Goal: Information Seeking & Learning: Learn about a topic

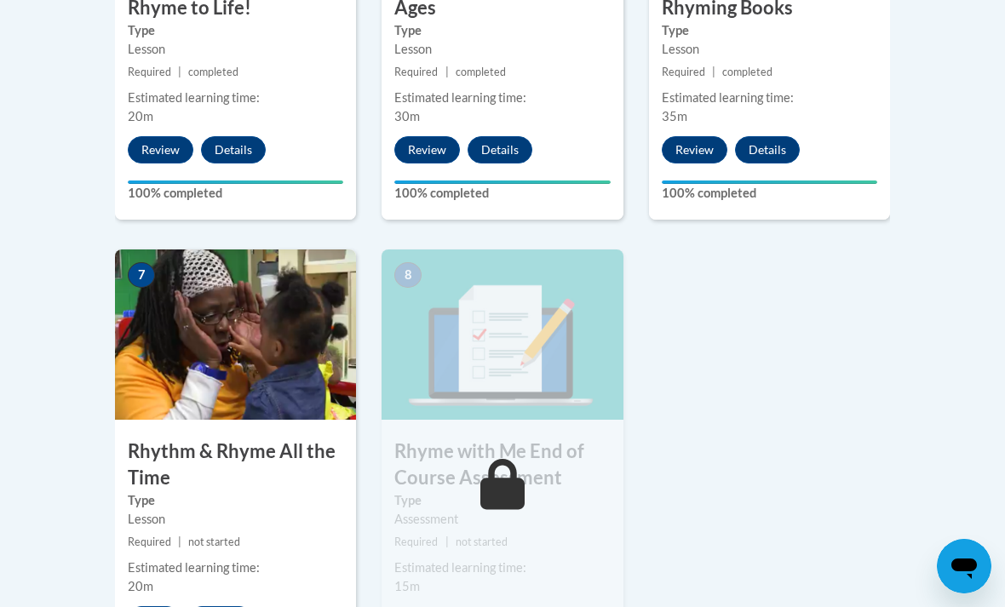
scroll to position [1322, 0]
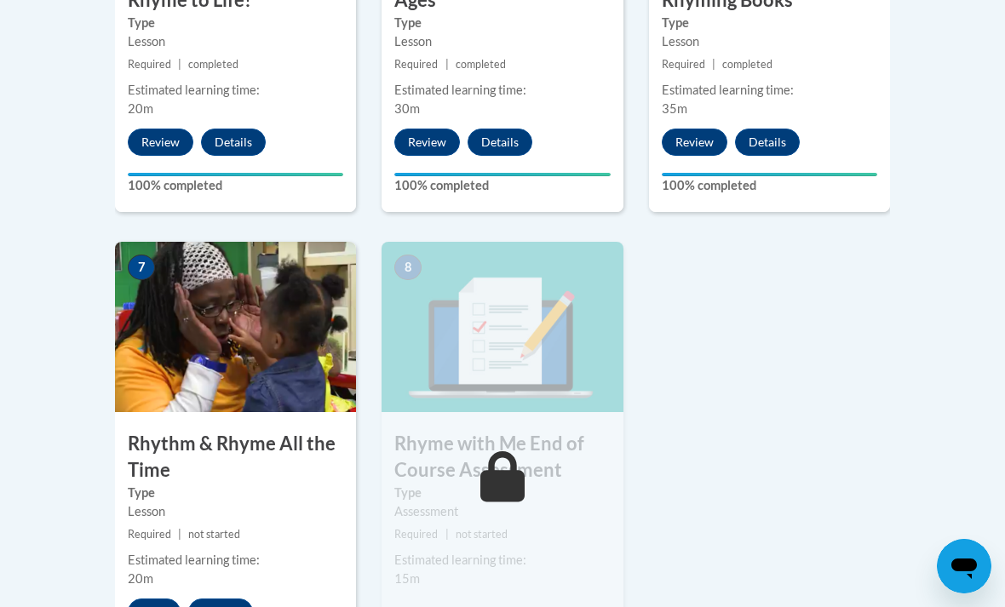
click at [145, 600] on button "Start" at bounding box center [154, 612] width 53 height 27
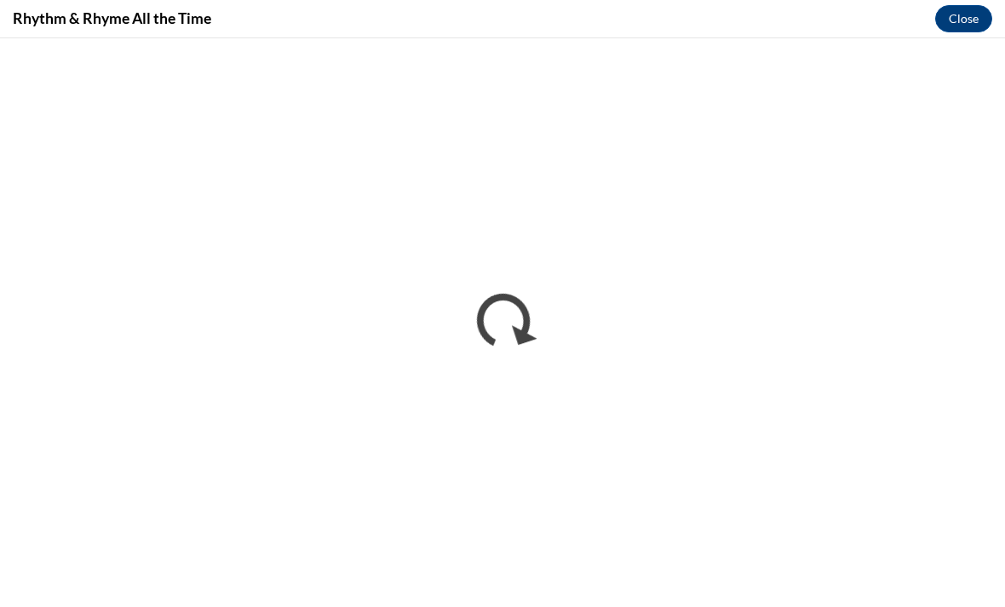
scroll to position [0, 0]
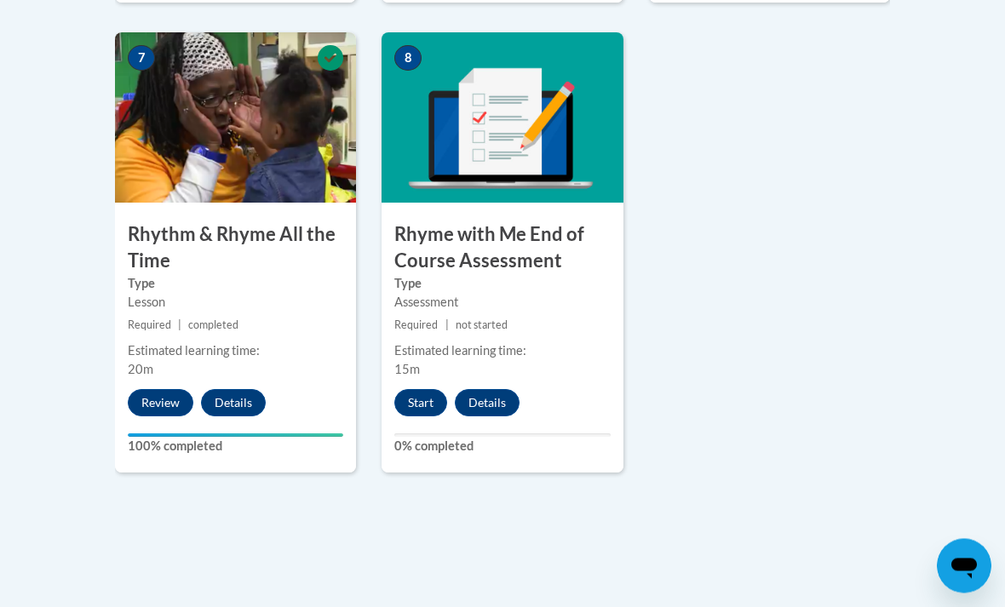
scroll to position [1534, 0]
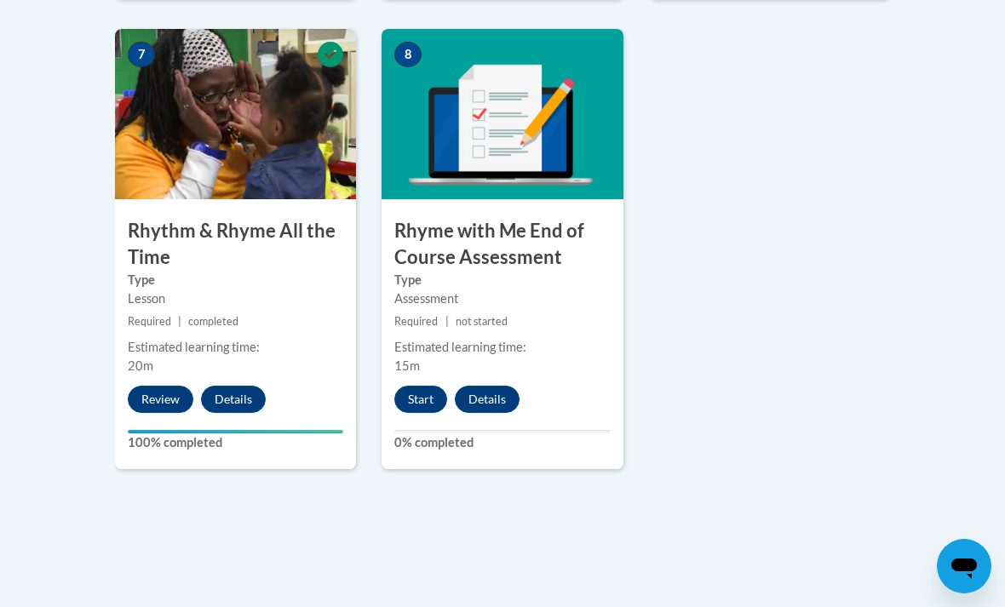
click at [425, 388] on button "Start" at bounding box center [420, 399] width 53 height 27
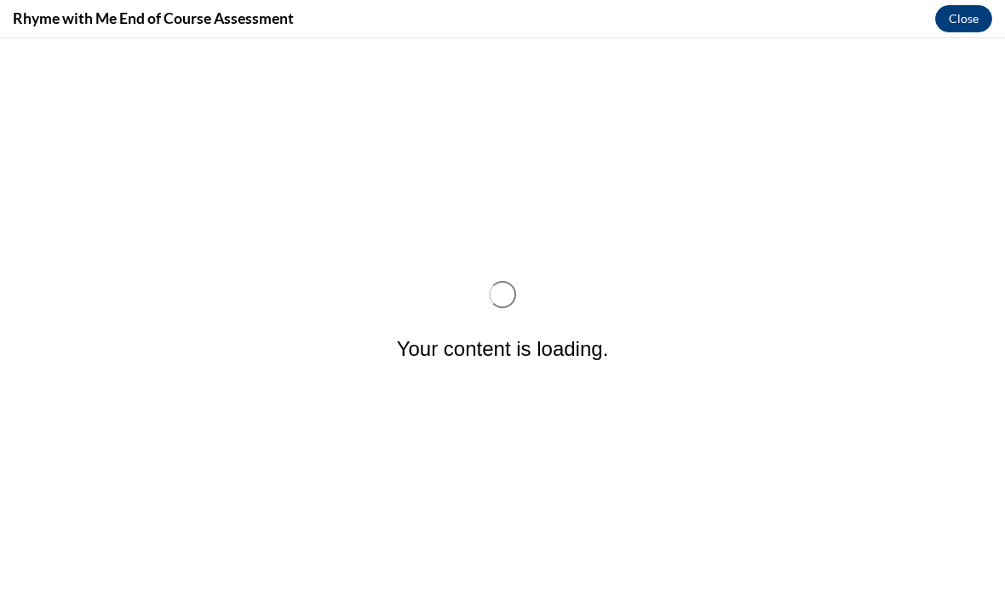
scroll to position [0, 0]
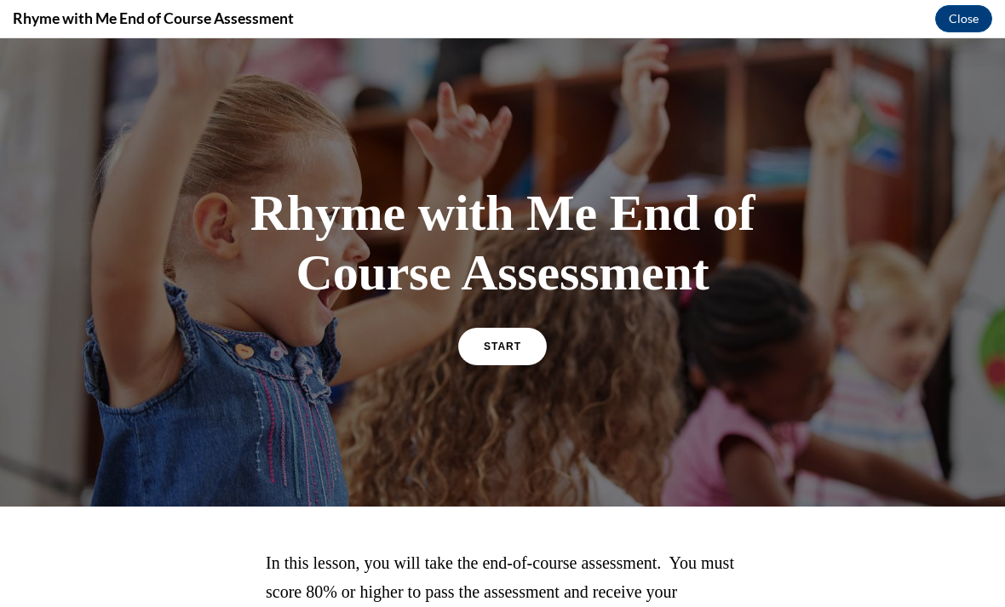
click at [506, 356] on link "START" at bounding box center [502, 346] width 89 height 37
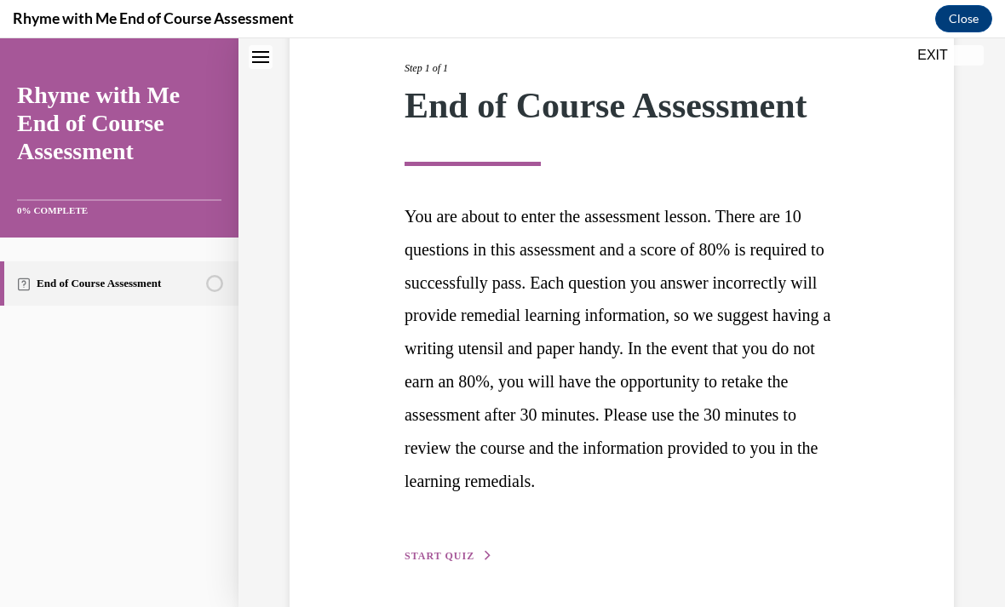
scroll to position [215, 0]
click at [441, 540] on div "Step 1 of 1 End of Course Assessment You are about to enter the assessment less…" at bounding box center [622, 294] width 460 height 544
click at [463, 551] on span "START QUIZ" at bounding box center [439, 557] width 70 height 12
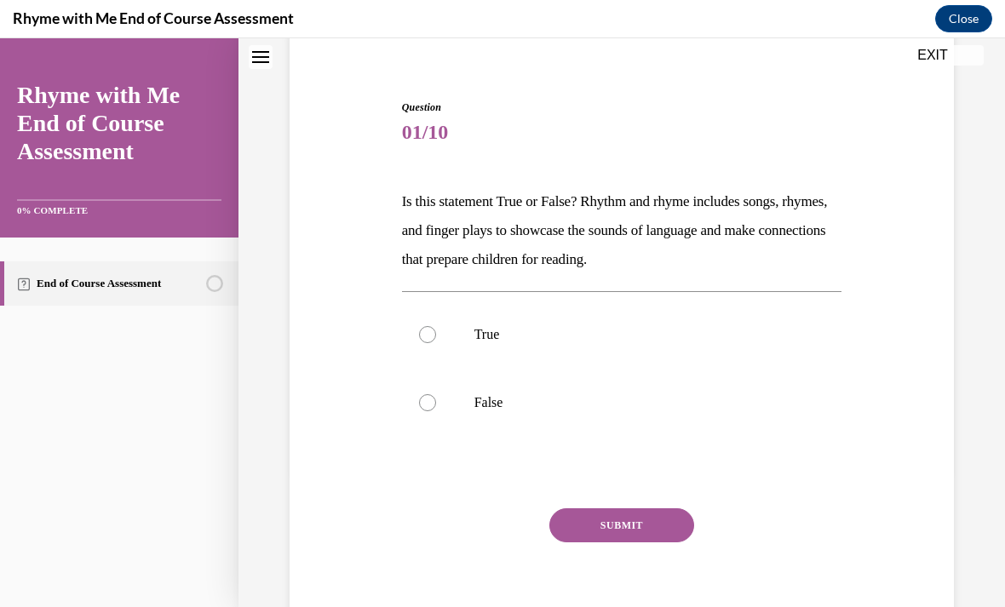
click at [564, 335] on p "True" at bounding box center [636, 334] width 325 height 17
click at [436, 335] on input "True" at bounding box center [427, 334] width 17 height 17
radio input "true"
click at [660, 527] on button "SUBMIT" at bounding box center [621, 525] width 145 height 34
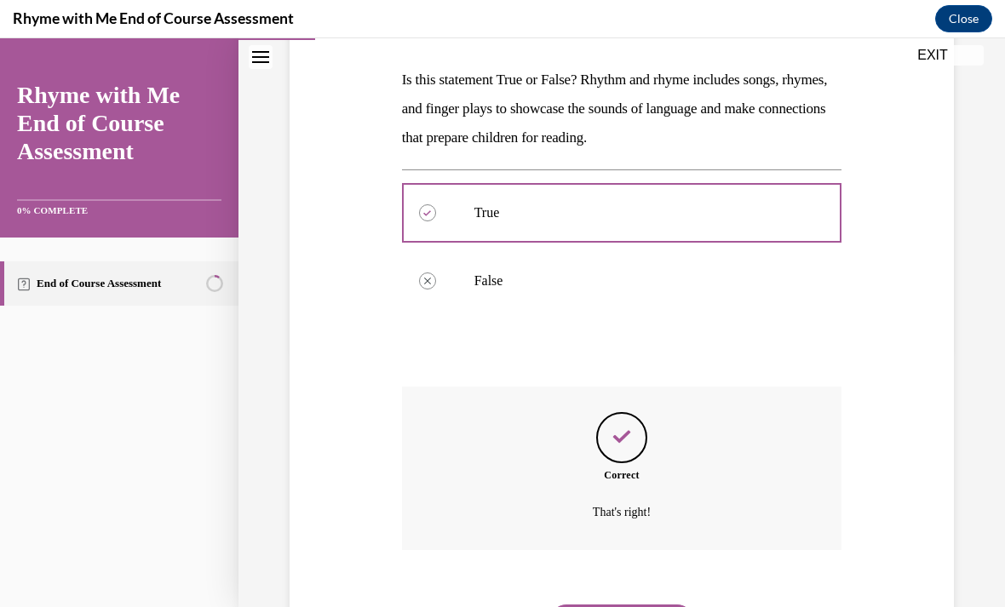
scroll to position [274, 0]
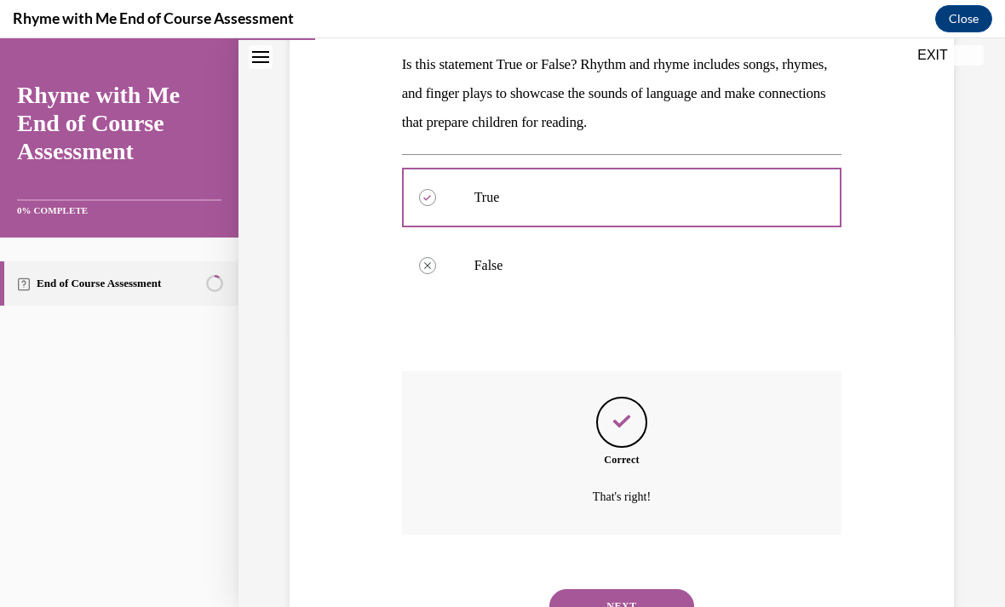
click at [652, 593] on button "NEXT" at bounding box center [621, 606] width 145 height 34
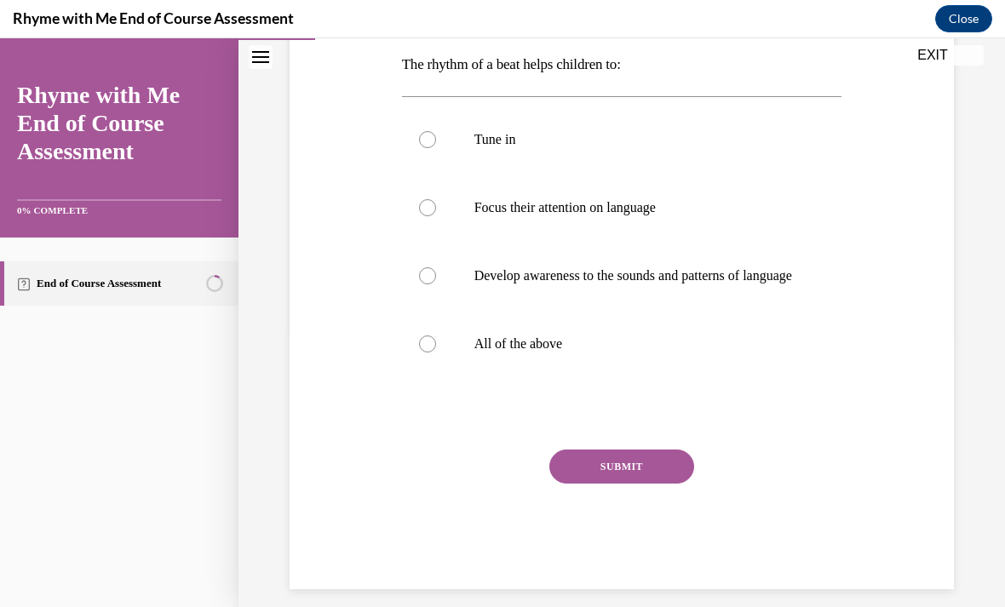
scroll to position [190, 0]
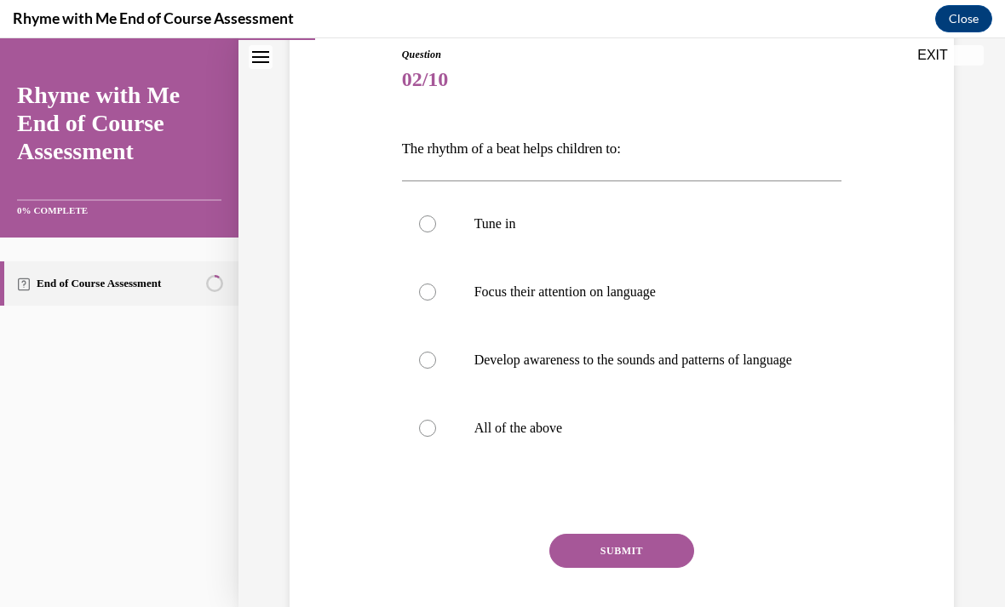
click at [659, 368] on p "Develop awareness to the sounds and patterns of language" at bounding box center [636, 360] width 325 height 17
click at [436, 368] on input "Develop awareness to the sounds and patterns of language" at bounding box center [427, 360] width 17 height 17
radio input "true"
click at [651, 561] on button "SUBMIT" at bounding box center [621, 551] width 145 height 34
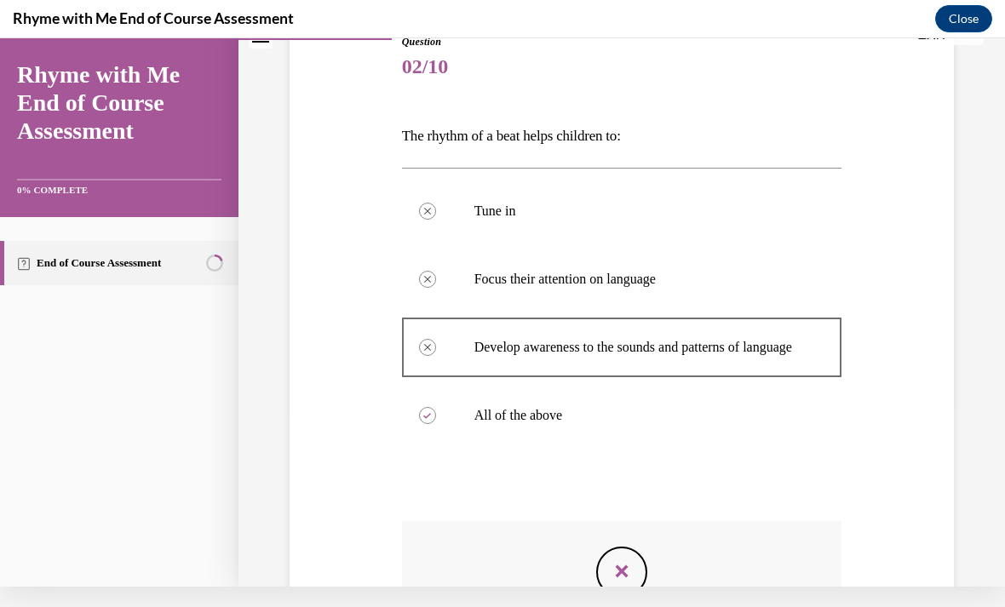
scroll to position [186, 0]
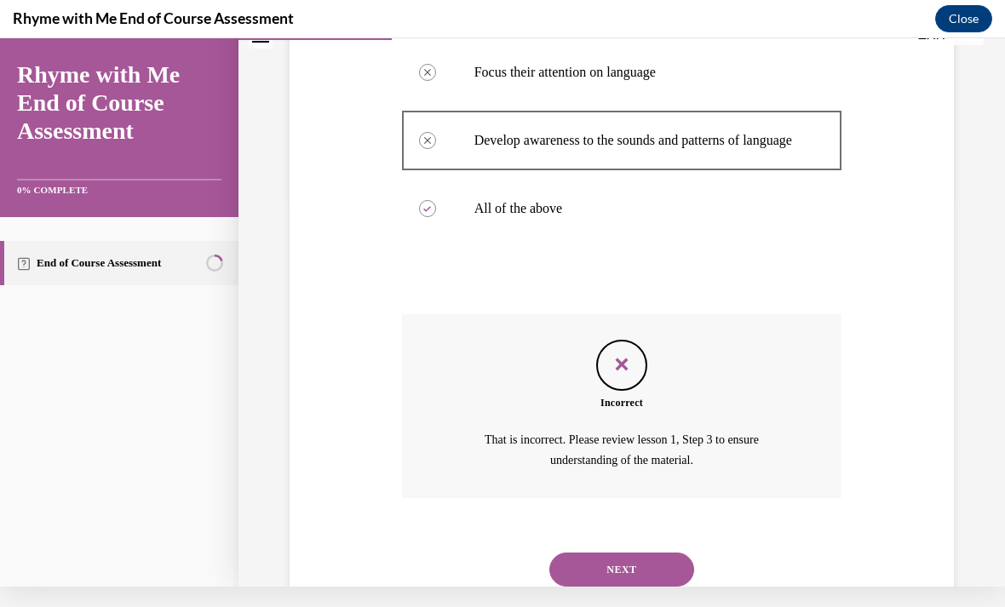
click at [657, 560] on button "NEXT" at bounding box center [621, 570] width 145 height 34
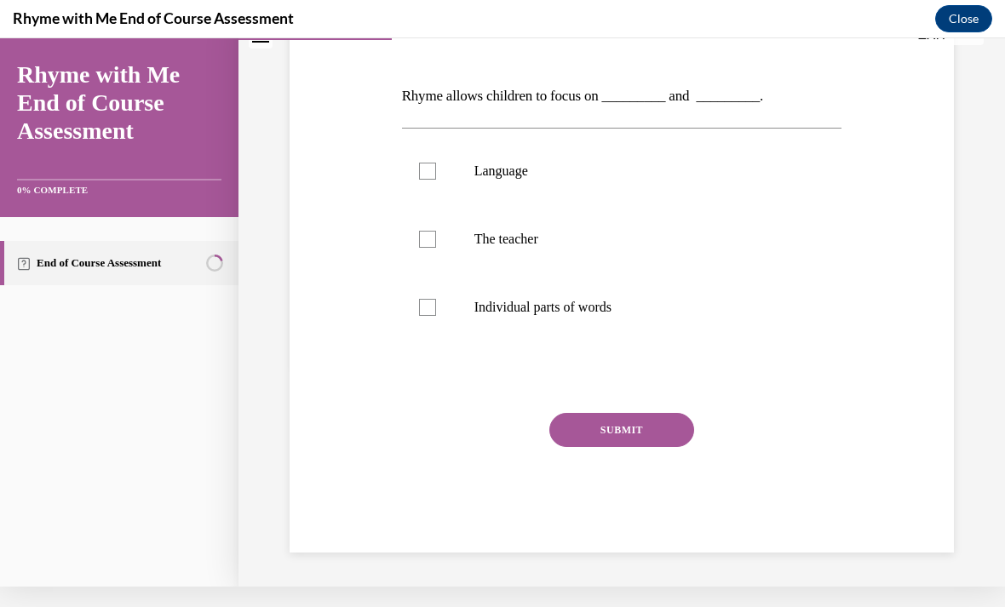
scroll to position [147, 0]
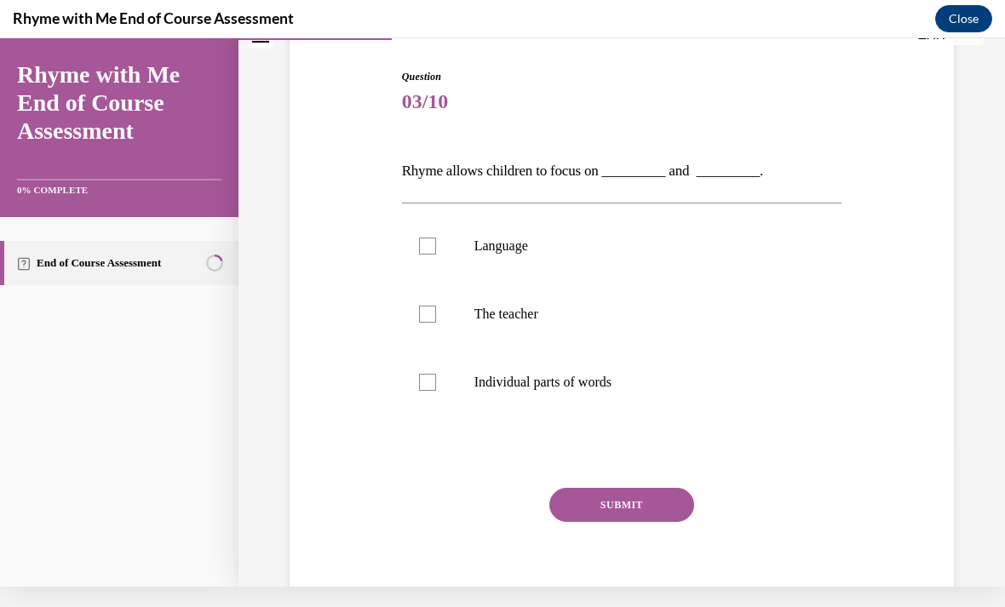
click at [553, 306] on p "The teacher" at bounding box center [636, 314] width 325 height 17
click at [436, 306] on input "The teacher" at bounding box center [427, 314] width 17 height 17
checkbox input "true"
click at [669, 489] on button "SUBMIT" at bounding box center [621, 505] width 145 height 34
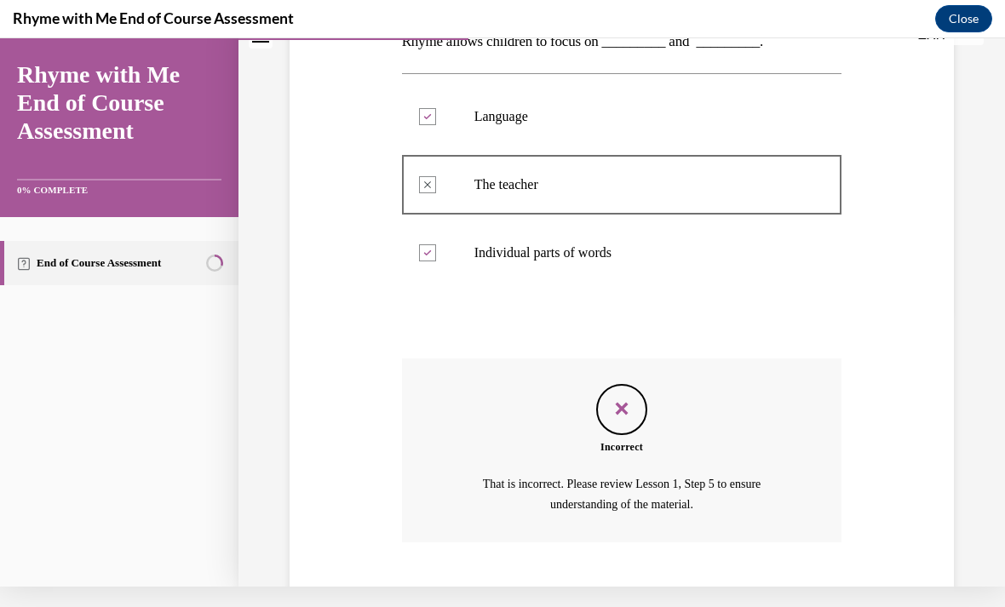
scroll to position [304, 0]
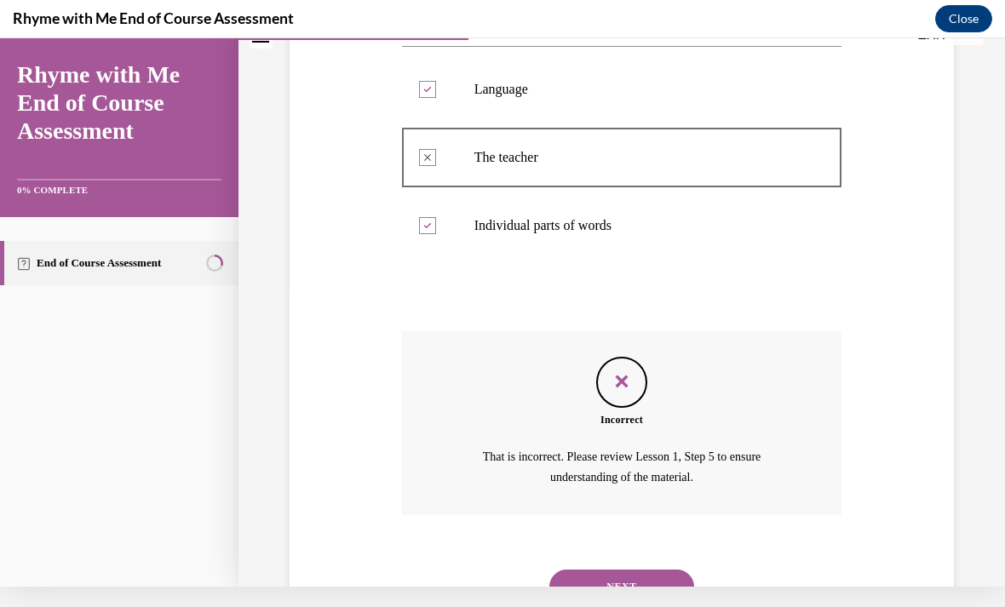
click at [662, 570] on button "NEXT" at bounding box center [621, 587] width 145 height 34
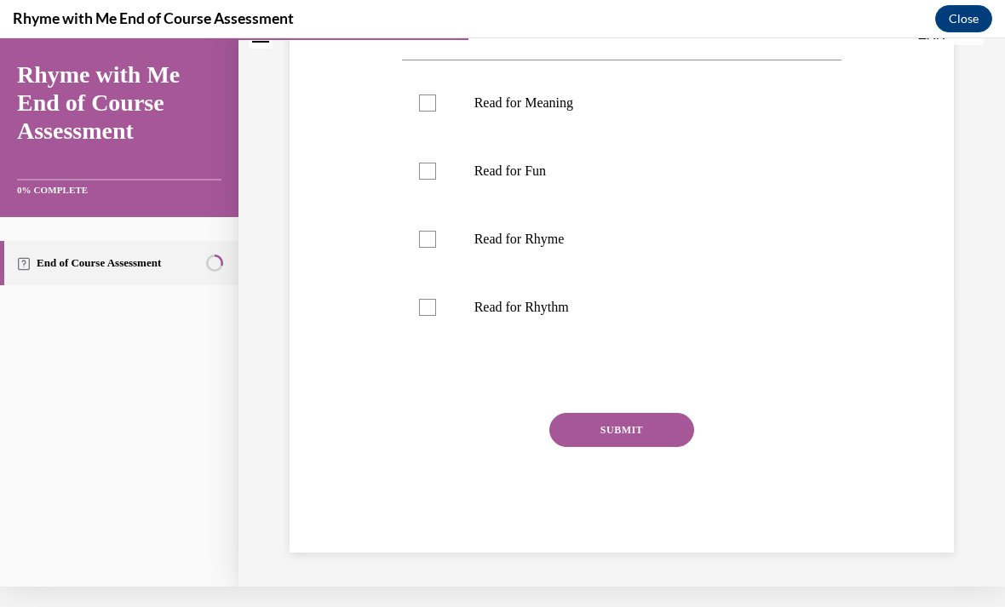
scroll to position [0, 0]
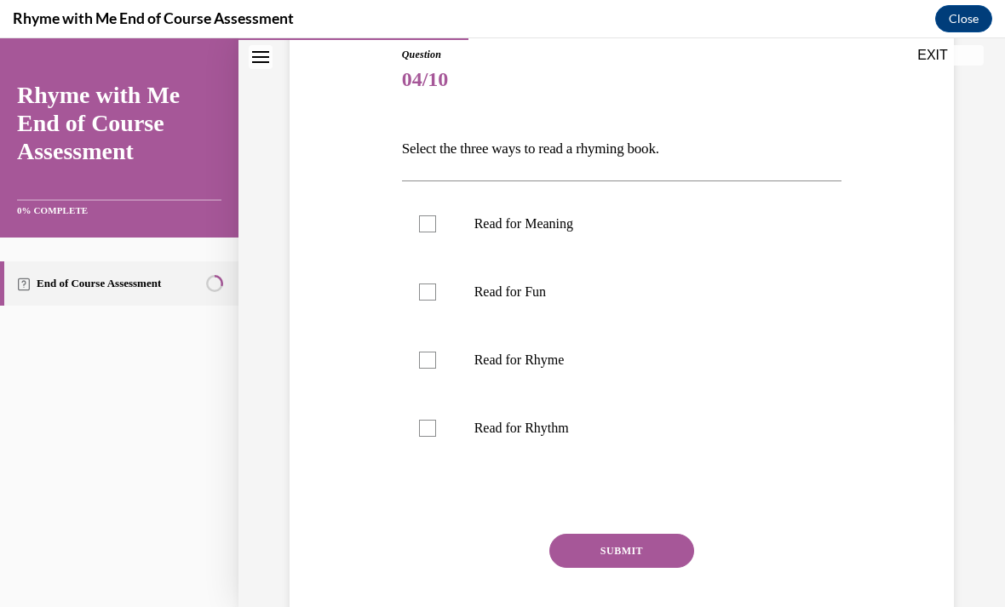
click at [549, 350] on label "Read for Rhyme" at bounding box center [622, 360] width 440 height 68
click at [436, 352] on input "Read for Rhyme" at bounding box center [427, 360] width 17 height 17
checkbox input "true"
click at [542, 298] on p "Read for Fun" at bounding box center [636, 292] width 325 height 17
click at [436, 298] on input "Read for Fun" at bounding box center [427, 292] width 17 height 17
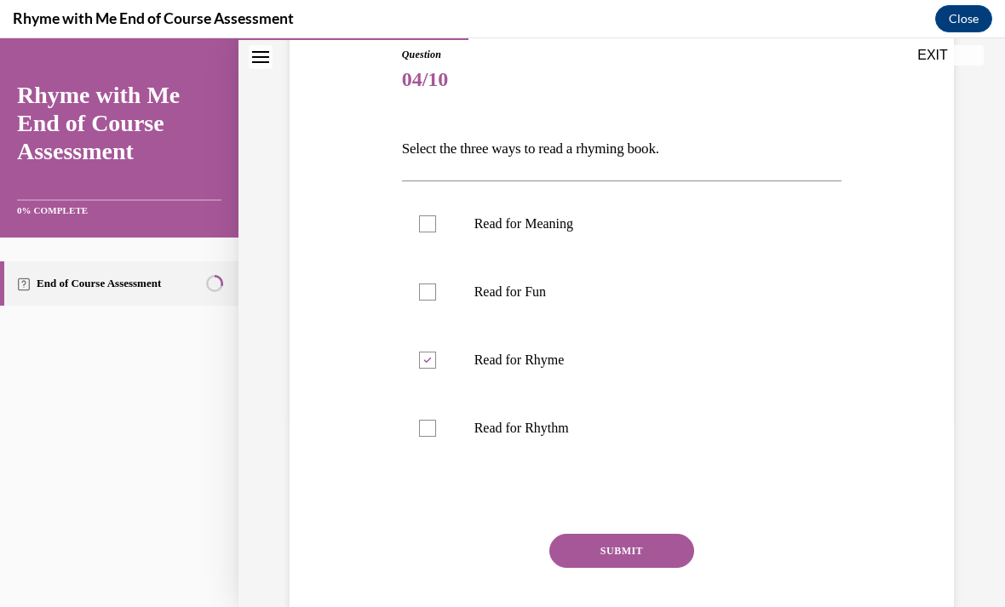
checkbox input "true"
click at [639, 549] on button "SUBMIT" at bounding box center [621, 551] width 145 height 34
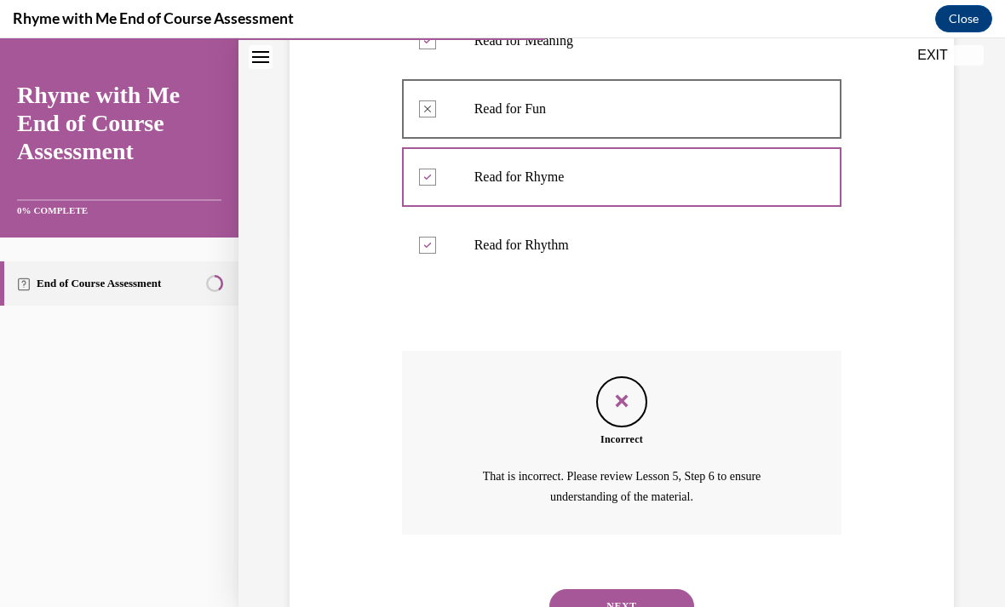
scroll to position [372, 0]
click at [652, 590] on button "NEXT" at bounding box center [621, 607] width 145 height 34
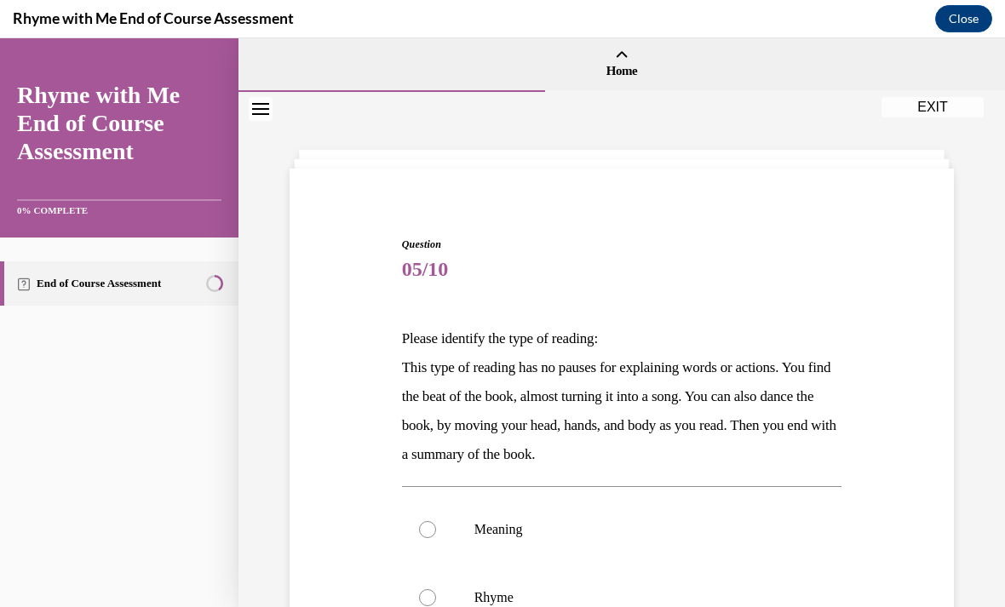
scroll to position [69, 0]
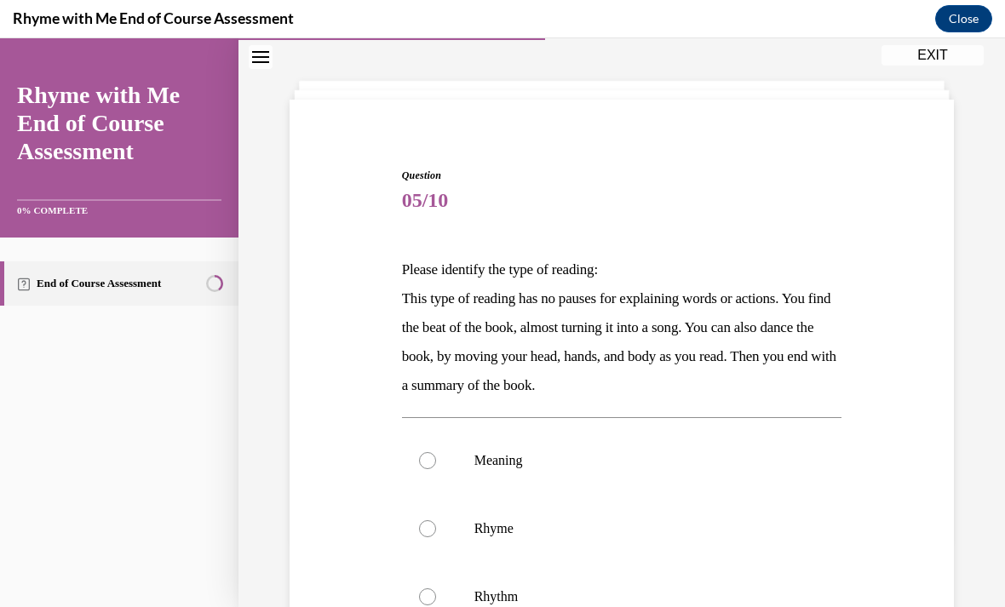
click at [578, 471] on label "Meaning" at bounding box center [622, 461] width 440 height 68
click at [436, 469] on input "Meaning" at bounding box center [427, 460] width 17 height 17
radio input "true"
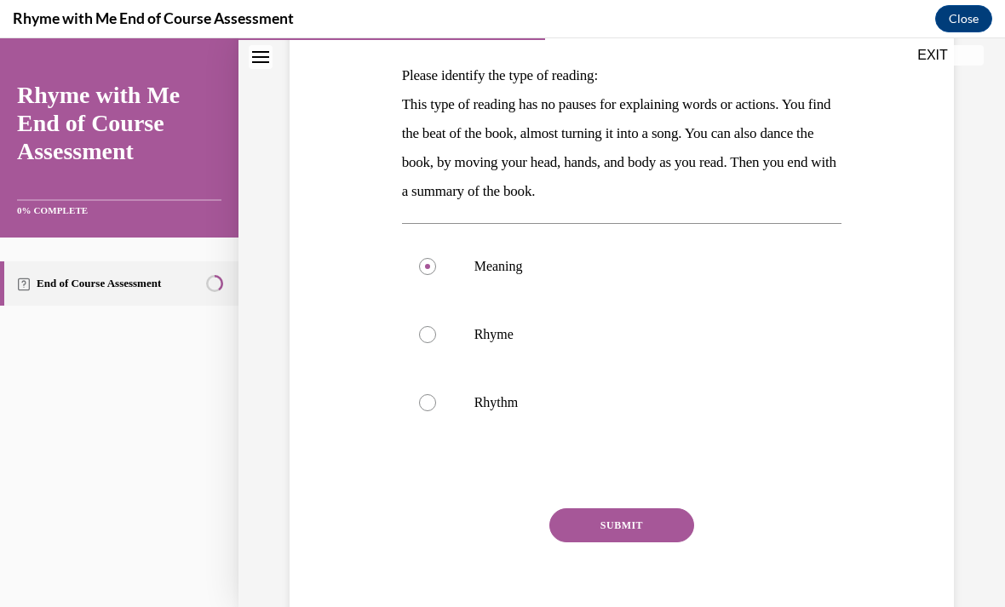
click at [652, 525] on button "SUBMIT" at bounding box center [621, 525] width 145 height 34
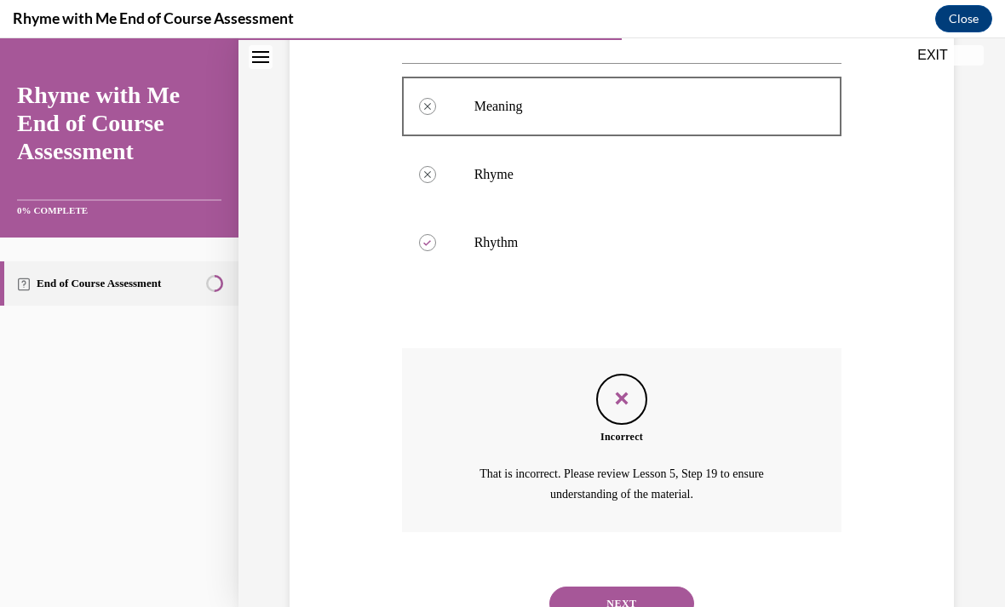
scroll to position [420, 0]
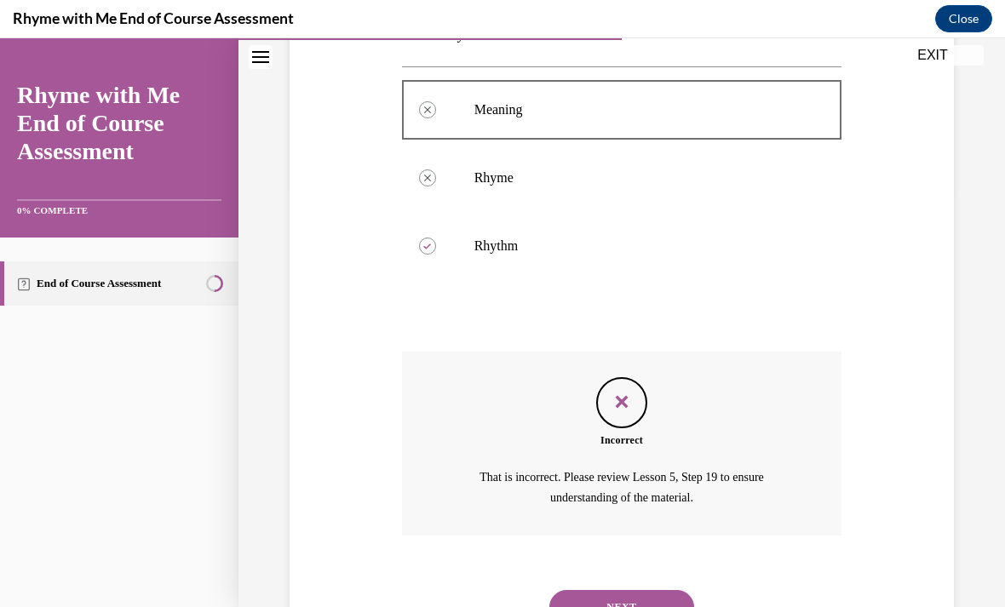
click at [646, 590] on button "NEXT" at bounding box center [621, 607] width 145 height 34
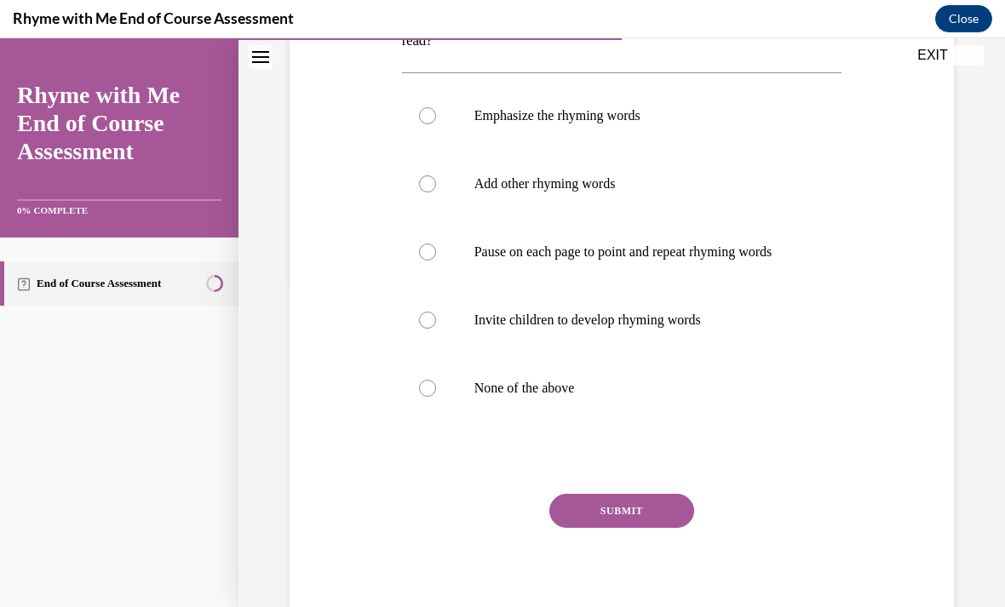
scroll to position [324, 0]
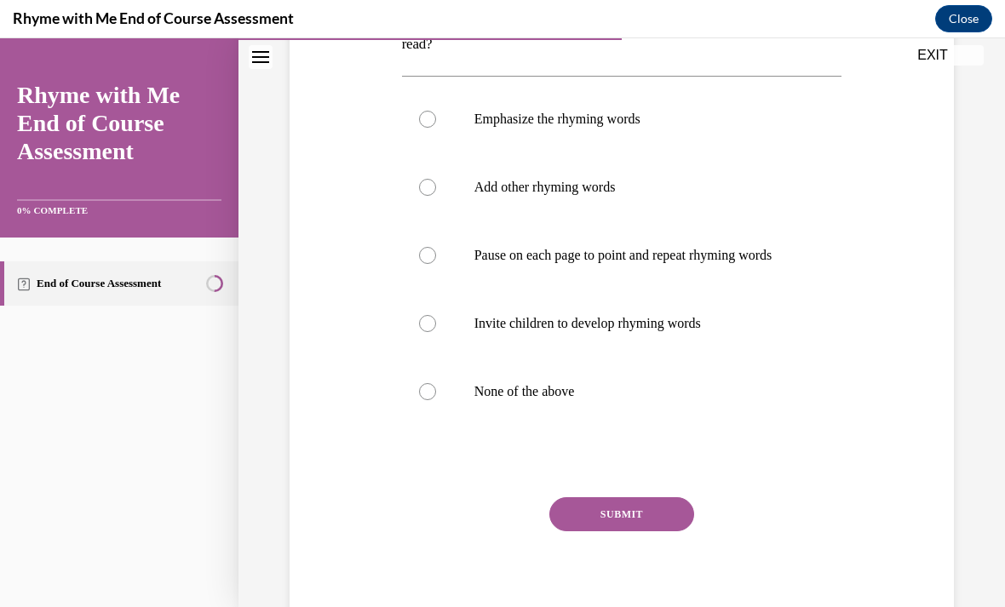
click at [631, 520] on button "SUBMIT" at bounding box center [621, 514] width 145 height 34
click at [639, 324] on label "Invite children to develop rhyming words" at bounding box center [622, 324] width 440 height 68
click at [436, 324] on input "Invite children to develop rhyming words" at bounding box center [427, 323] width 17 height 17
radio input "true"
click at [634, 525] on button "SUBMIT" at bounding box center [621, 514] width 145 height 34
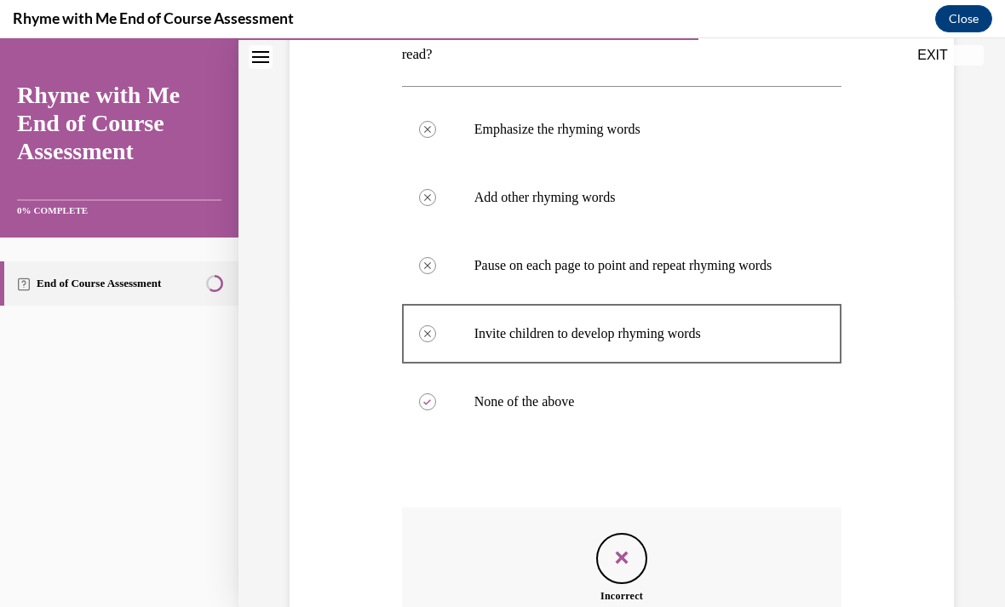
scroll to position [314, 0]
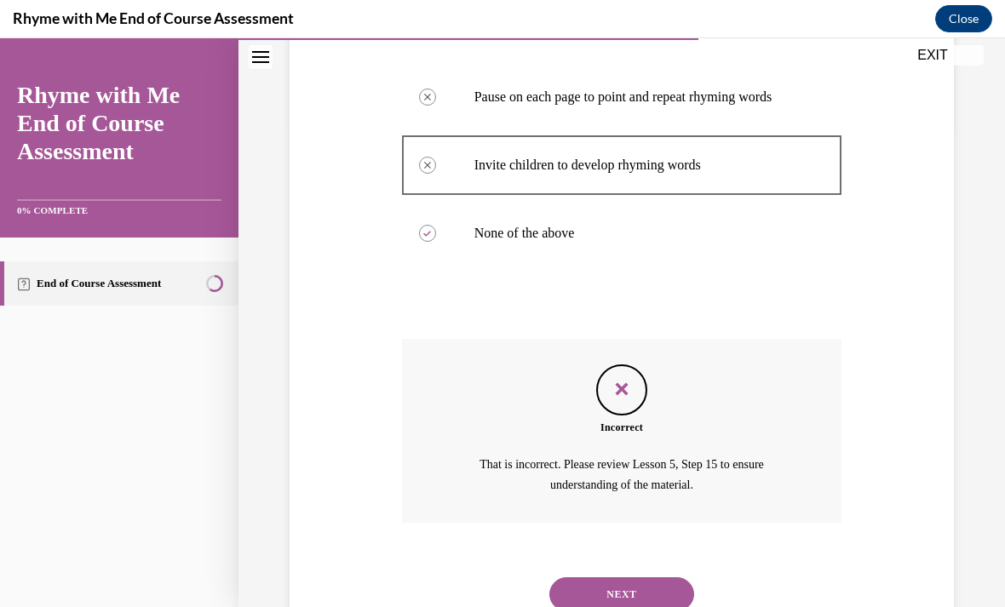
click at [646, 593] on button "NEXT" at bounding box center [621, 594] width 145 height 34
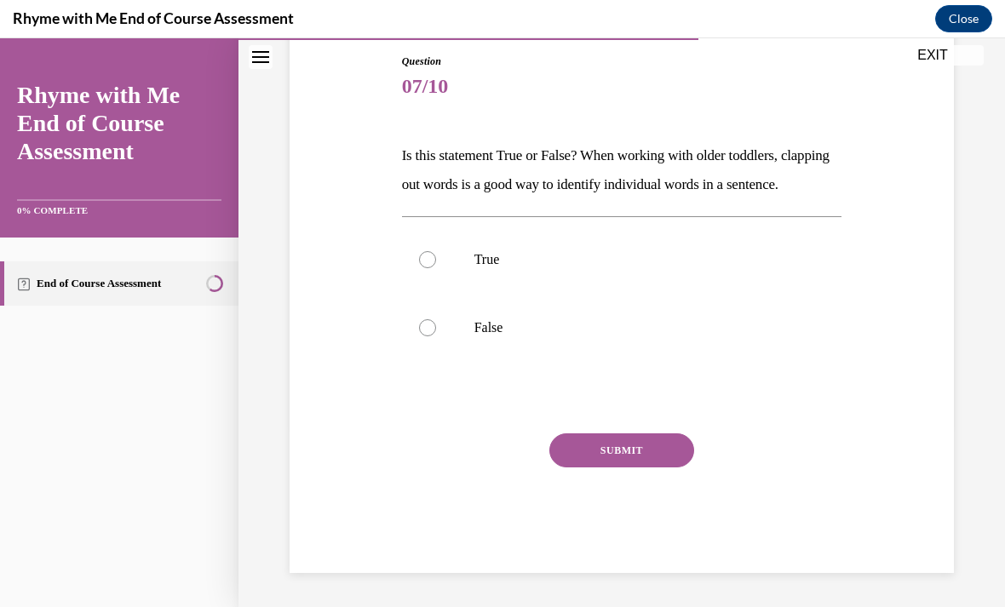
scroll to position [137, 0]
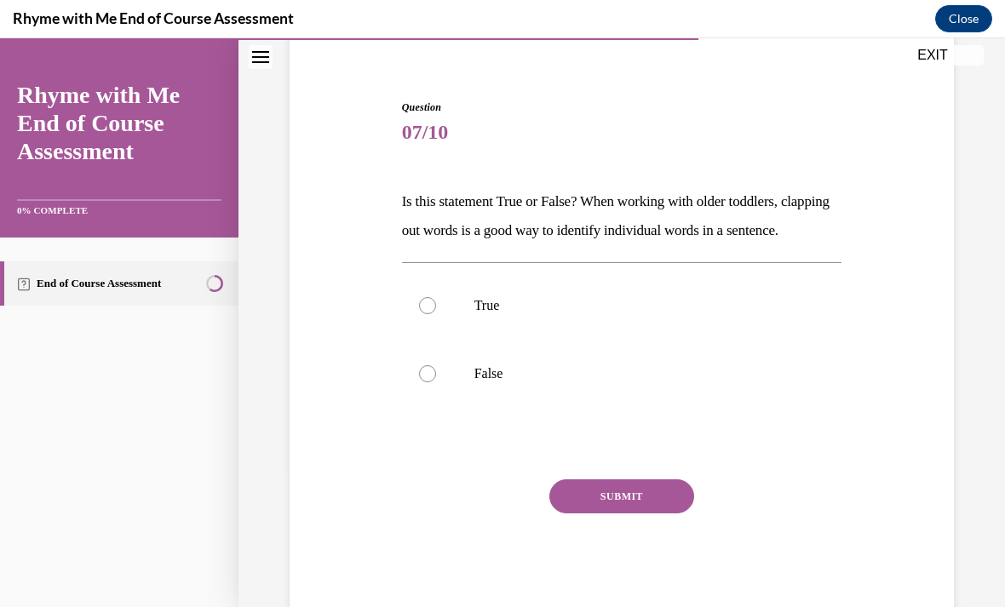
click at [513, 325] on label "True" at bounding box center [622, 306] width 440 height 68
click at [436, 314] on input "True" at bounding box center [427, 305] width 17 height 17
radio input "true"
click at [651, 513] on button "SUBMIT" at bounding box center [621, 496] width 145 height 34
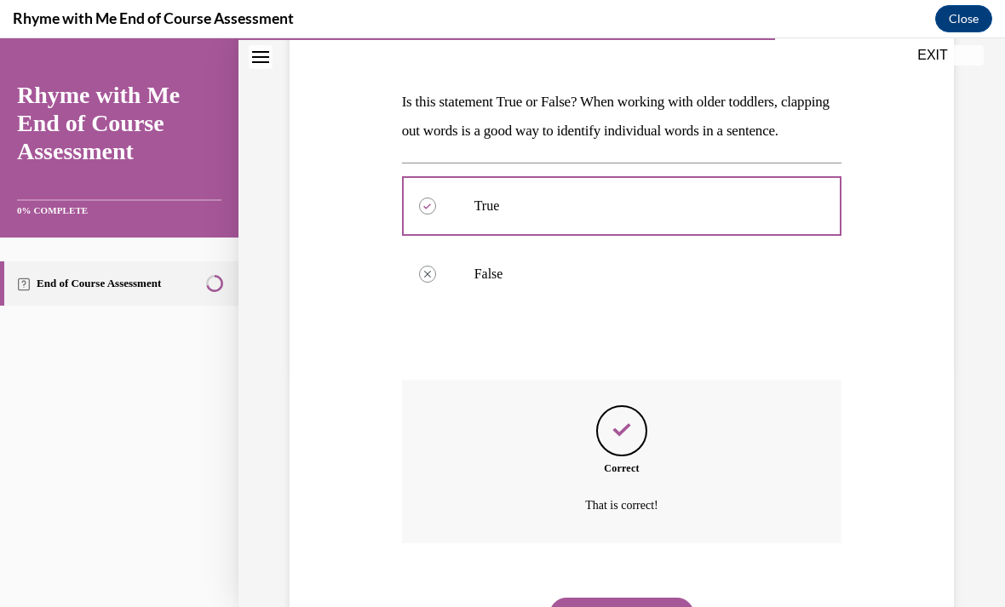
scroll to position [274, 0]
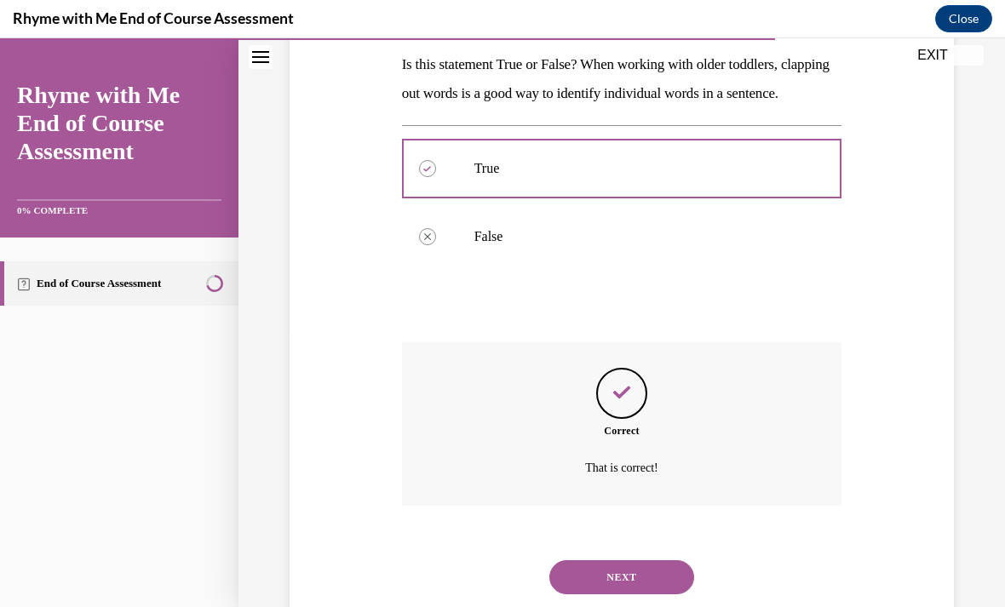
click at [666, 569] on button "NEXT" at bounding box center [621, 577] width 145 height 34
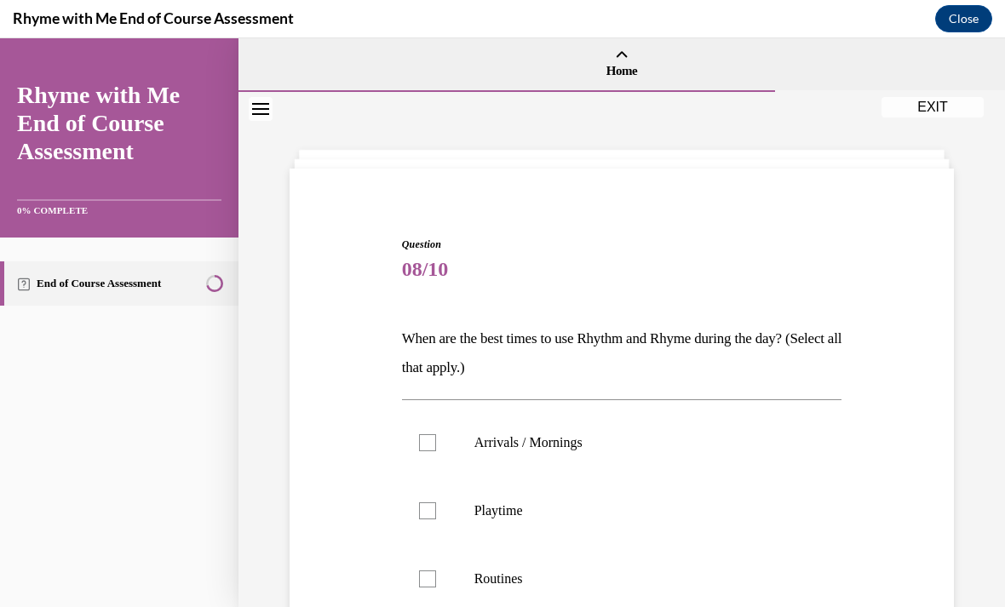
scroll to position [68, 0]
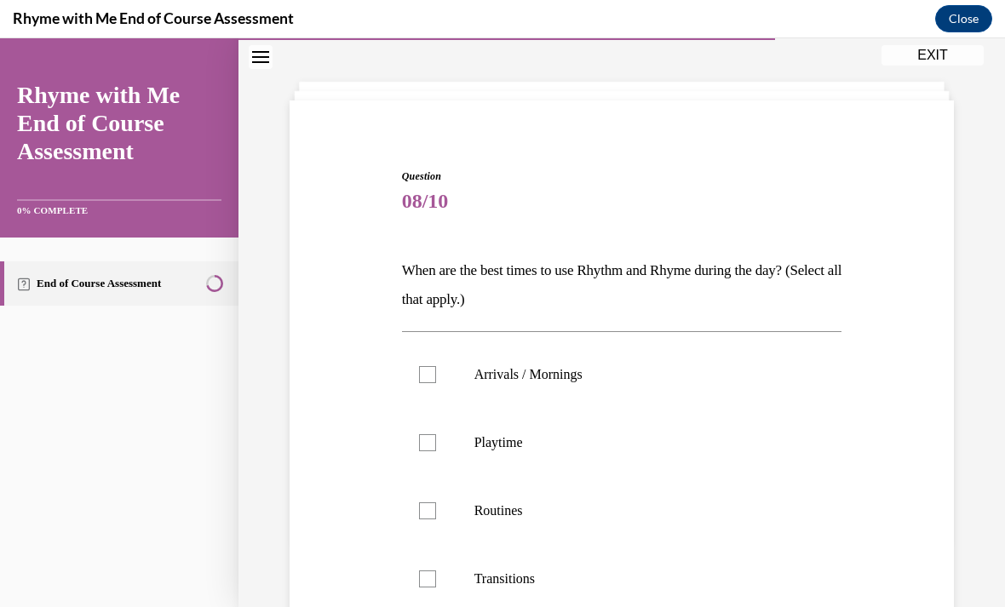
click at [635, 387] on label "Arrivals / Mornings" at bounding box center [622, 375] width 440 height 68
click at [436, 383] on input "Arrivals / Mornings" at bounding box center [427, 374] width 17 height 17
checkbox input "true"
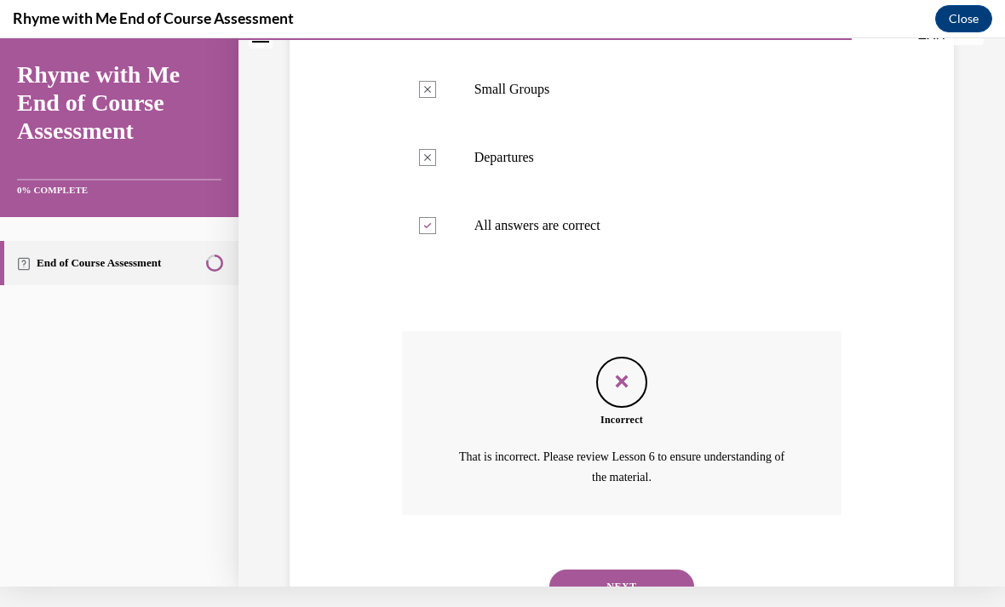
scroll to position [605, 0]
click at [659, 570] on button "NEXT" at bounding box center [621, 587] width 145 height 34
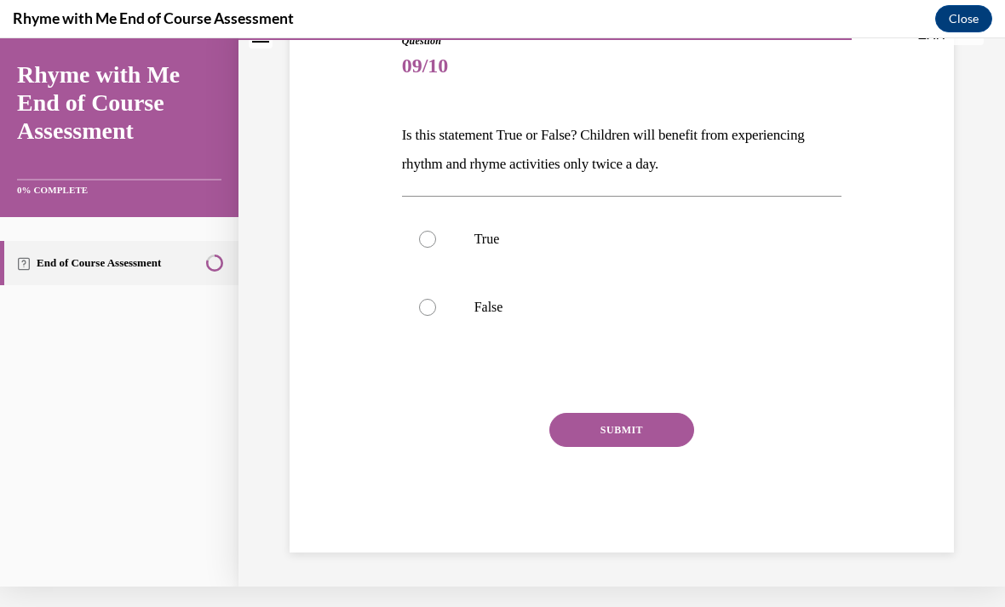
scroll to position [108, 0]
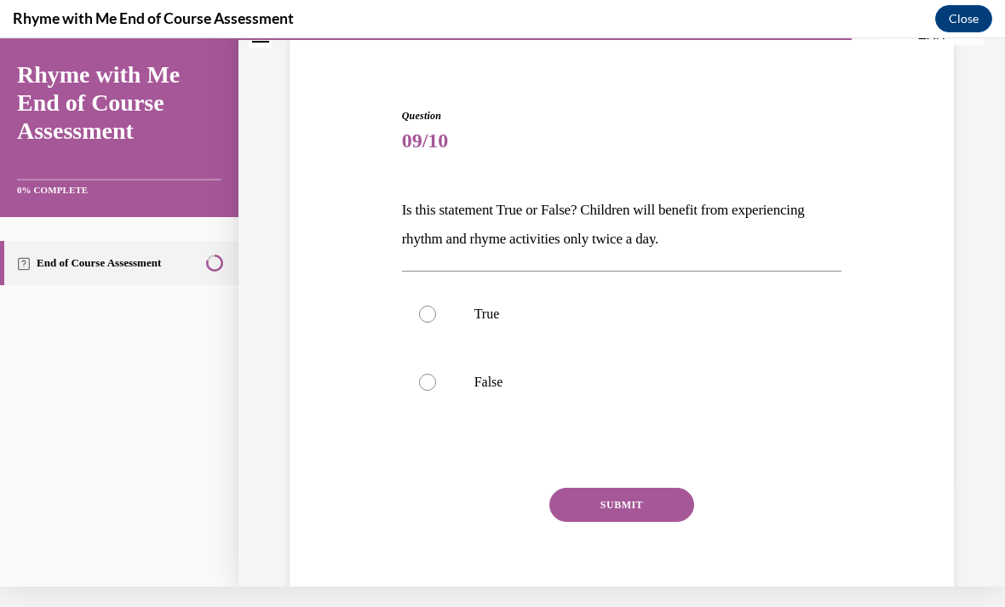
click at [521, 377] on p "False" at bounding box center [636, 382] width 325 height 17
click at [436, 377] on input "False" at bounding box center [427, 382] width 17 height 17
radio input "true"
click at [655, 508] on button "SUBMIT" at bounding box center [621, 505] width 145 height 34
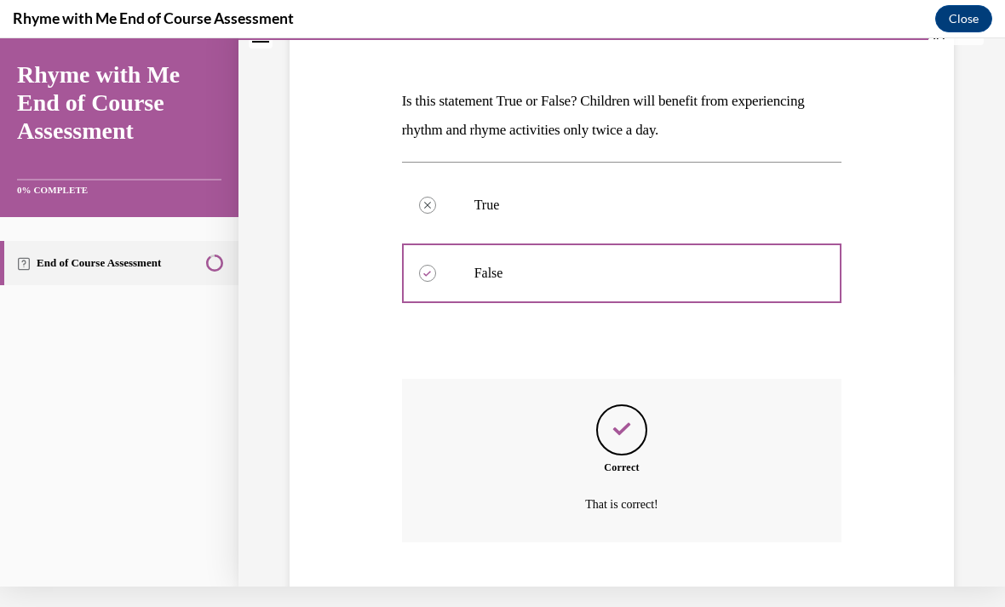
scroll to position [245, 0]
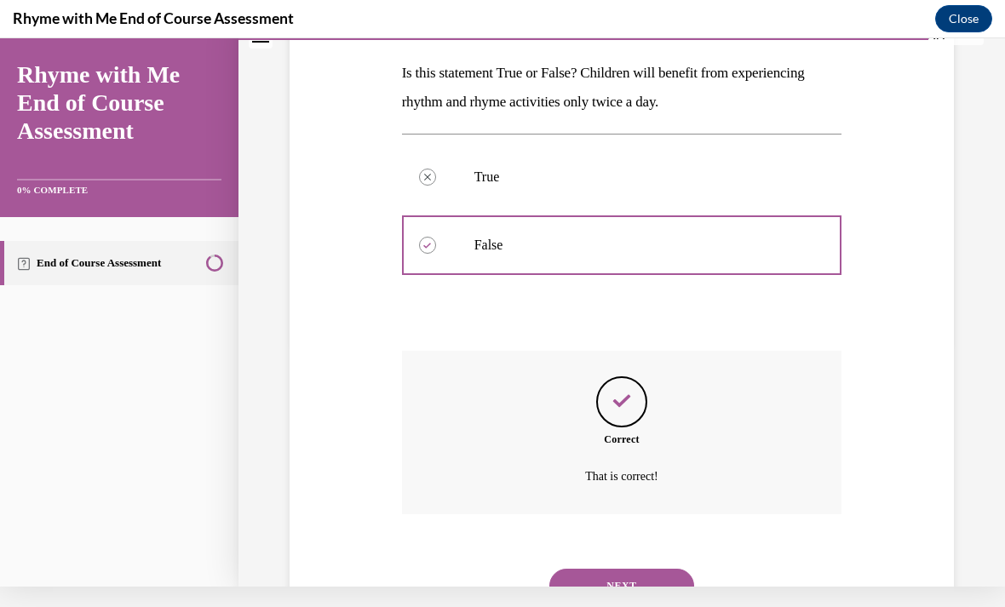
click at [682, 569] on button "NEXT" at bounding box center [621, 586] width 145 height 34
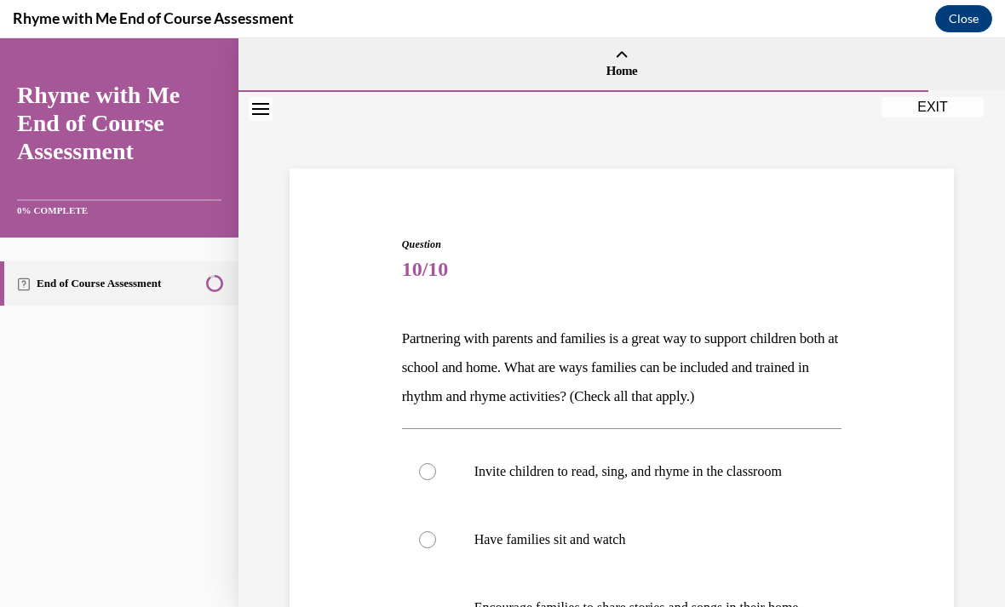
scroll to position [74, 0]
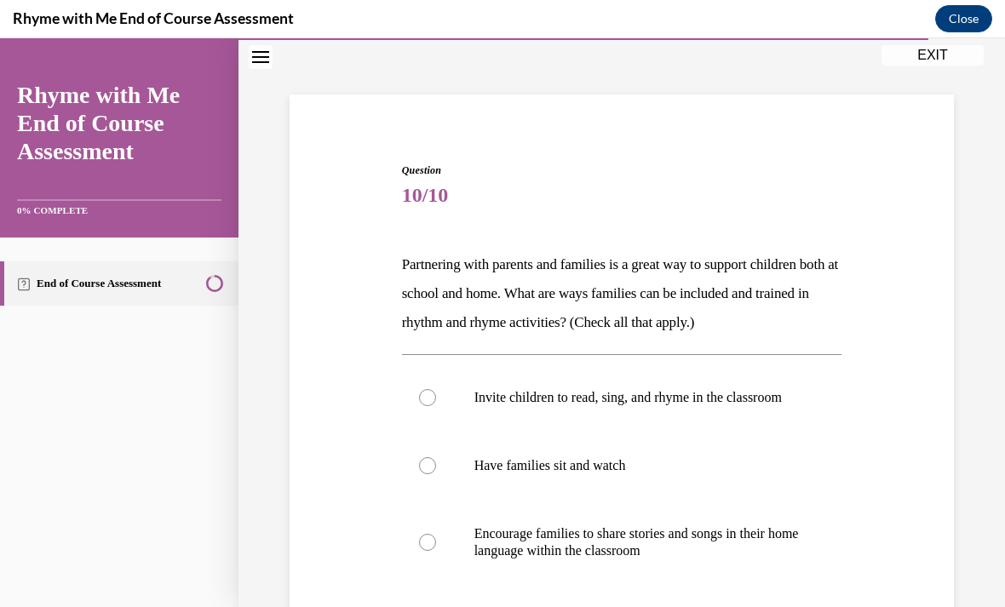
click at [664, 402] on p "Invite children to read, sing, and rhyme in the classroom" at bounding box center [636, 397] width 325 height 17
click at [436, 402] on input "Invite children to read, sing, and rhyme in the classroom" at bounding box center [427, 397] width 17 height 17
radio input "true"
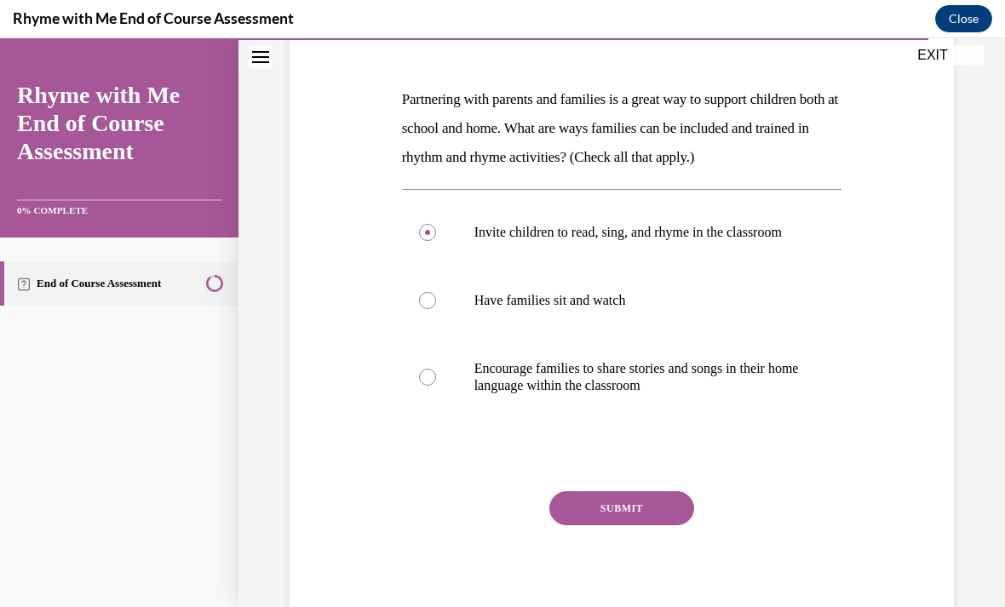
click at [651, 513] on button "SUBMIT" at bounding box center [621, 508] width 145 height 34
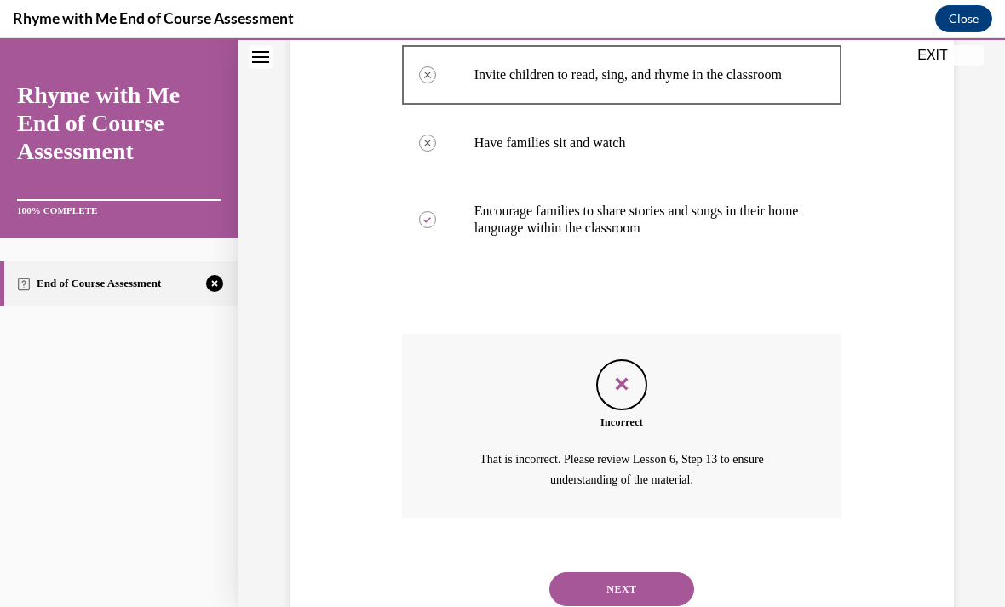
scroll to position [396, 0]
click at [653, 578] on button "NEXT" at bounding box center [621, 590] width 145 height 34
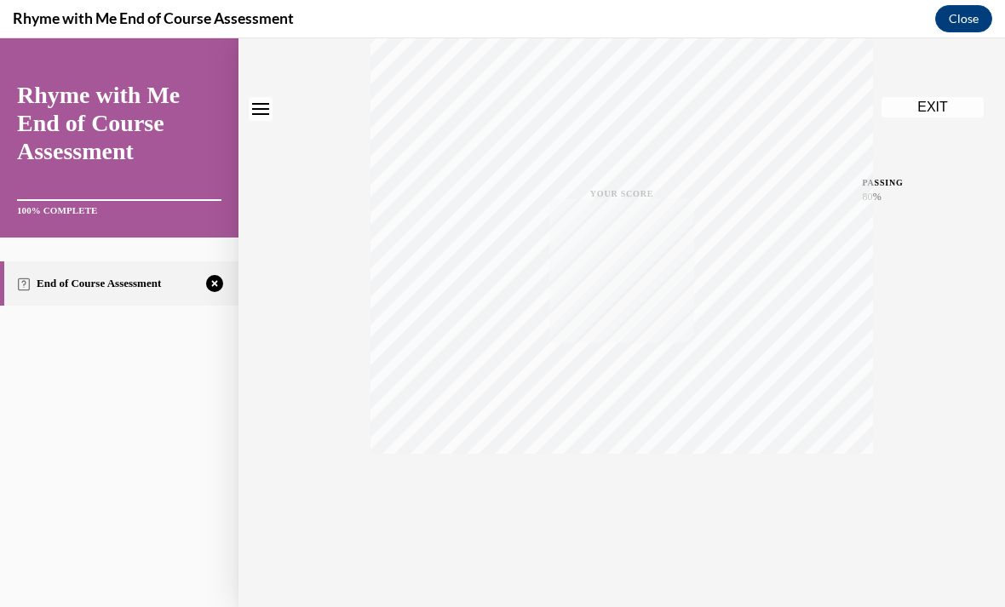
scroll to position [0, 0]
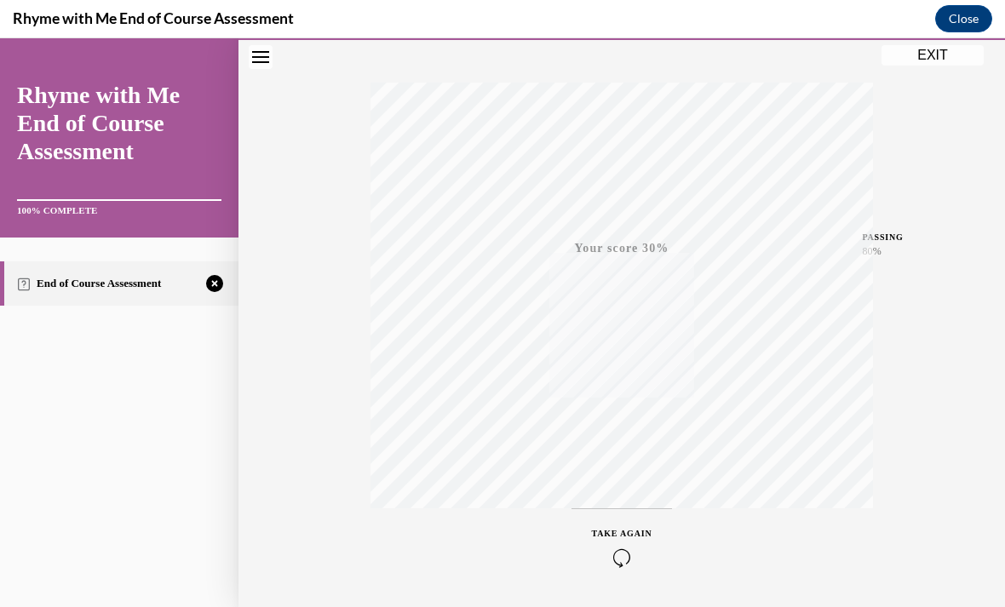
click at [619, 542] on div "TAKE AGAIN" at bounding box center [622, 547] width 60 height 40
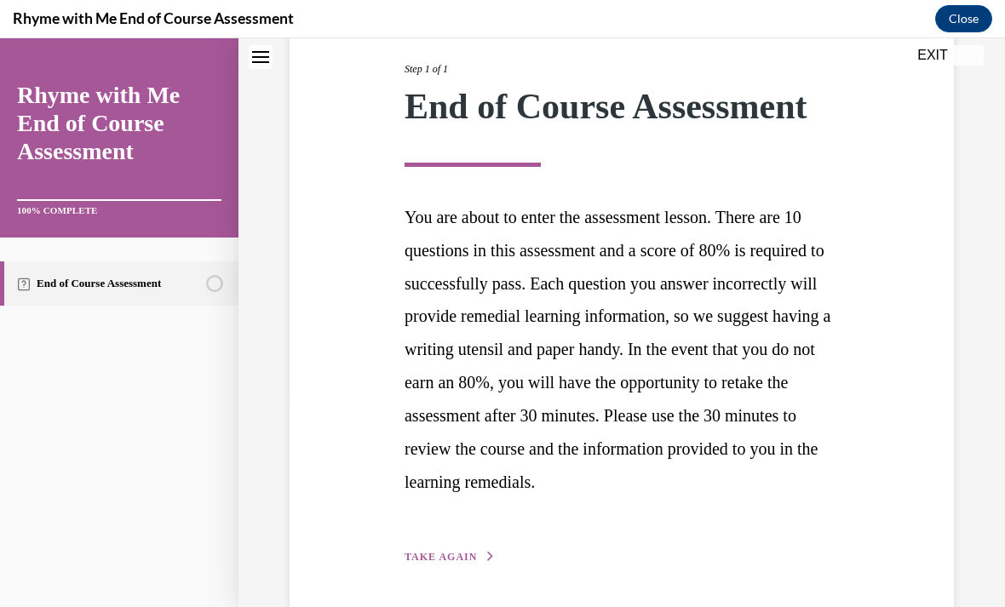
click at [448, 551] on span "TAKE AGAIN" at bounding box center [440, 557] width 72 height 12
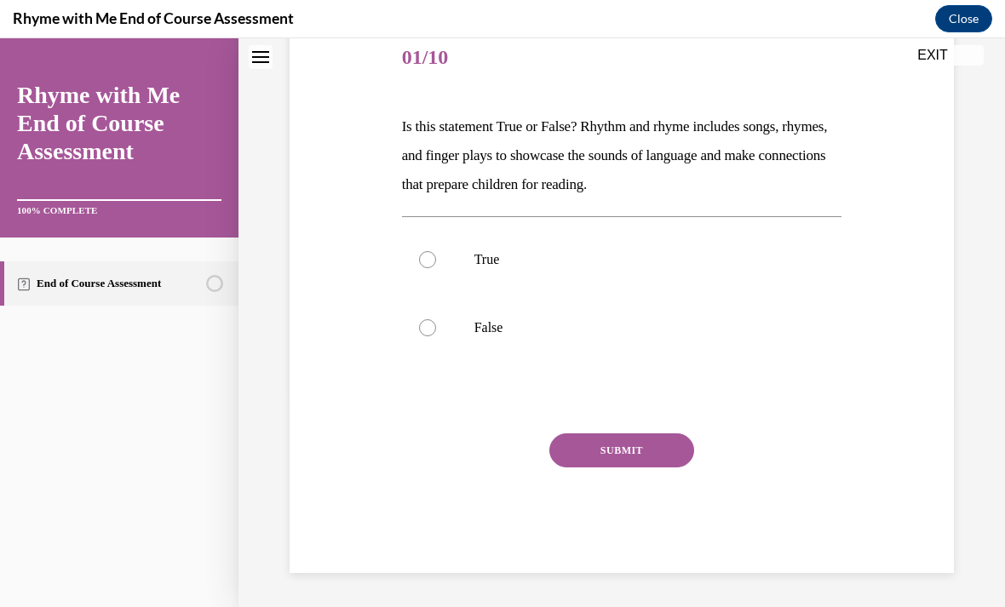
scroll to position [137, 0]
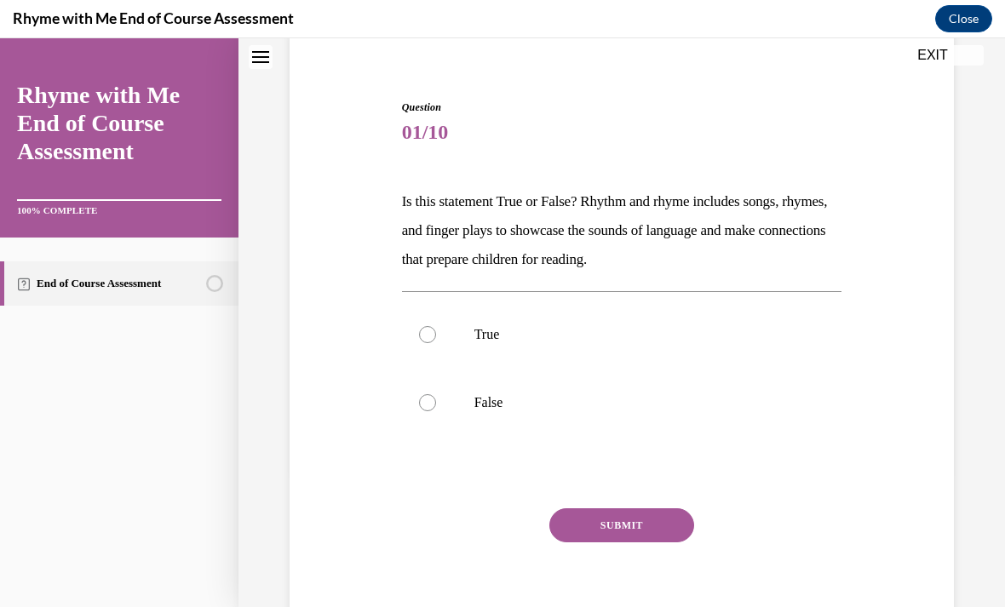
click at [499, 333] on p "True" at bounding box center [636, 334] width 325 height 17
click at [436, 333] on input "True" at bounding box center [427, 334] width 17 height 17
radio input "true"
click at [638, 512] on button "SUBMIT" at bounding box center [621, 525] width 145 height 34
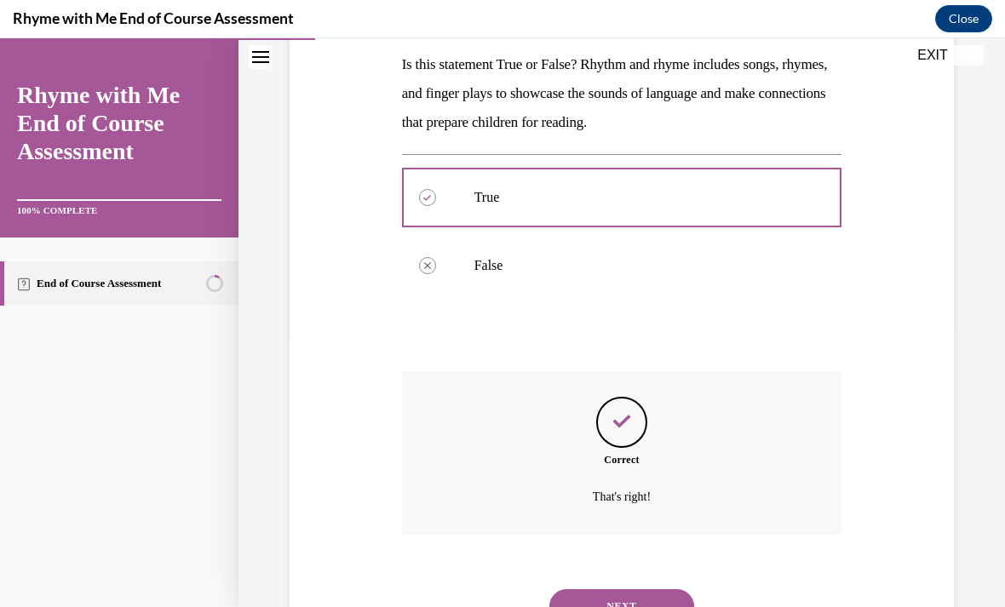
click at [637, 589] on button "NEXT" at bounding box center [621, 606] width 145 height 34
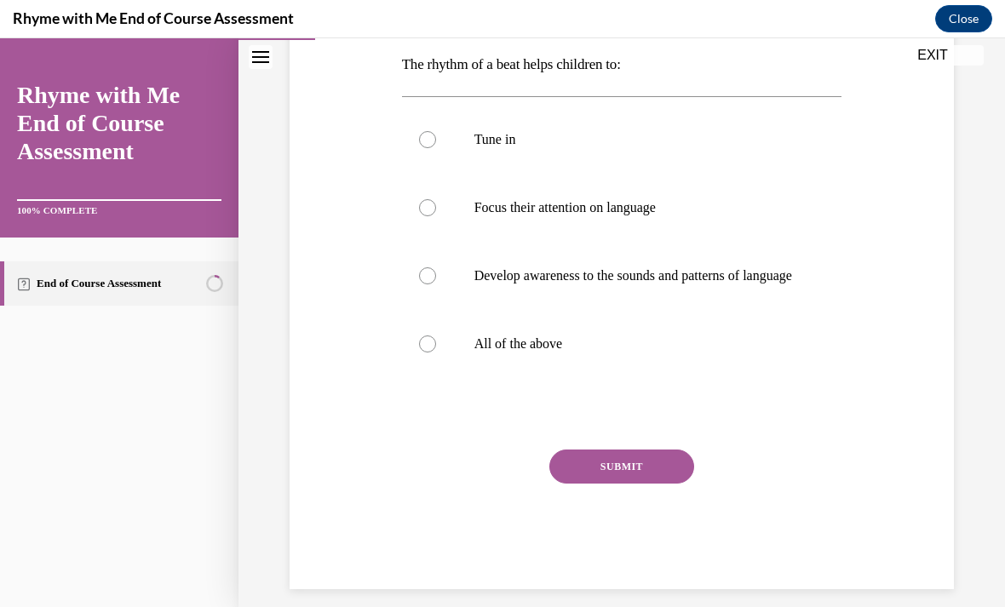
scroll to position [190, 0]
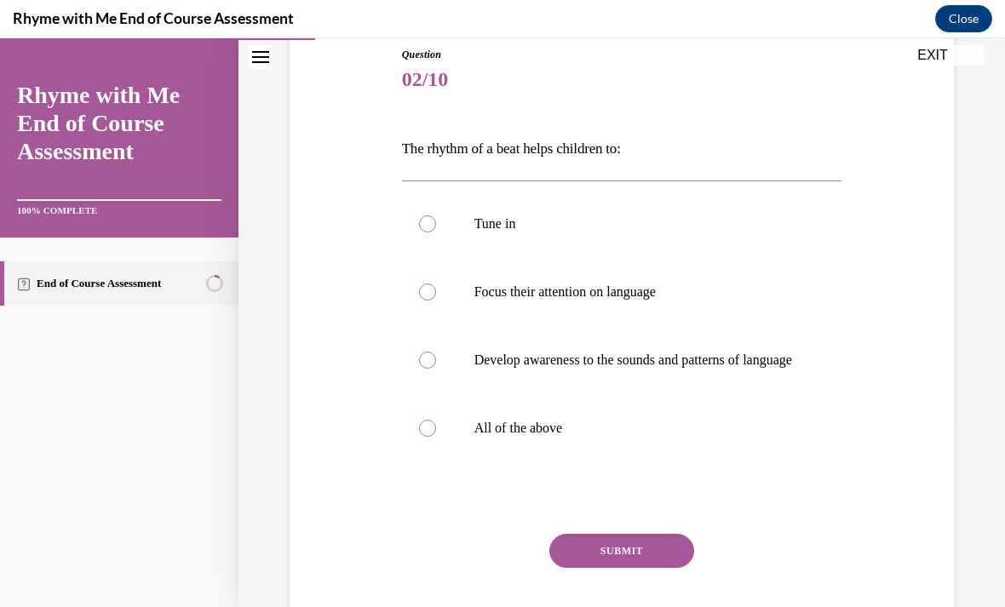
click at [530, 437] on p "All of the above" at bounding box center [636, 428] width 325 height 17
click at [436, 437] on input "All of the above" at bounding box center [427, 428] width 17 height 17
radio input "true"
click at [633, 565] on button "SUBMIT" at bounding box center [621, 551] width 145 height 34
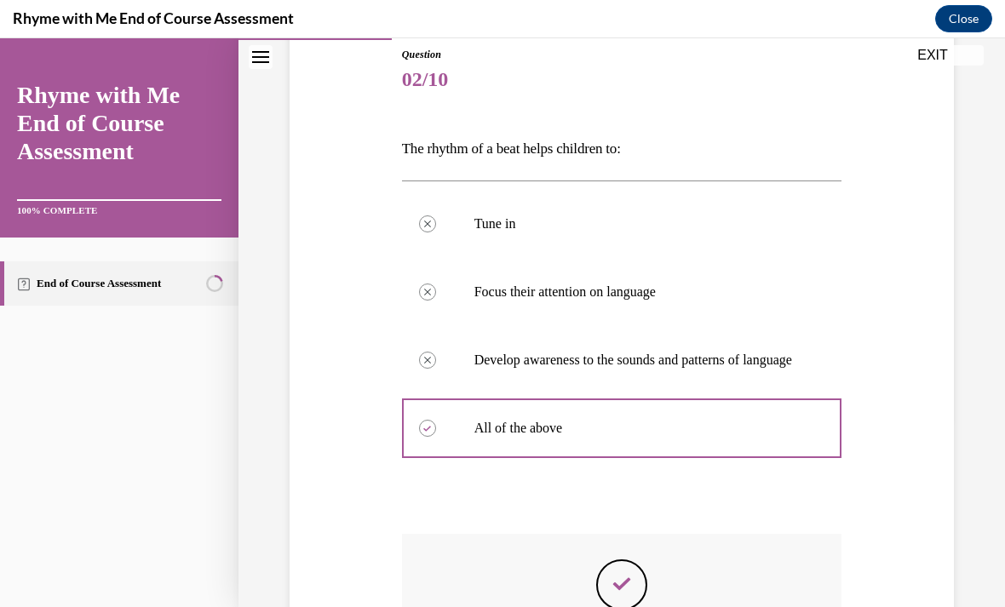
scroll to position [20, 0]
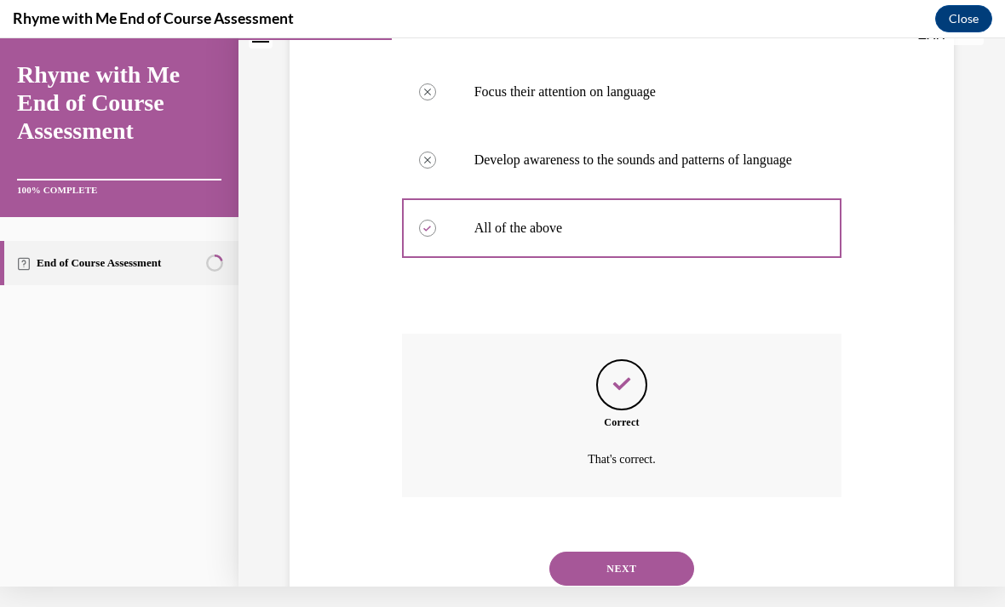
click at [640, 555] on button "NEXT" at bounding box center [621, 569] width 145 height 34
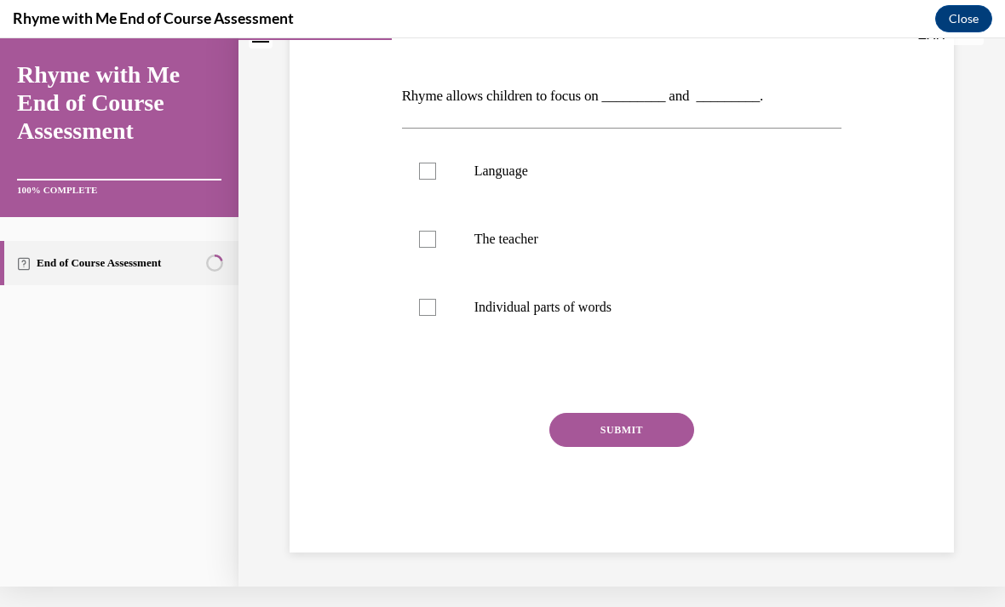
scroll to position [147, 0]
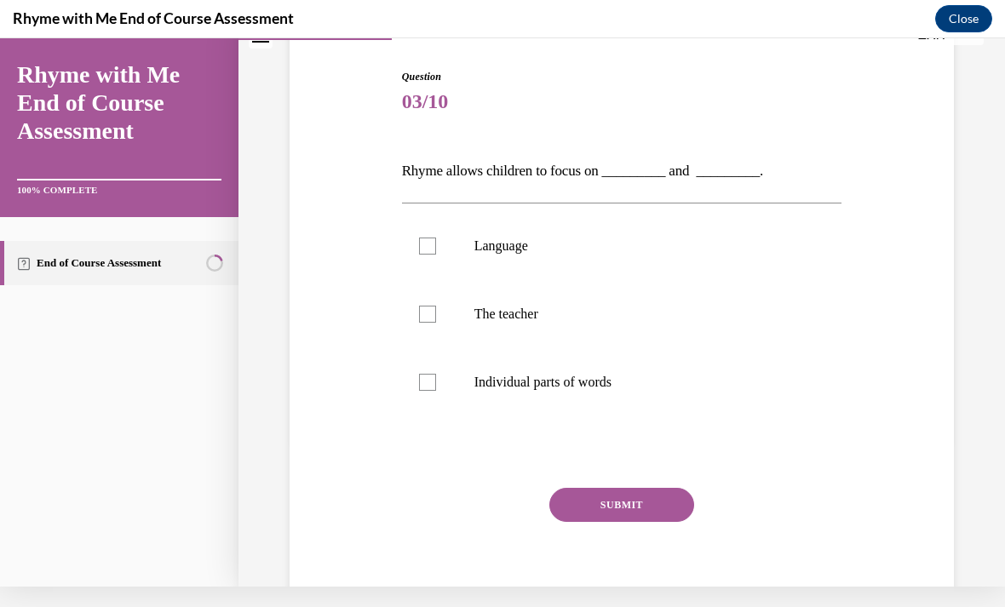
click at [534, 247] on p "Language" at bounding box center [636, 246] width 325 height 17
click at [436, 247] on input "Language" at bounding box center [427, 246] width 17 height 17
checkbox input "true"
click at [582, 393] on label "Individual parts of words" at bounding box center [622, 382] width 440 height 68
click at [436, 391] on input "Individual parts of words" at bounding box center [427, 382] width 17 height 17
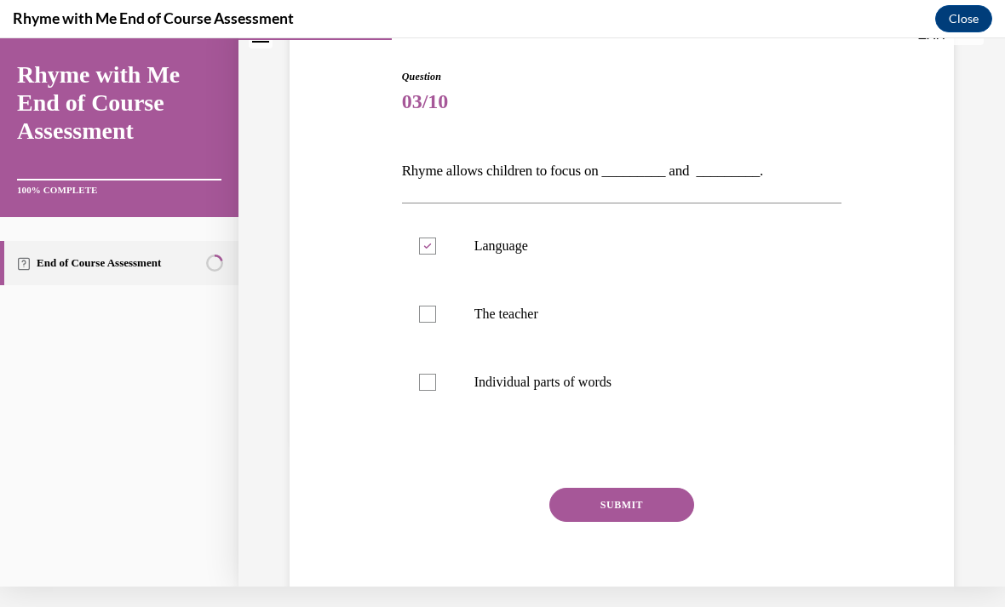
checkbox input "true"
click at [636, 505] on button "SUBMIT" at bounding box center [621, 505] width 145 height 34
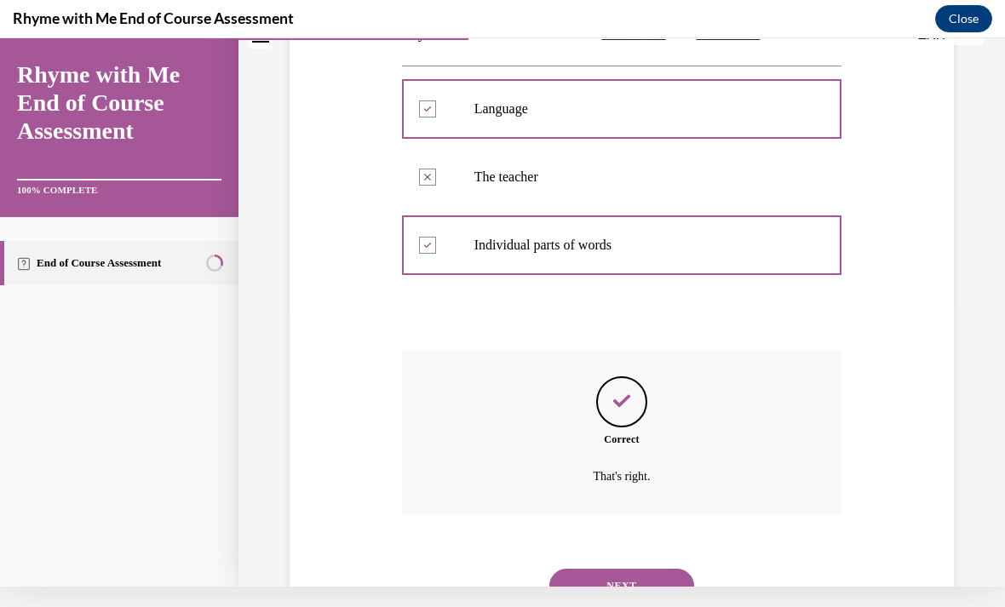
click at [643, 569] on button "NEXT" at bounding box center [621, 586] width 145 height 34
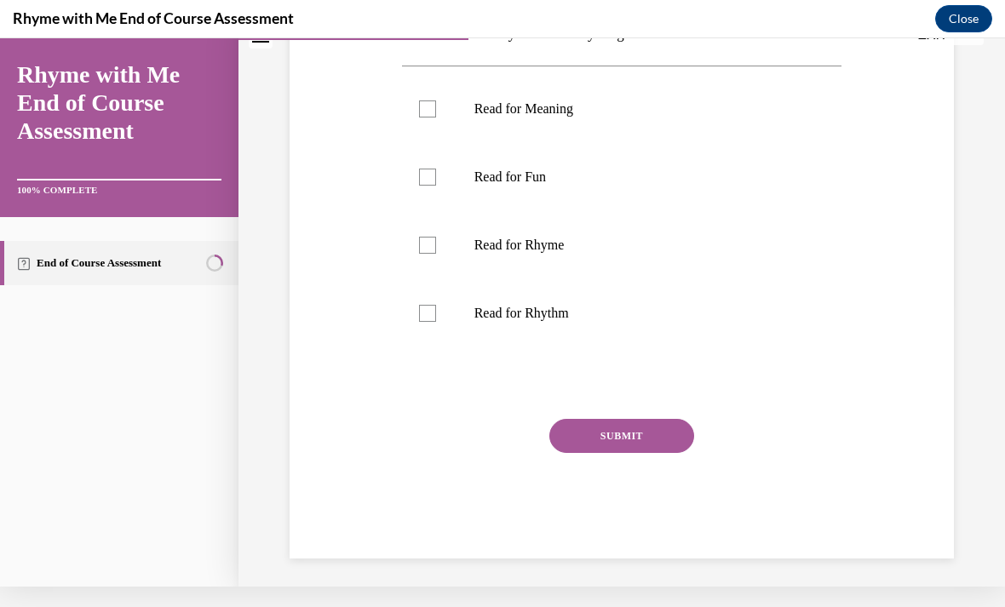
scroll to position [0, 0]
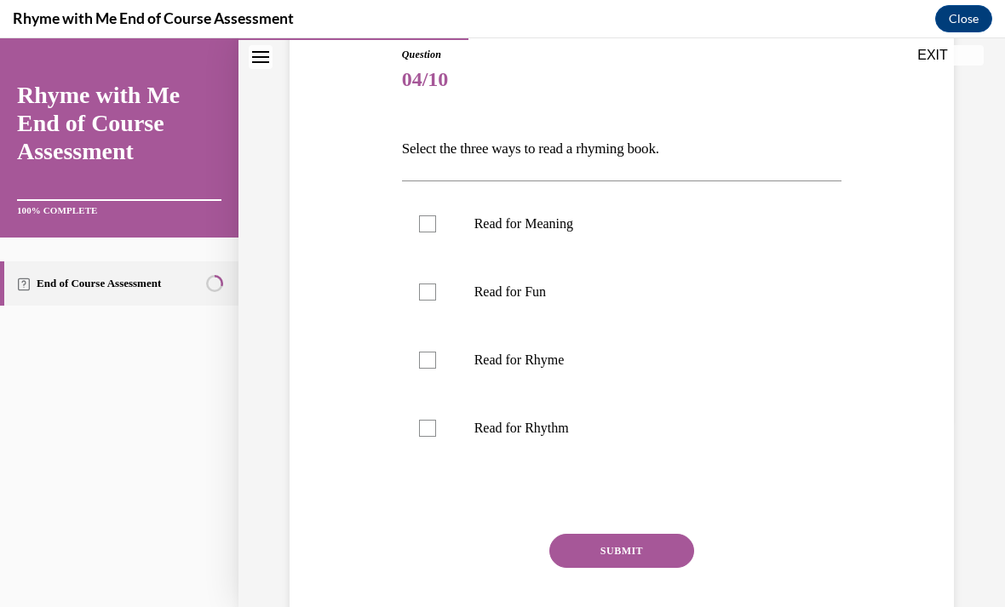
click at [534, 351] on label "Read for Rhyme" at bounding box center [622, 360] width 440 height 68
click at [436, 352] on input "Read for Rhyme" at bounding box center [427, 360] width 17 height 17
checkbox input "true"
click at [527, 233] on label "Read for Meaning" at bounding box center [622, 224] width 440 height 68
click at [436, 232] on input "Read for Meaning" at bounding box center [427, 223] width 17 height 17
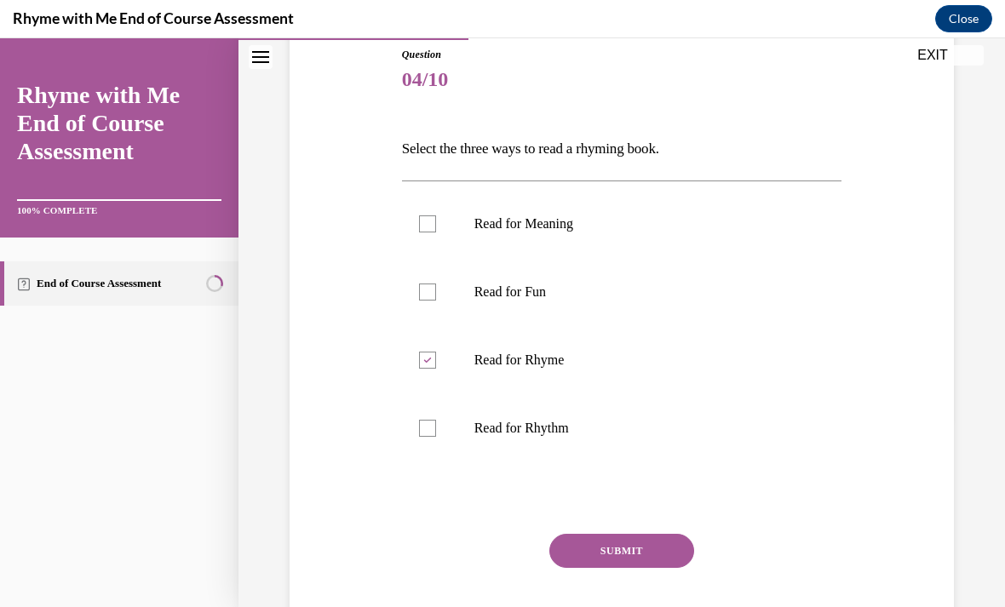
checkbox input "true"
click at [544, 426] on p "Read for Rhythm" at bounding box center [636, 428] width 325 height 17
click at [436, 426] on input "Read for Rhythm" at bounding box center [427, 428] width 17 height 17
checkbox input "true"
click at [633, 550] on button "SUBMIT" at bounding box center [621, 551] width 145 height 34
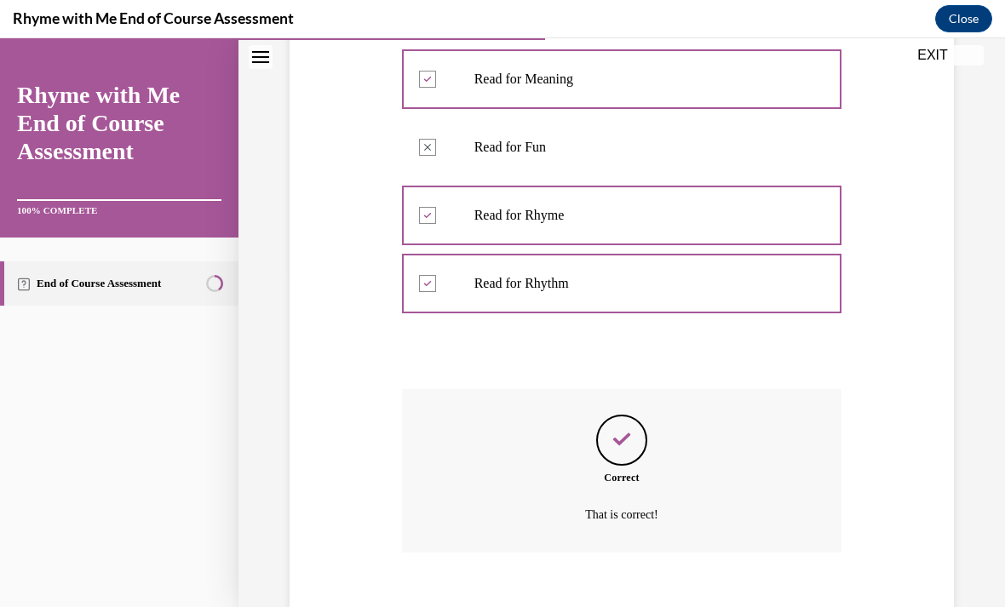
scroll to position [353, 0]
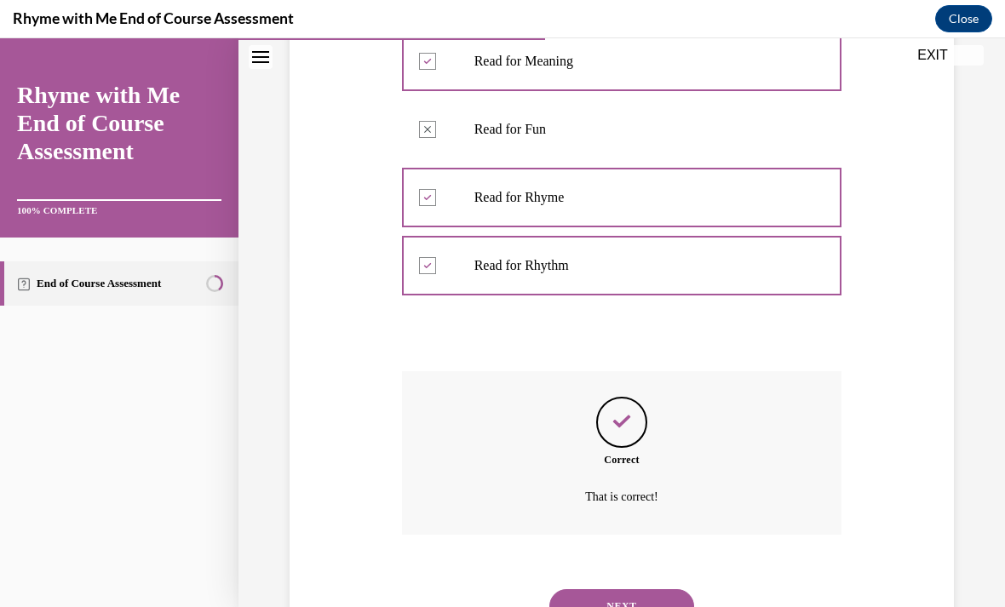
click at [634, 589] on button "NEXT" at bounding box center [621, 606] width 145 height 34
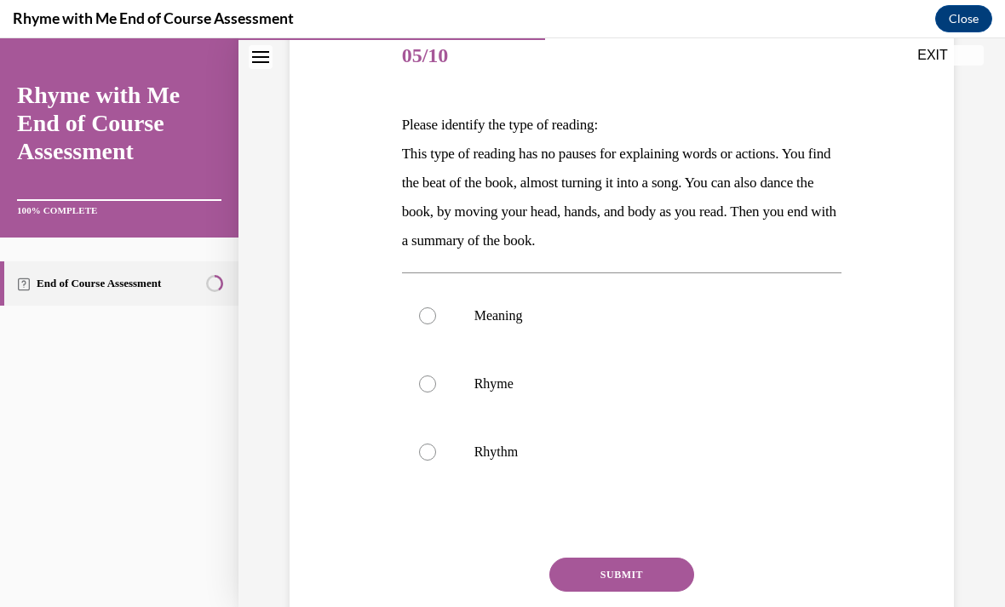
scroll to position [214, 0]
click at [486, 446] on p "Rhythm" at bounding box center [636, 452] width 325 height 17
click at [436, 446] on input "Rhythm" at bounding box center [427, 452] width 17 height 17
radio input "true"
click at [629, 578] on button "SUBMIT" at bounding box center [621, 575] width 145 height 34
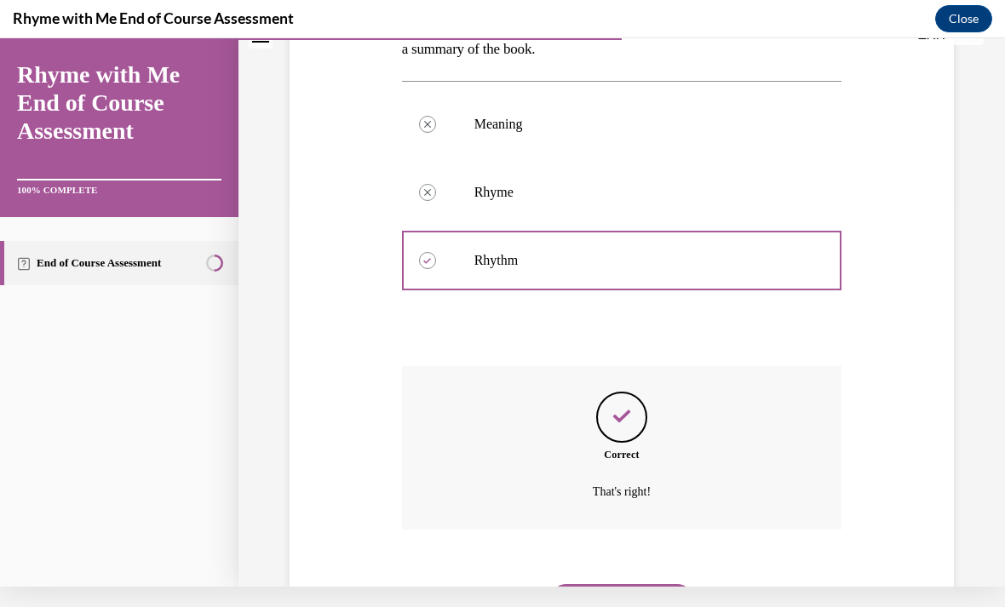
scroll to position [400, 0]
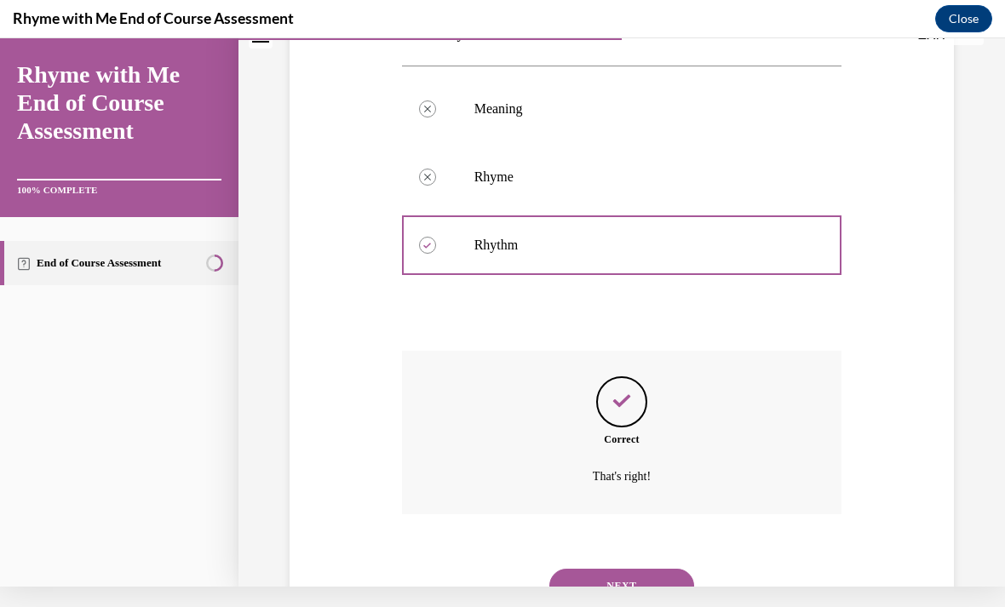
click at [637, 575] on button "NEXT" at bounding box center [621, 586] width 145 height 34
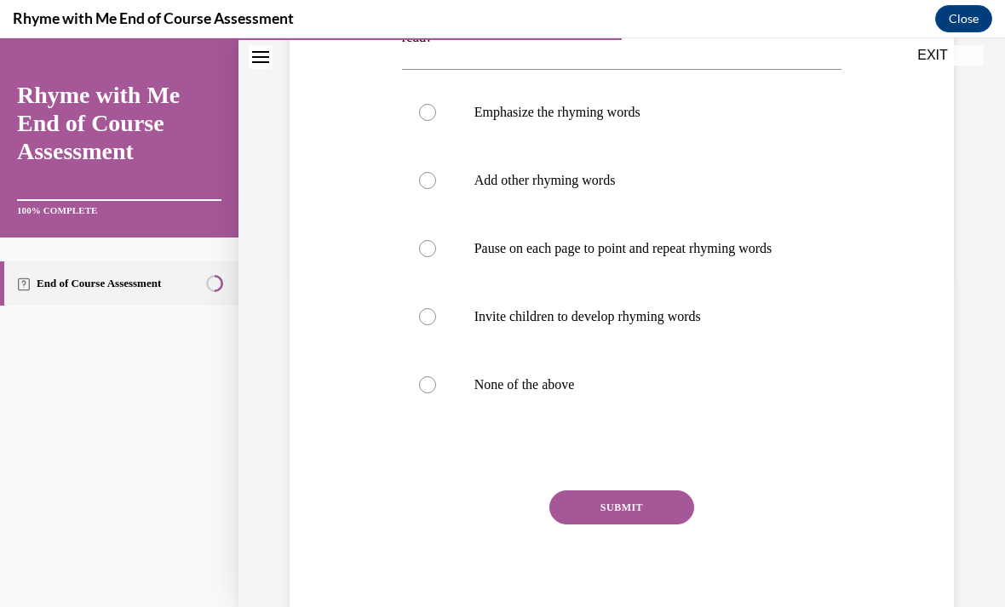
scroll to position [330, 0]
click at [497, 392] on label "None of the above" at bounding box center [622, 386] width 440 height 68
click at [436, 392] on input "None of the above" at bounding box center [427, 385] width 17 height 17
radio input "true"
click at [624, 510] on button "SUBMIT" at bounding box center [621, 508] width 145 height 34
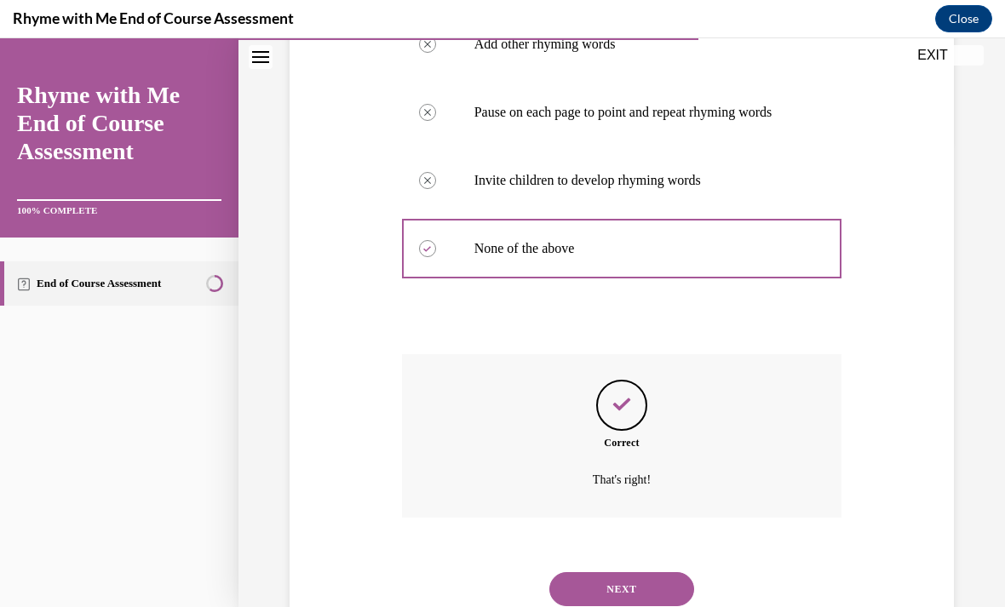
click at [615, 596] on button "NEXT" at bounding box center [621, 589] width 145 height 34
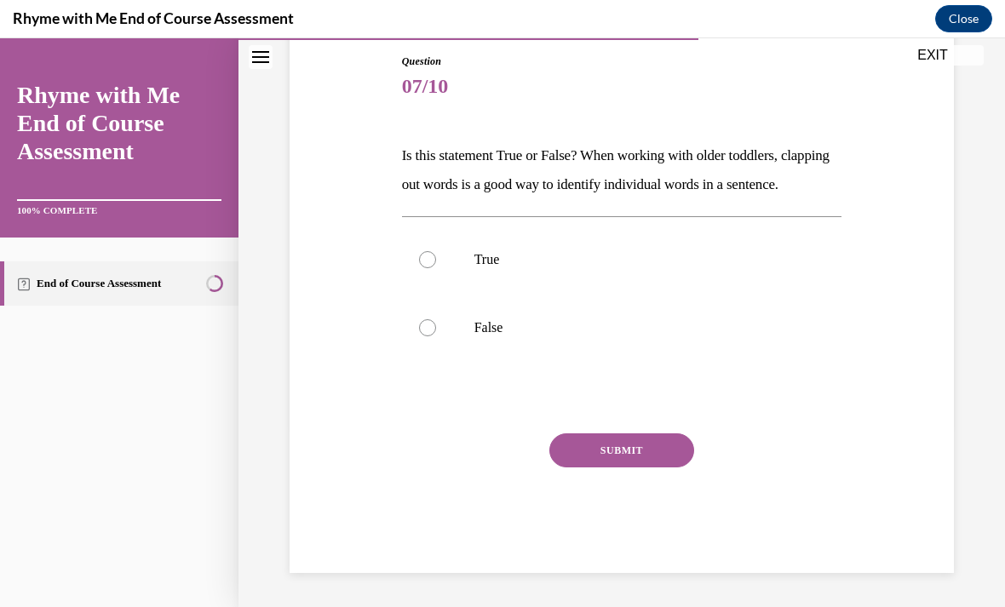
scroll to position [137, 0]
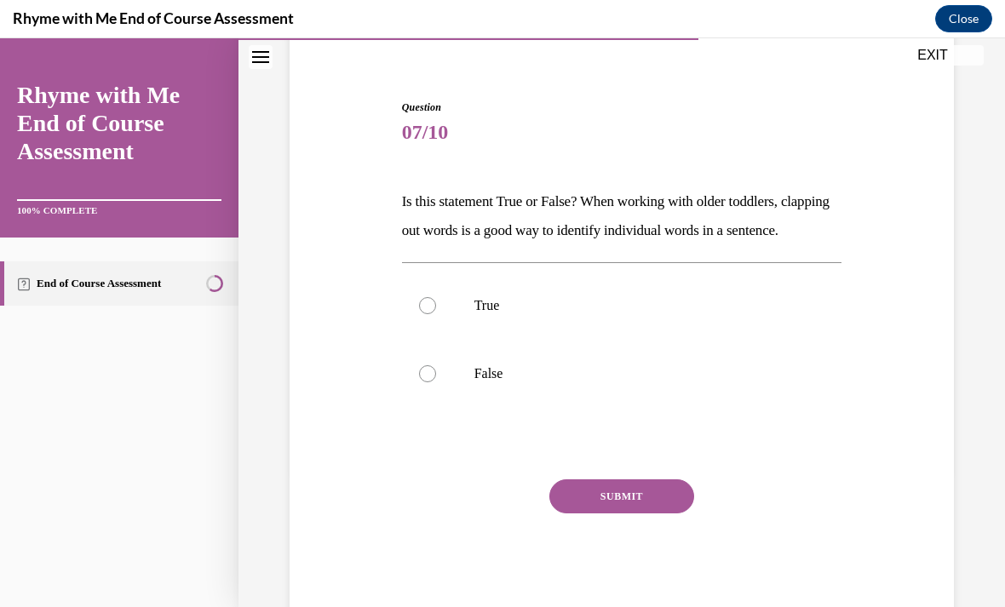
click at [531, 314] on p "True" at bounding box center [636, 305] width 325 height 17
click at [436, 314] on input "True" at bounding box center [427, 305] width 17 height 17
radio input "true"
click at [636, 513] on button "SUBMIT" at bounding box center [621, 496] width 145 height 34
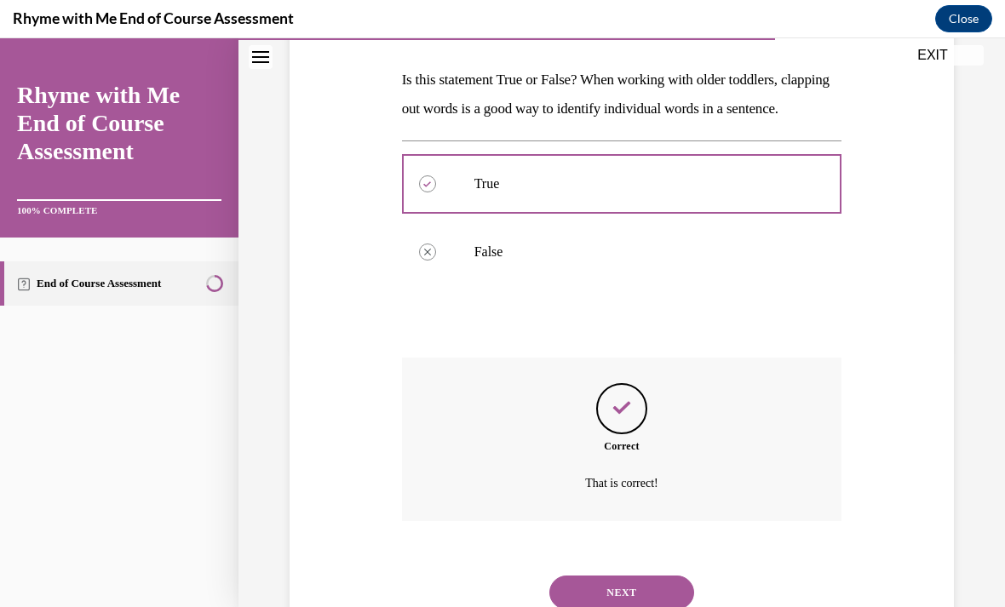
scroll to position [274, 0]
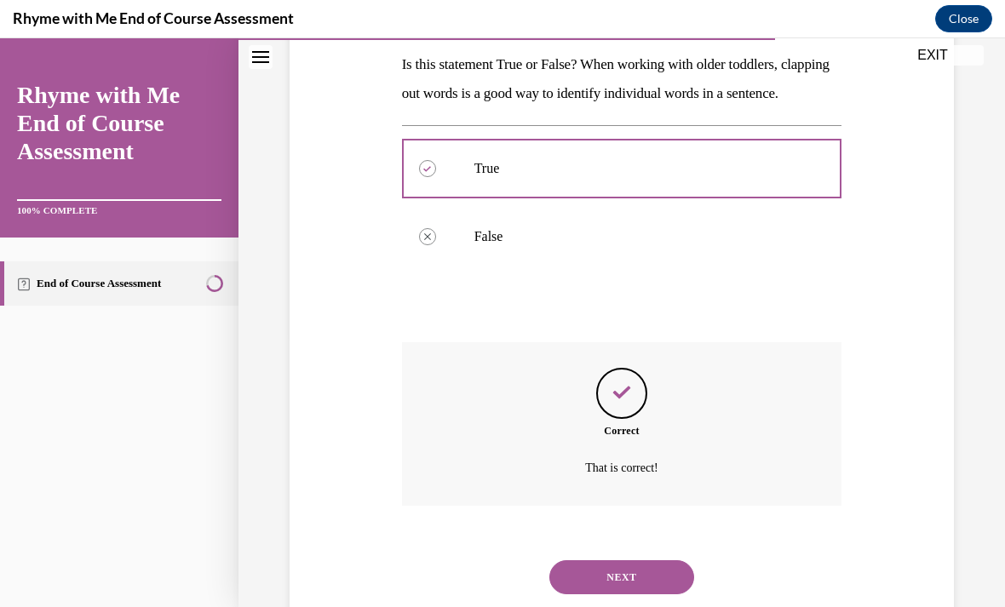
click at [638, 588] on button "NEXT" at bounding box center [621, 577] width 145 height 34
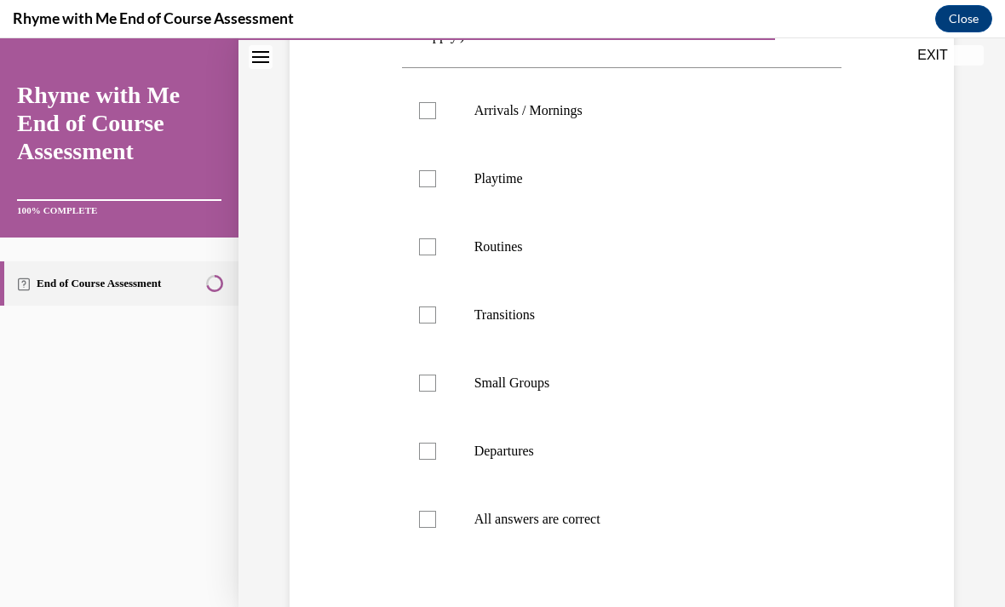
scroll to position [331, 0]
click at [552, 515] on p "All answers are correct" at bounding box center [636, 520] width 325 height 17
click at [436, 515] on input "All answers are correct" at bounding box center [427, 520] width 17 height 17
checkbox input "true"
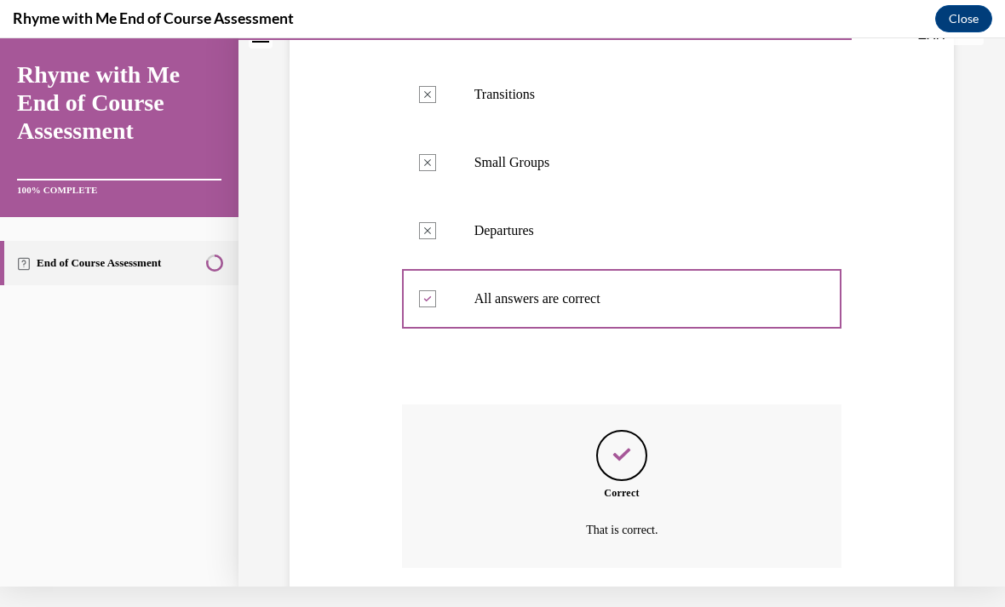
scroll to position [586, 0]
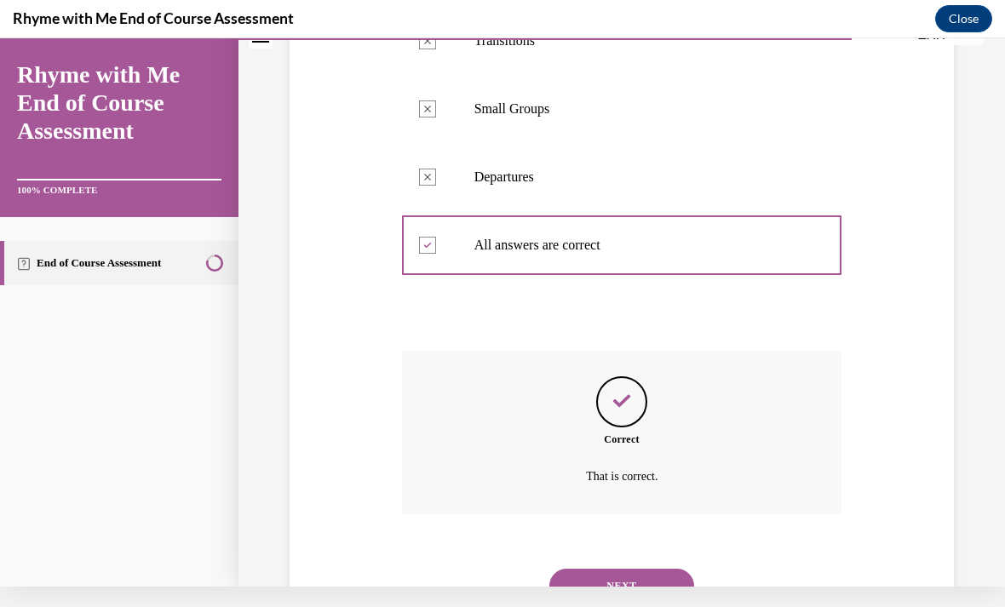
click at [636, 573] on button "NEXT" at bounding box center [621, 586] width 145 height 34
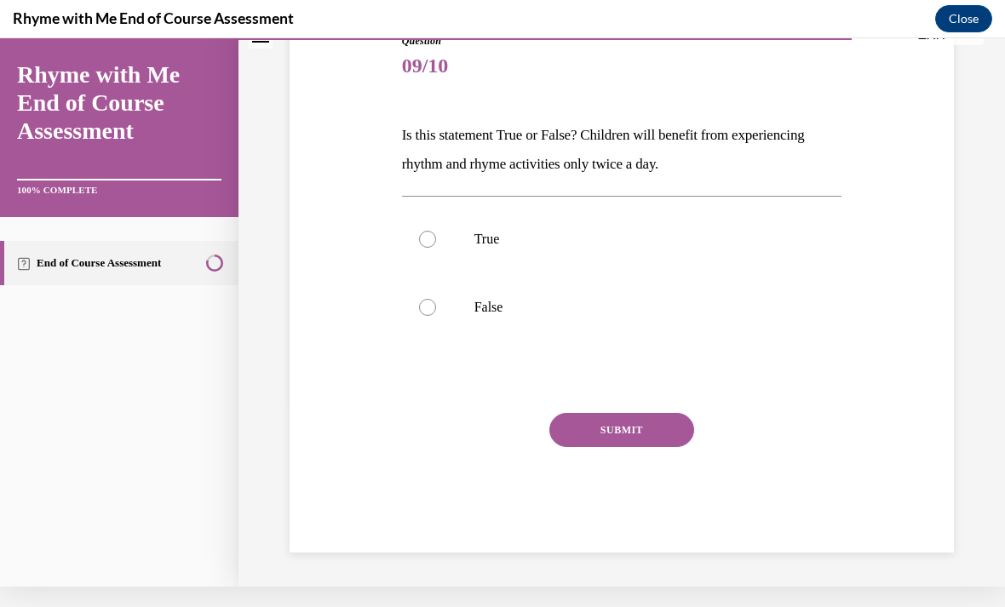
scroll to position [108, 0]
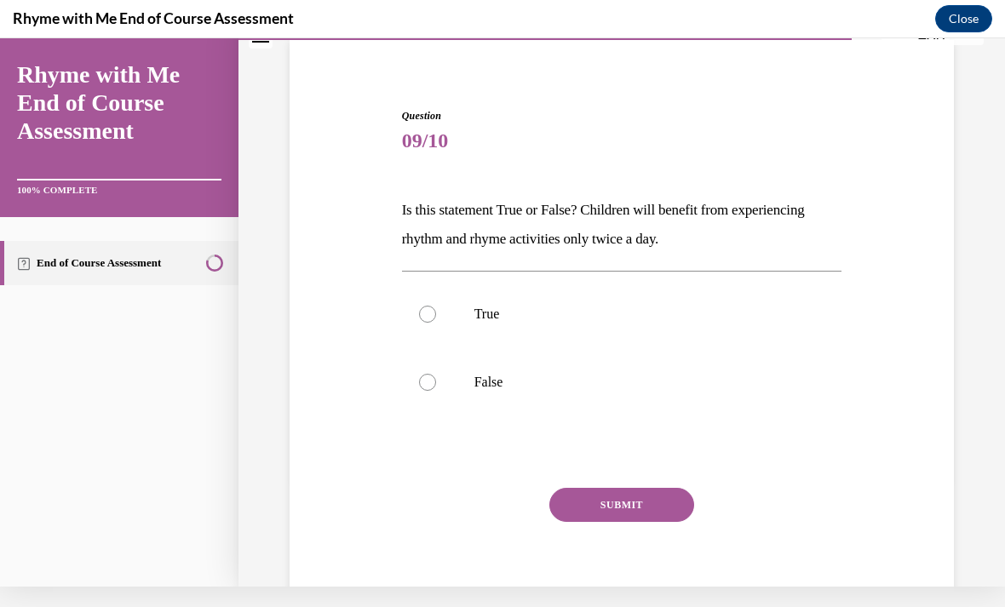
click at [496, 385] on p "False" at bounding box center [636, 382] width 325 height 17
click at [436, 385] on input "False" at bounding box center [427, 382] width 17 height 17
radio input "true"
click at [627, 507] on button "SUBMIT" at bounding box center [621, 505] width 145 height 34
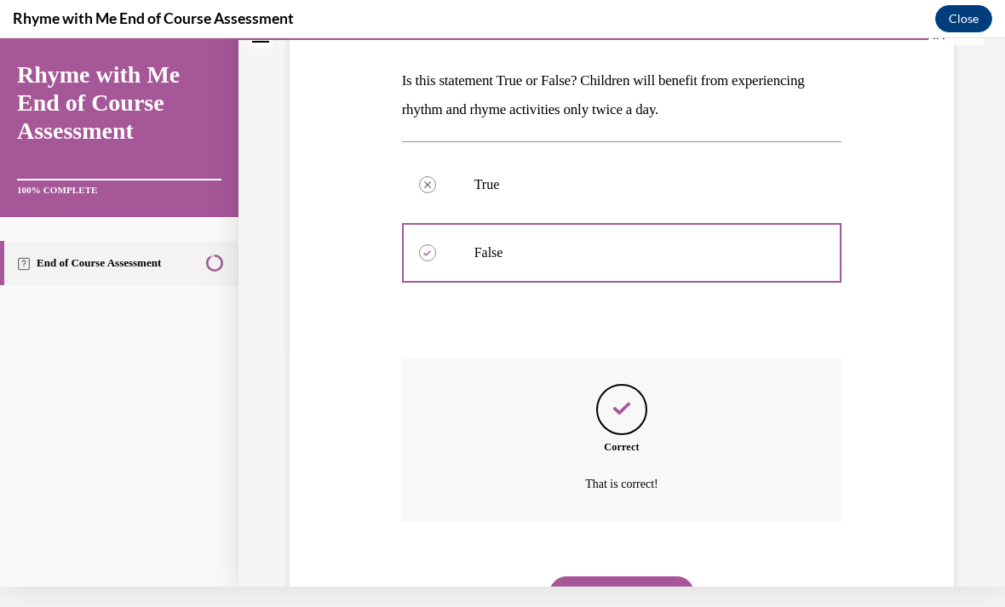
scroll to position [245, 0]
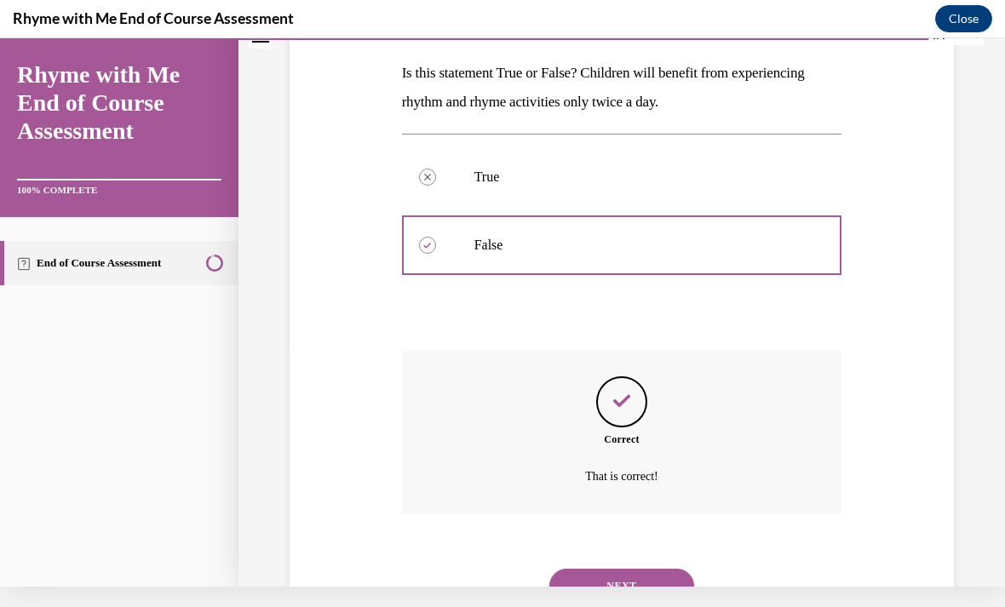
click at [627, 573] on button "NEXT" at bounding box center [621, 586] width 145 height 34
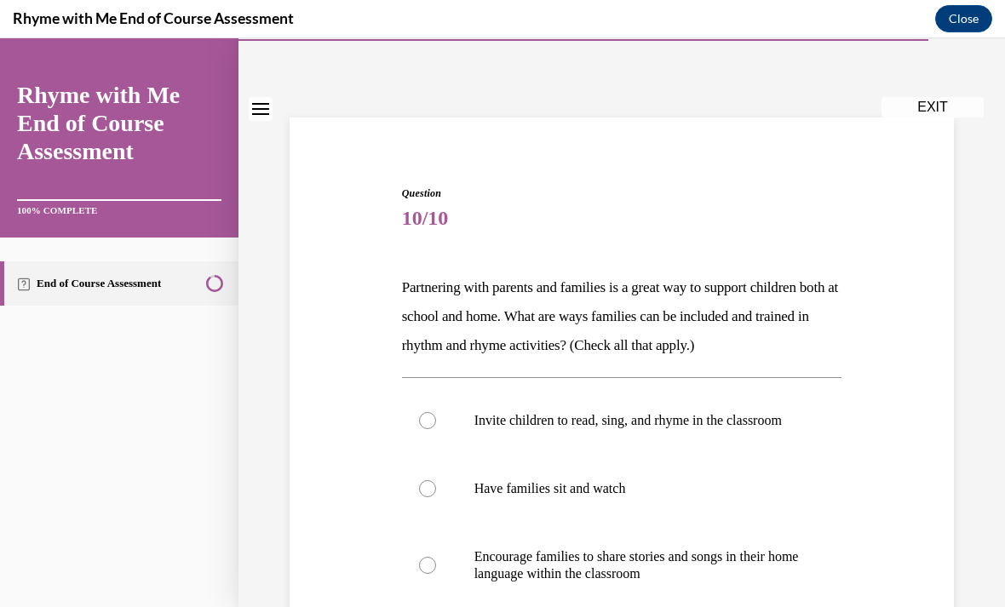
scroll to position [70, 0]
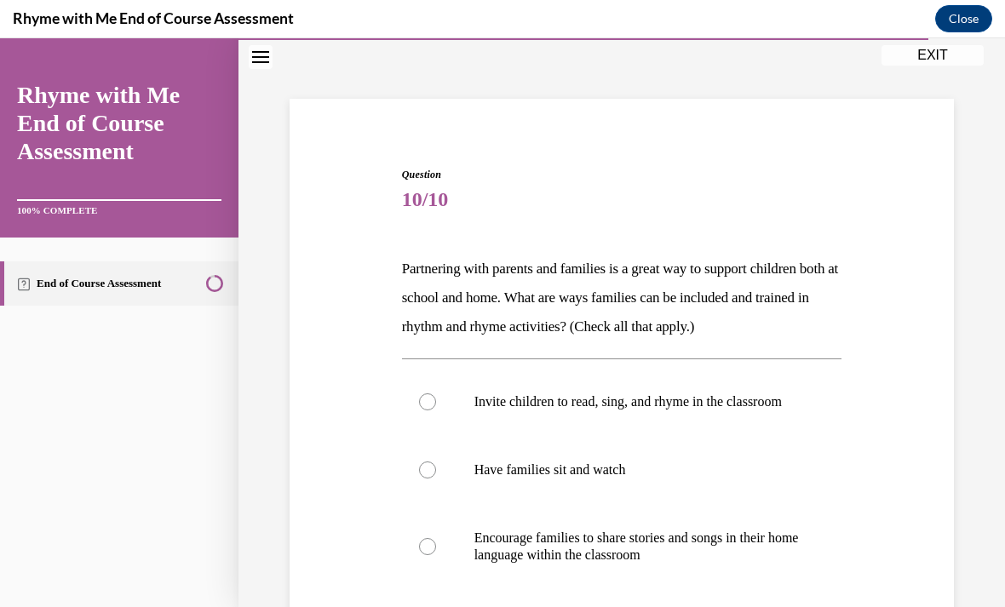
click at [638, 563] on p "Encourage families to share stories and songs in their home language within the…" at bounding box center [636, 547] width 325 height 34
click at [436, 555] on input "Encourage families to share stories and songs in their home language within the…" at bounding box center [427, 546] width 17 height 17
radio input "true"
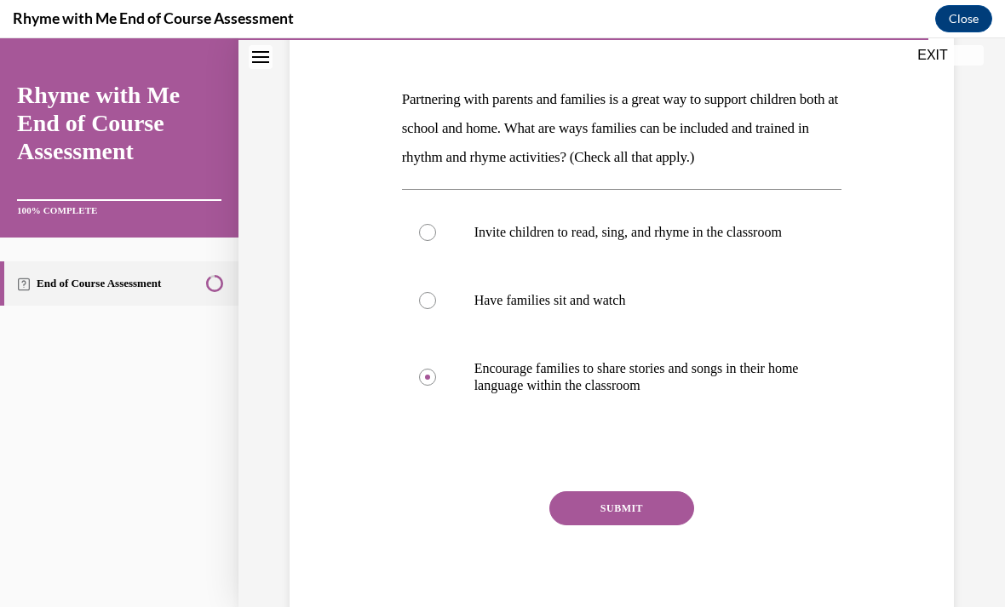
click at [625, 525] on button "SUBMIT" at bounding box center [621, 508] width 145 height 34
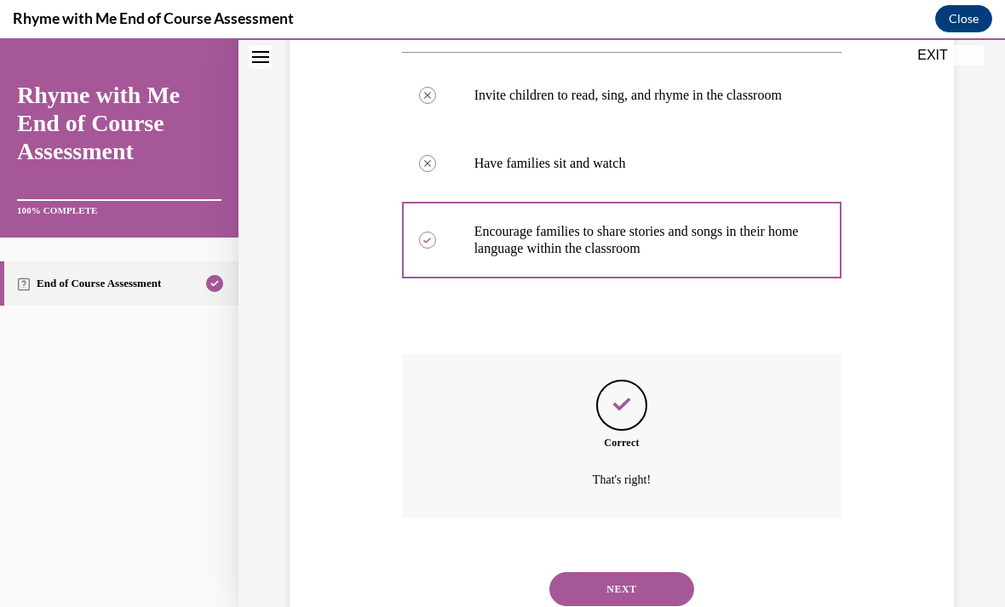
scroll to position [376, 0]
click at [643, 577] on button "NEXT" at bounding box center [621, 589] width 145 height 34
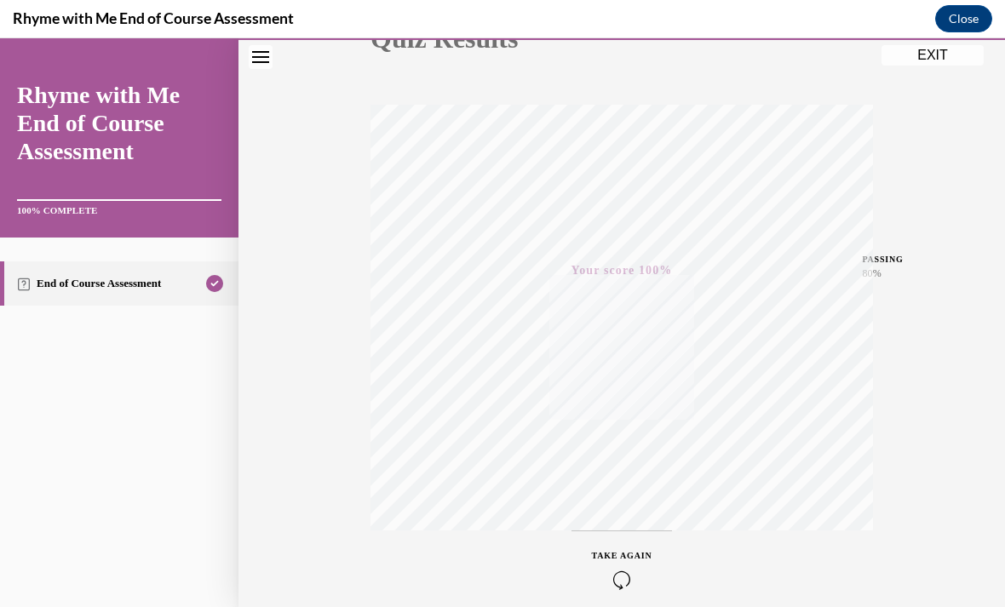
scroll to position [249, 0]
click at [923, 42] on div "Quiz Results PASSING 80% Your score 100% Passed PASSING 80% Your score Your sco…" at bounding box center [621, 251] width 766 height 819
click at [929, 58] on button "EXIT" at bounding box center [932, 55] width 102 height 20
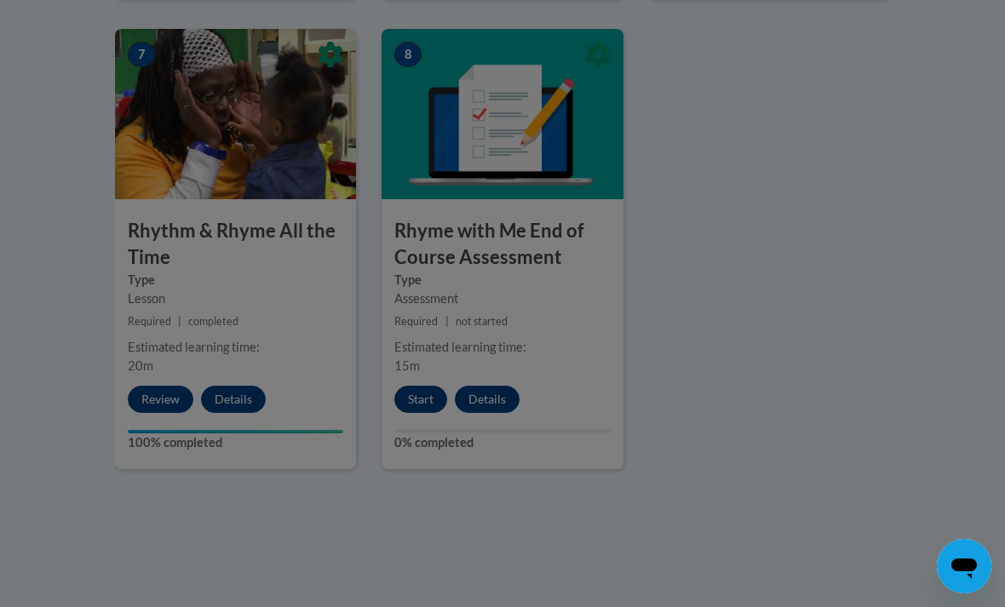
click at [414, 393] on div at bounding box center [502, 303] width 1005 height 607
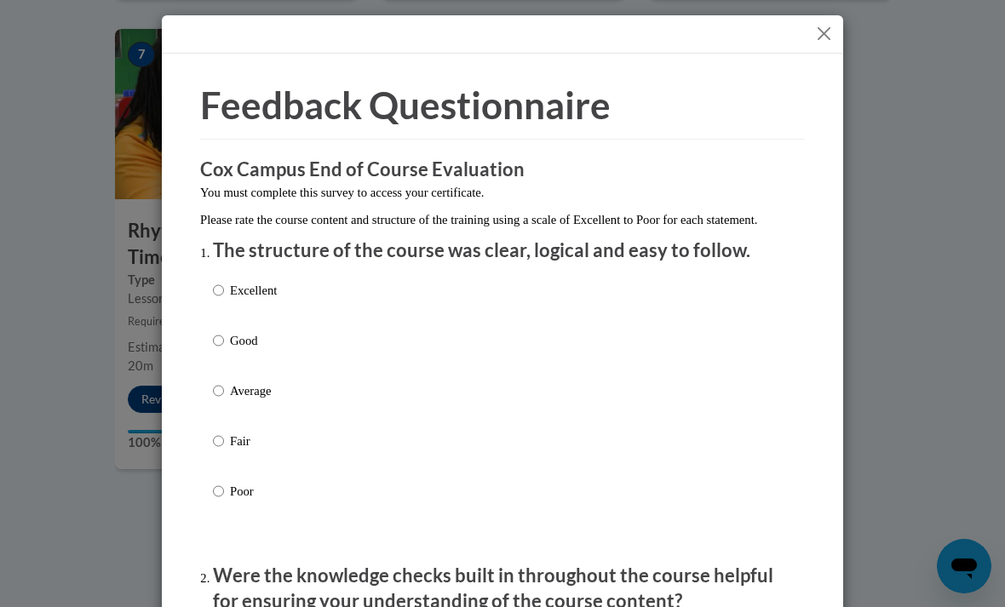
click at [277, 281] on p "Excellent" at bounding box center [253, 290] width 47 height 19
click at [224, 281] on input "Excellent" at bounding box center [218, 290] width 11 height 19
radio input "true"
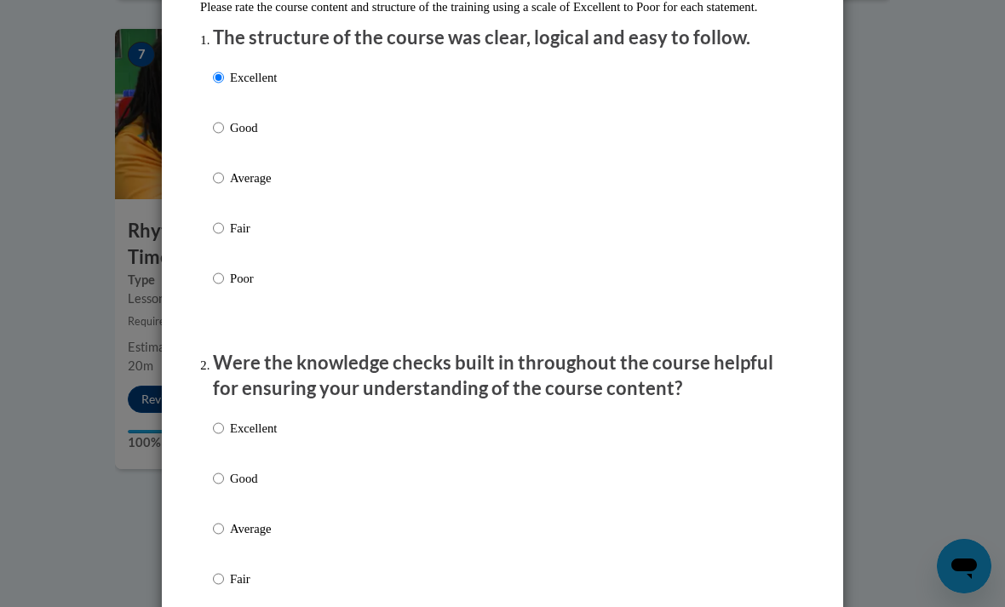
scroll to position [246, 0]
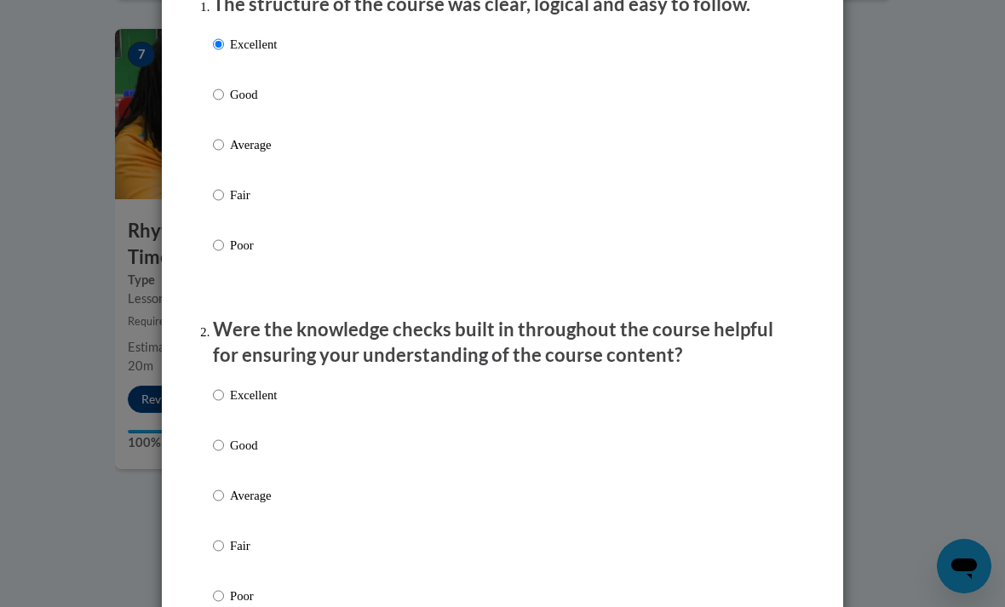
click at [258, 404] on label "Excellent" at bounding box center [245, 409] width 64 height 46
click at [224, 404] on input "Excellent" at bounding box center [218, 395] width 11 height 19
radio input "true"
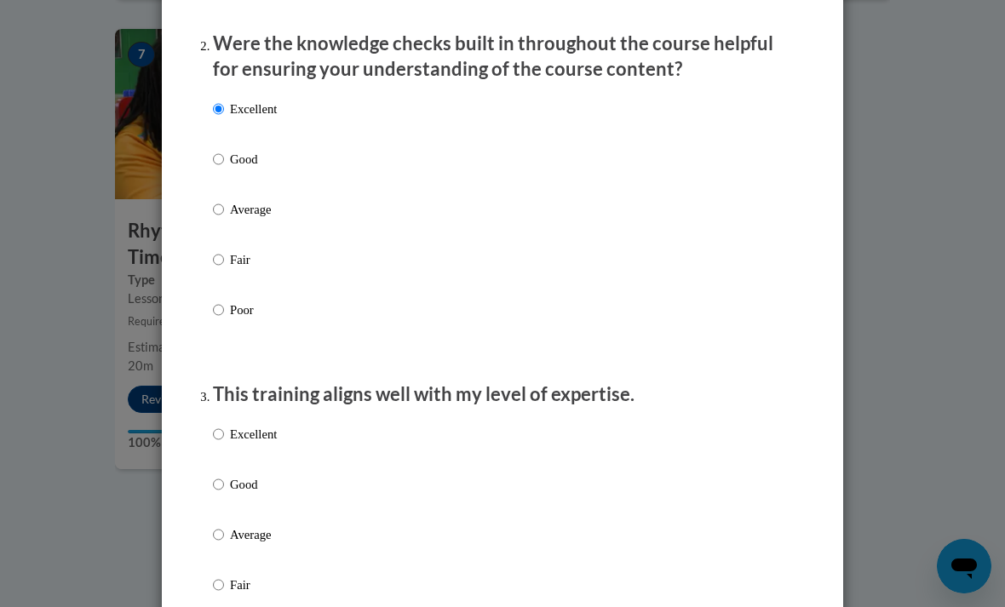
scroll to position [556, 0]
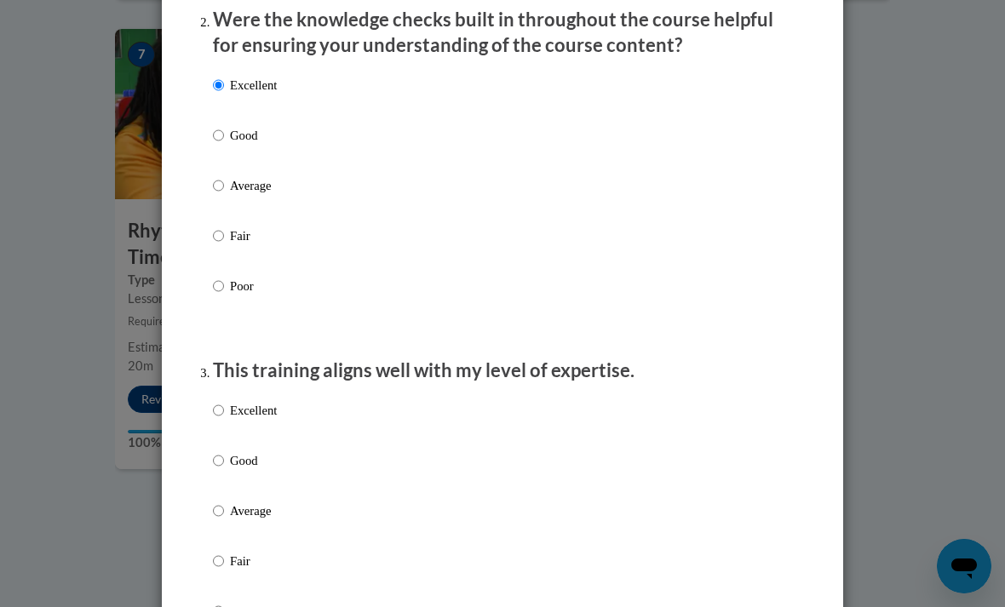
click at [276, 412] on p "Excellent" at bounding box center [253, 410] width 47 height 19
click at [224, 412] on input "Excellent" at bounding box center [218, 410] width 11 height 19
radio input "true"
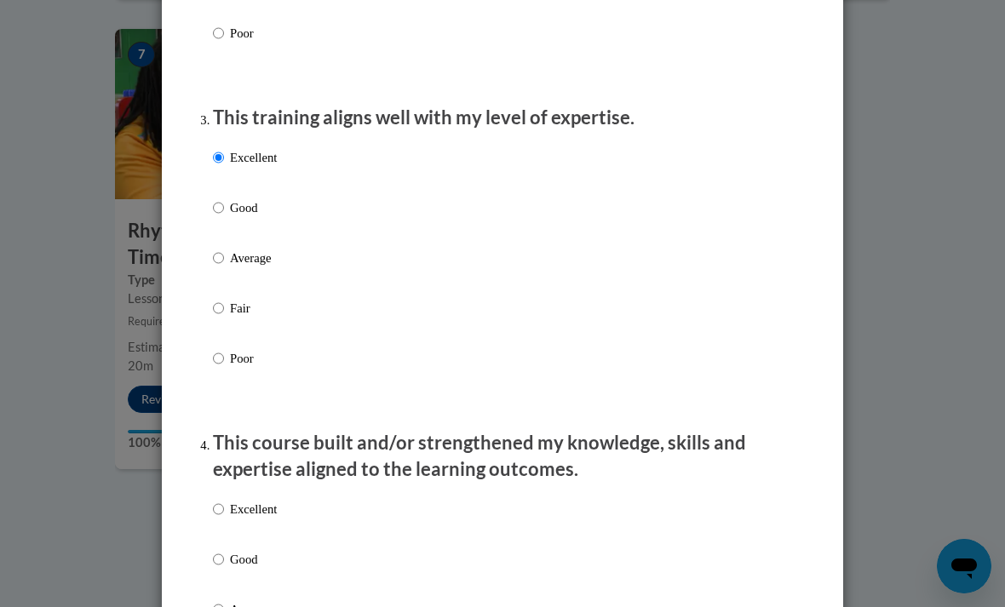
scroll to position [865, 0]
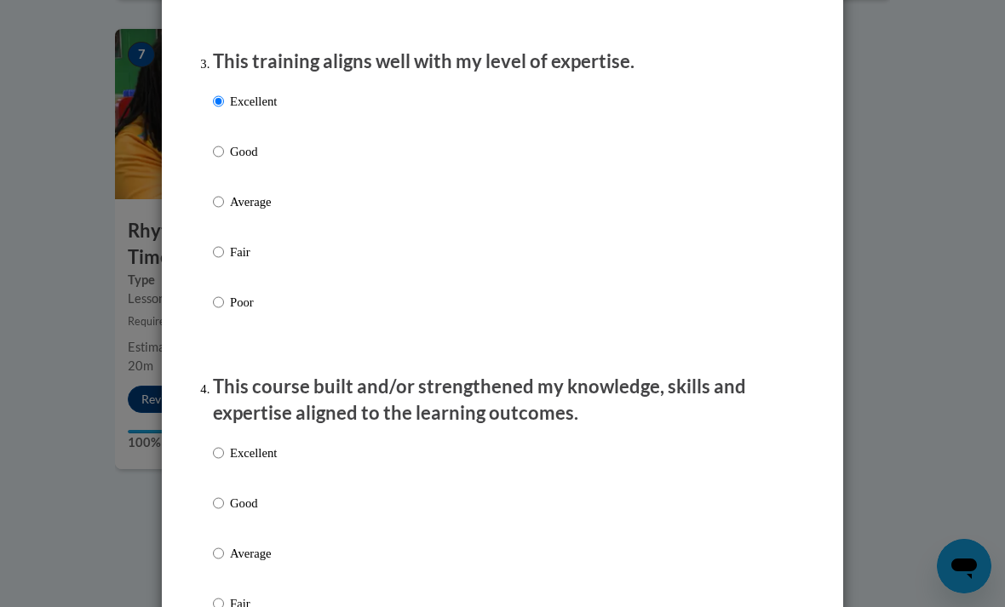
click at [273, 449] on p "Excellent" at bounding box center [253, 453] width 47 height 19
click at [224, 449] on input "Excellent" at bounding box center [218, 453] width 11 height 19
radio input "true"
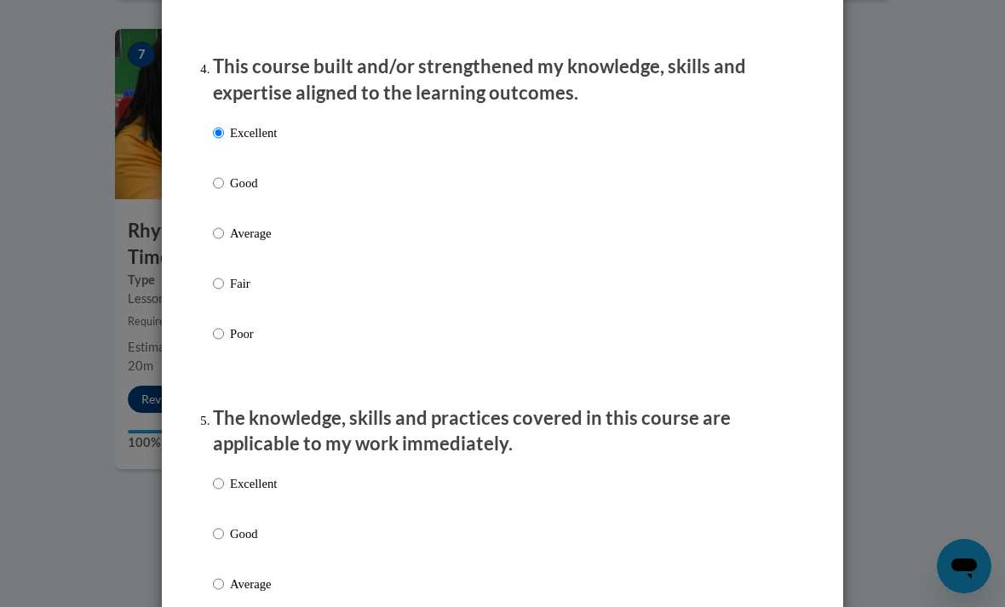
scroll to position [1188, 0]
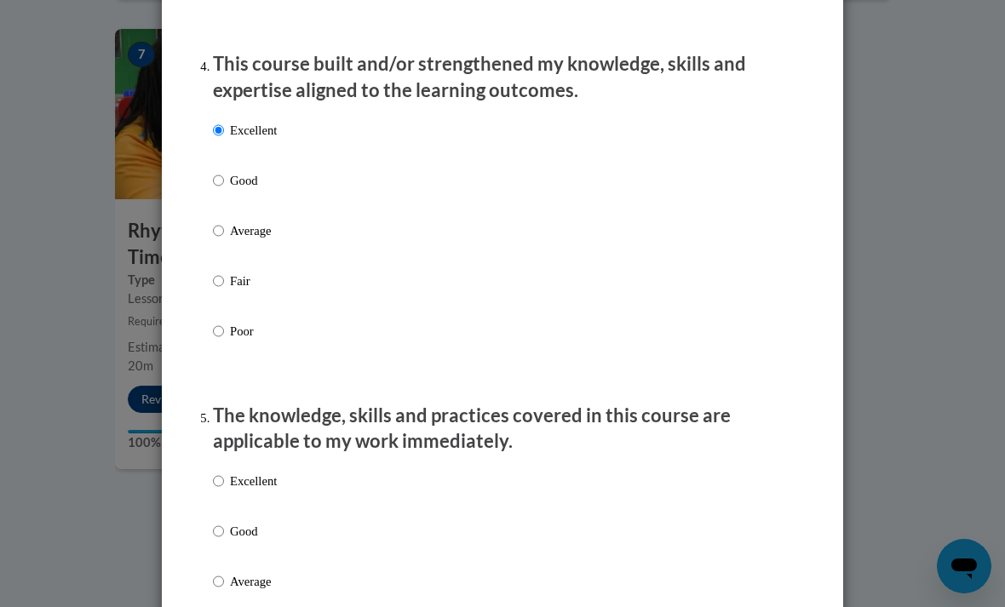
click at [274, 472] on p "Excellent" at bounding box center [253, 481] width 47 height 19
click at [224, 472] on input "Excellent" at bounding box center [218, 481] width 11 height 19
radio input "true"
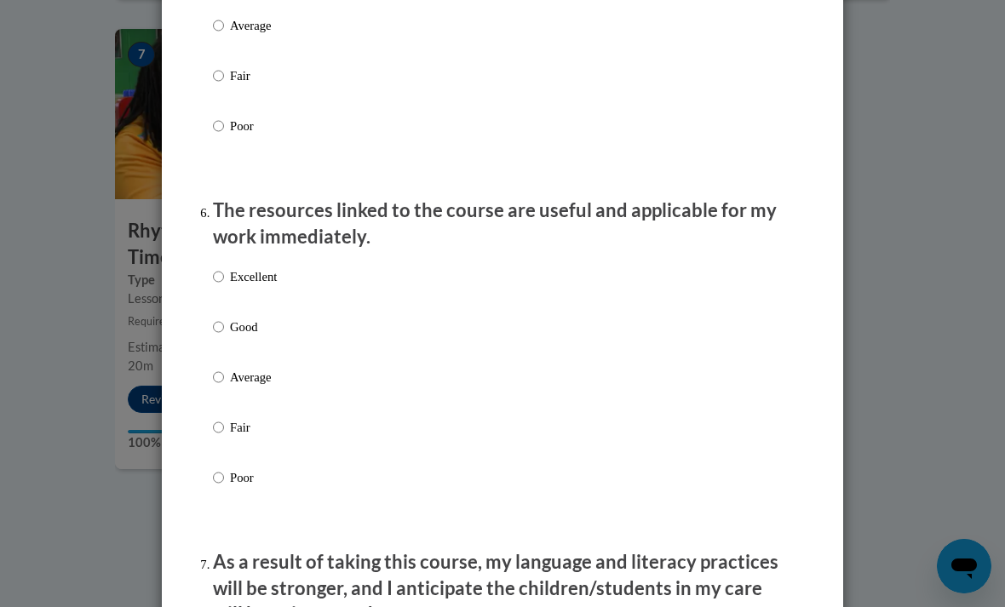
scroll to position [1745, 0]
click at [257, 267] on p "Excellent" at bounding box center [253, 276] width 47 height 19
click at [224, 267] on input "Excellent" at bounding box center [218, 276] width 11 height 19
radio input "true"
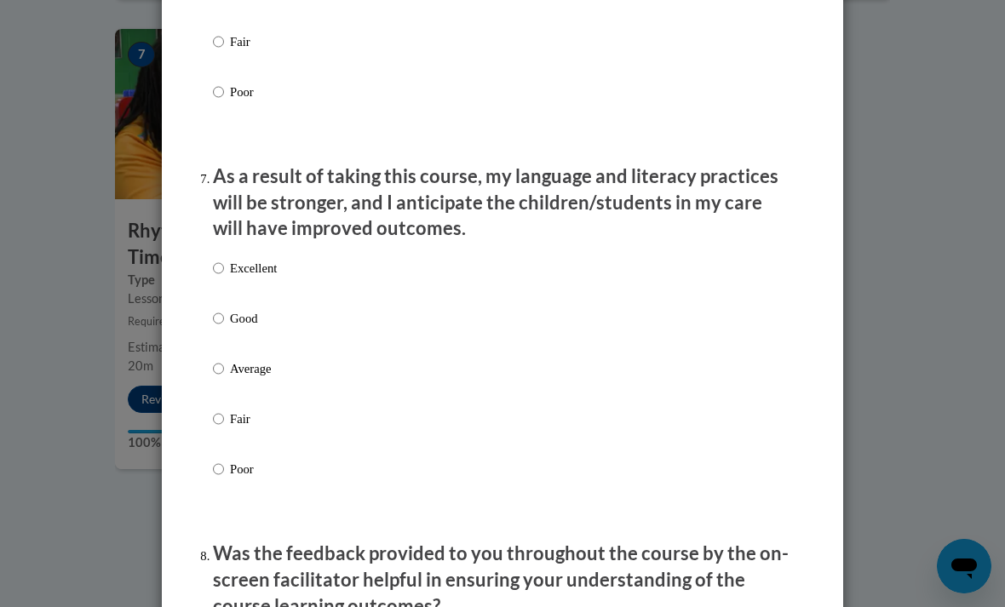
scroll to position [2146, 0]
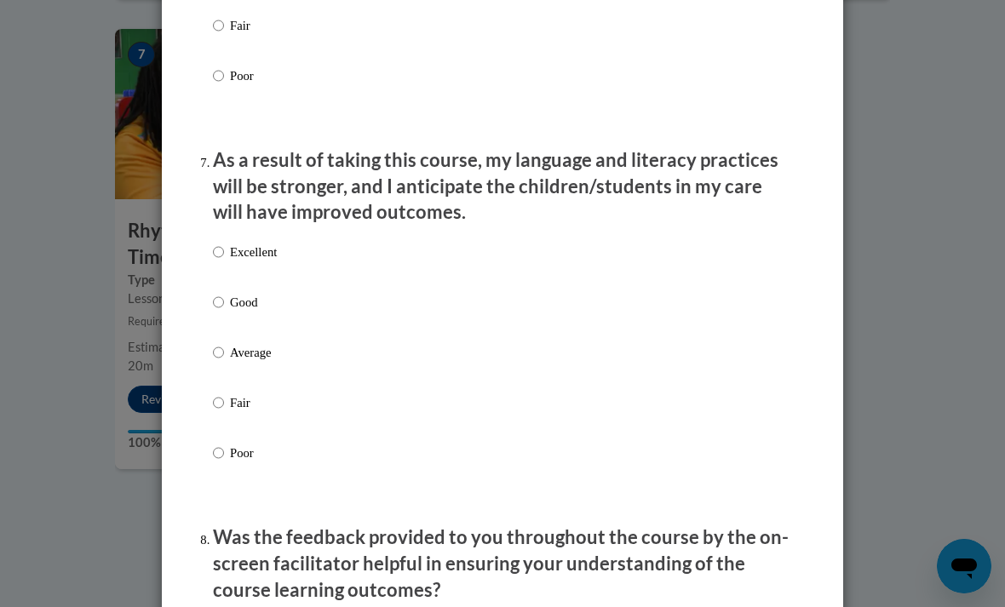
click at [261, 234] on div "Excellent Good Average Fair Poor" at bounding box center [245, 366] width 64 height 264
click at [249, 243] on p "Excellent" at bounding box center [253, 252] width 47 height 19
click at [224, 243] on input "Excellent" at bounding box center [218, 252] width 11 height 19
radio input "true"
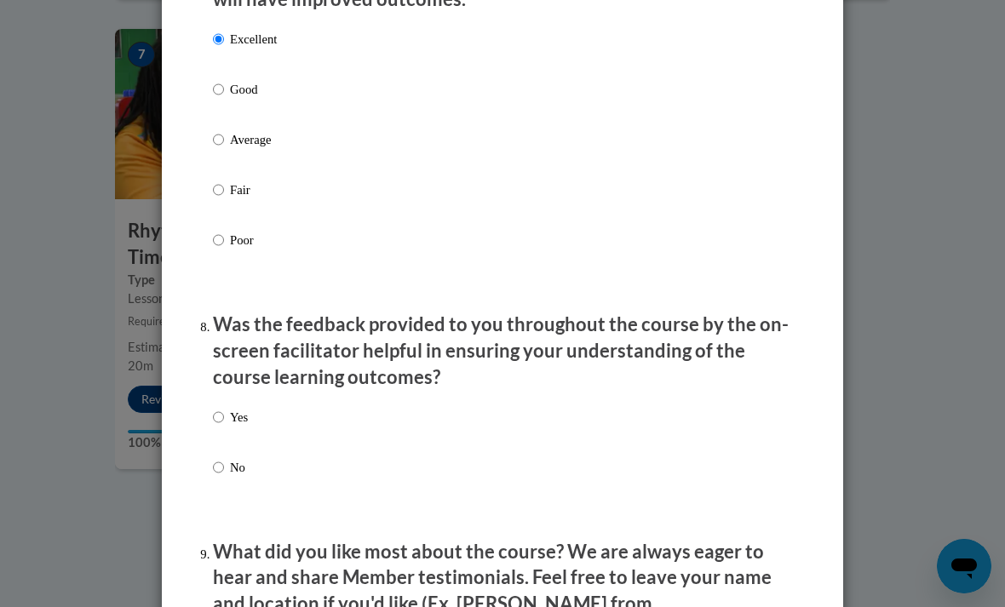
scroll to position [2365, 0]
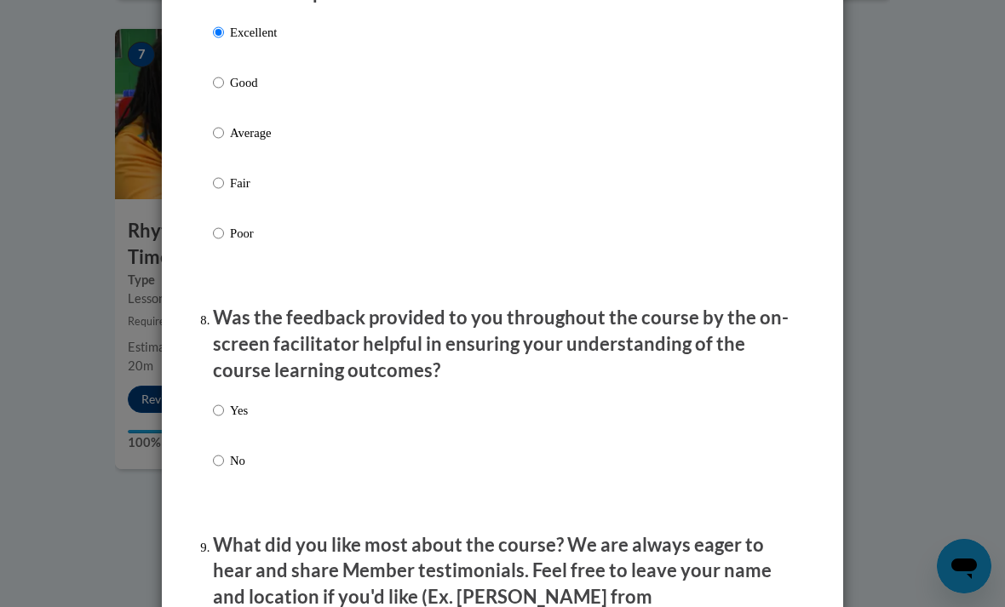
click at [263, 393] on div "Yes No" at bounding box center [502, 456] width 579 height 127
click at [215, 401] on input "Yes" at bounding box center [218, 410] width 11 height 19
radio input "true"
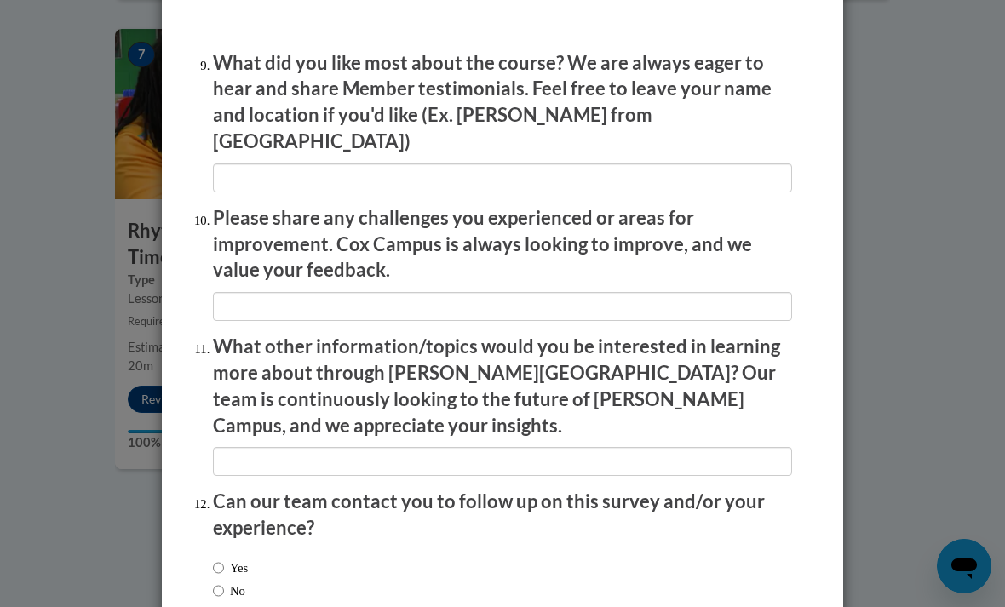
scroll to position [2847, 0]
click at [223, 559] on input "Yes" at bounding box center [218, 568] width 11 height 19
radio input "true"
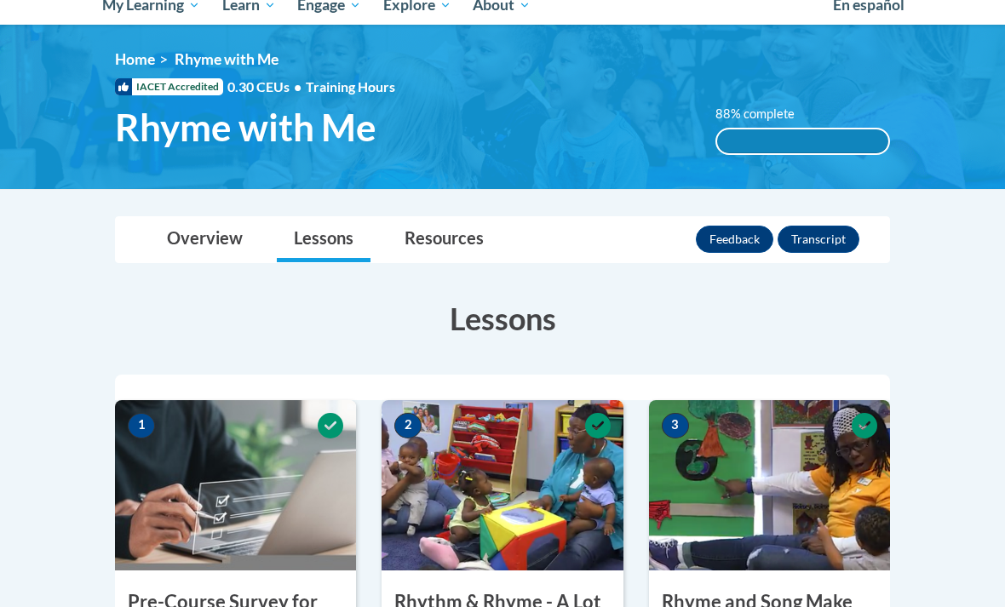
scroll to position [197, 0]
click at [307, 226] on link "Lessons" at bounding box center [324, 240] width 94 height 45
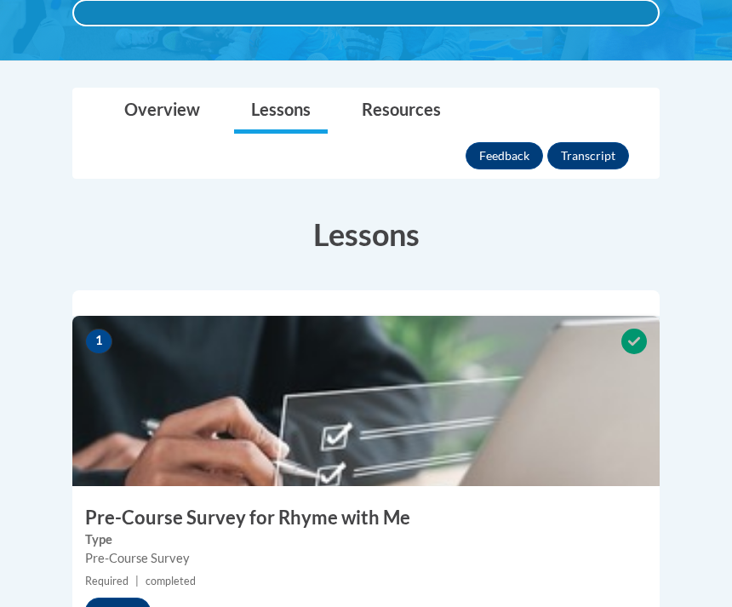
scroll to position [349, 0]
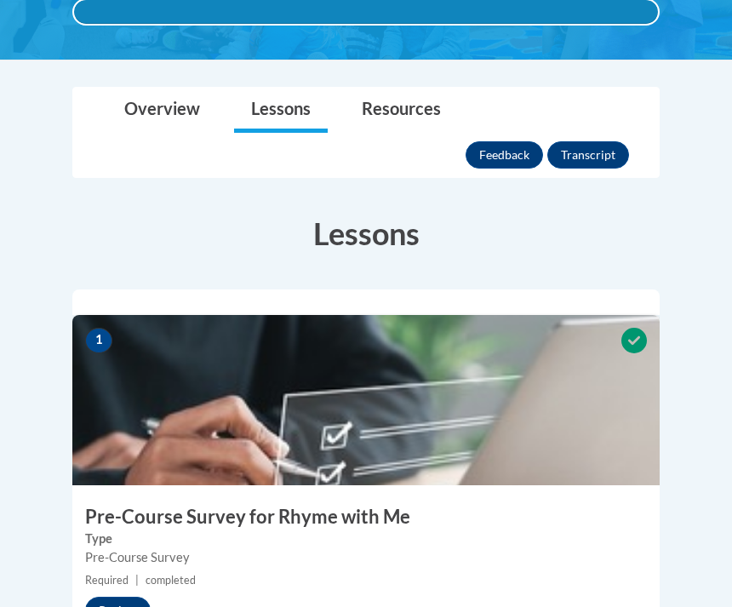
click at [198, 130] on link "Overview" at bounding box center [162, 110] width 110 height 45
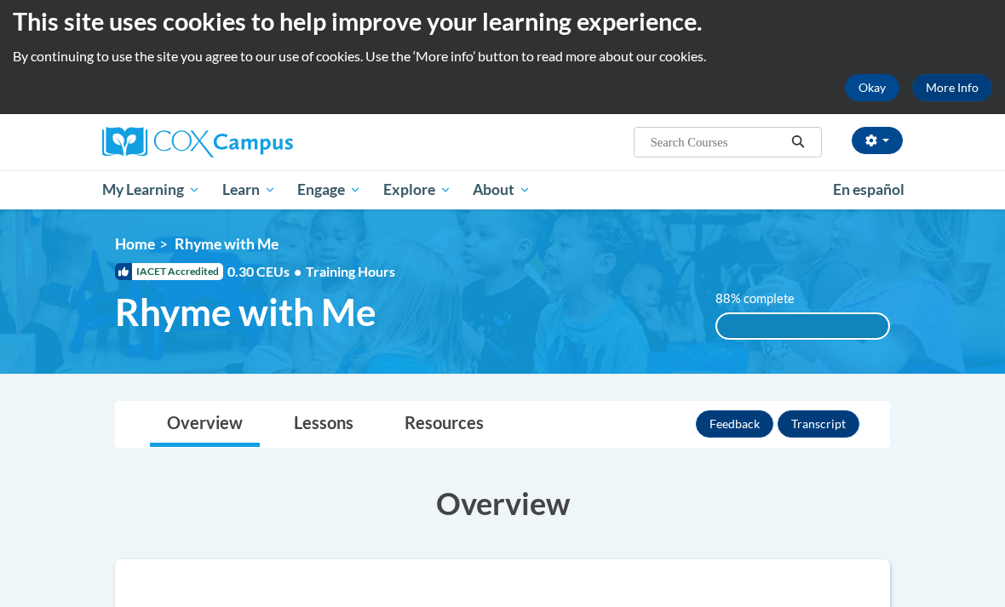
scroll to position [13, 0]
click at [0, 0] on span "Early Care and Learning" at bounding box center [0, 0] width 0 height 0
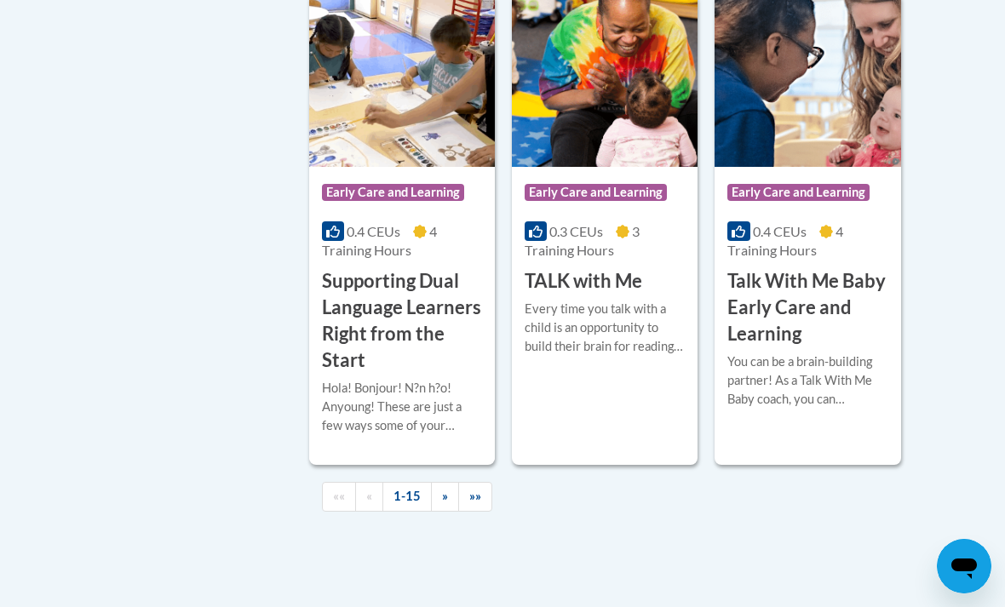
scroll to position [2731, 0]
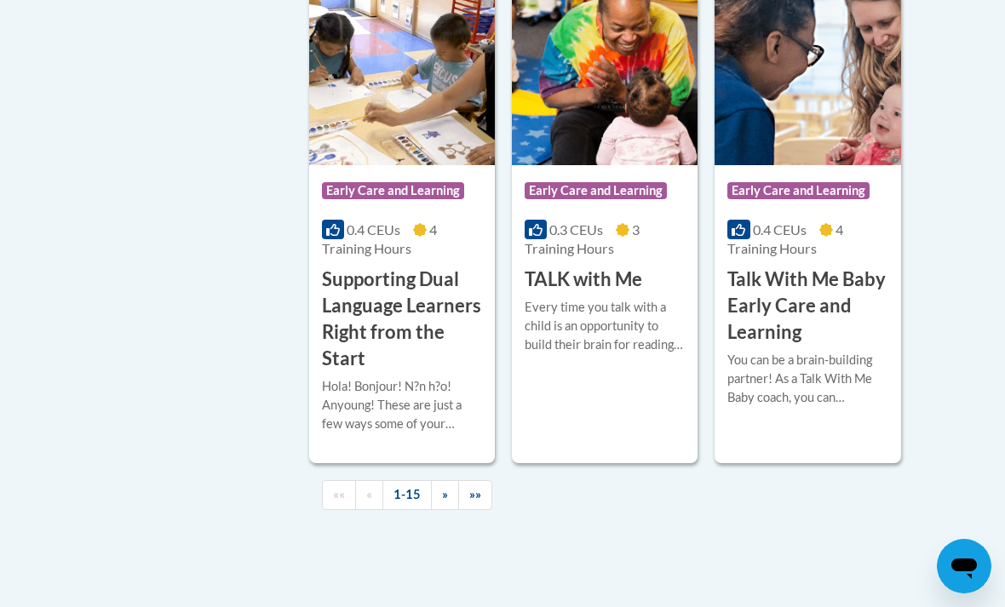
click at [368, 238] on span "0.4 CEUs" at bounding box center [374, 229] width 54 height 16
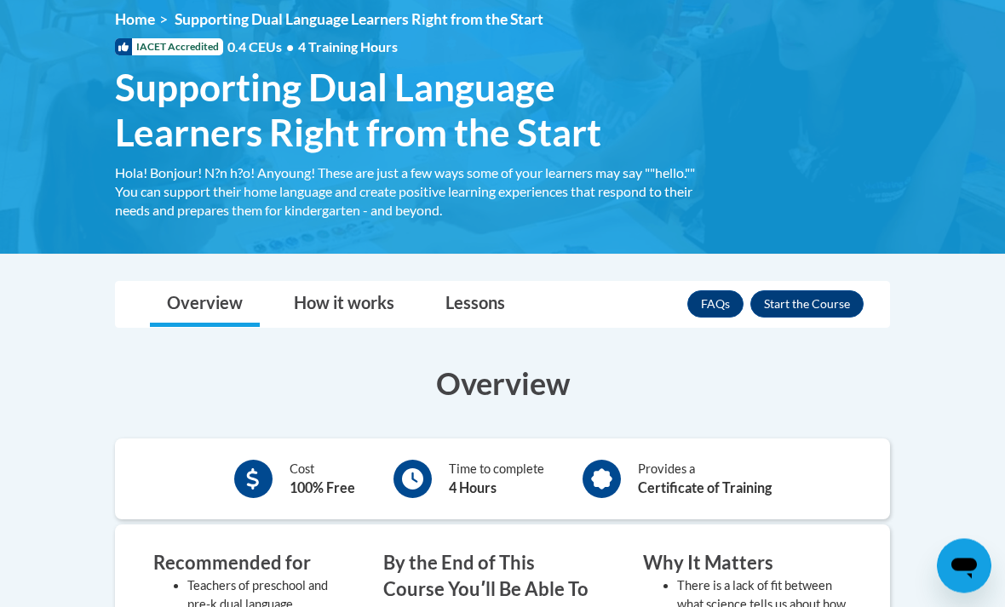
scroll to position [249, 0]
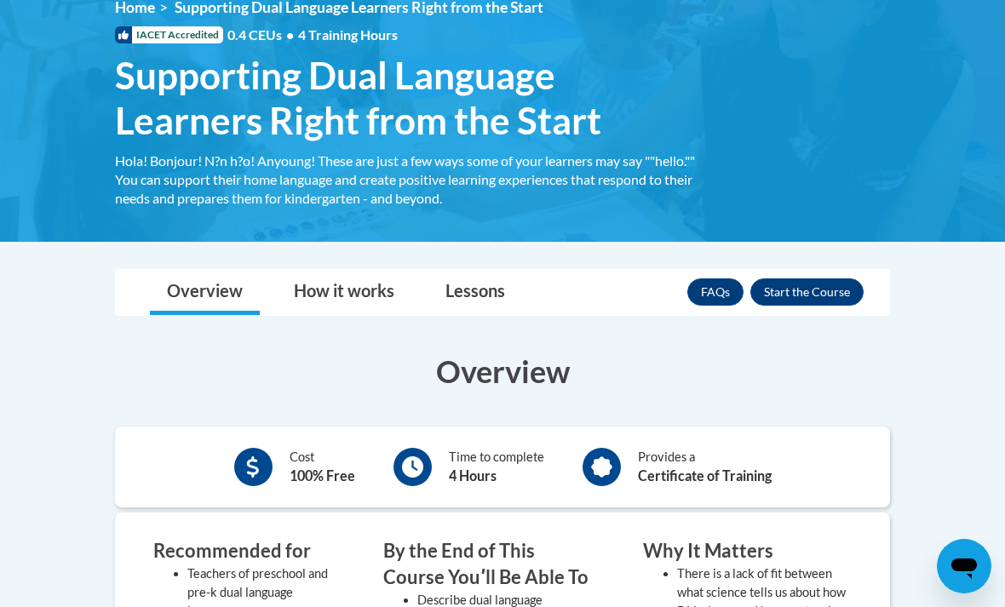
click at [814, 288] on button "Enroll" at bounding box center [806, 291] width 113 height 27
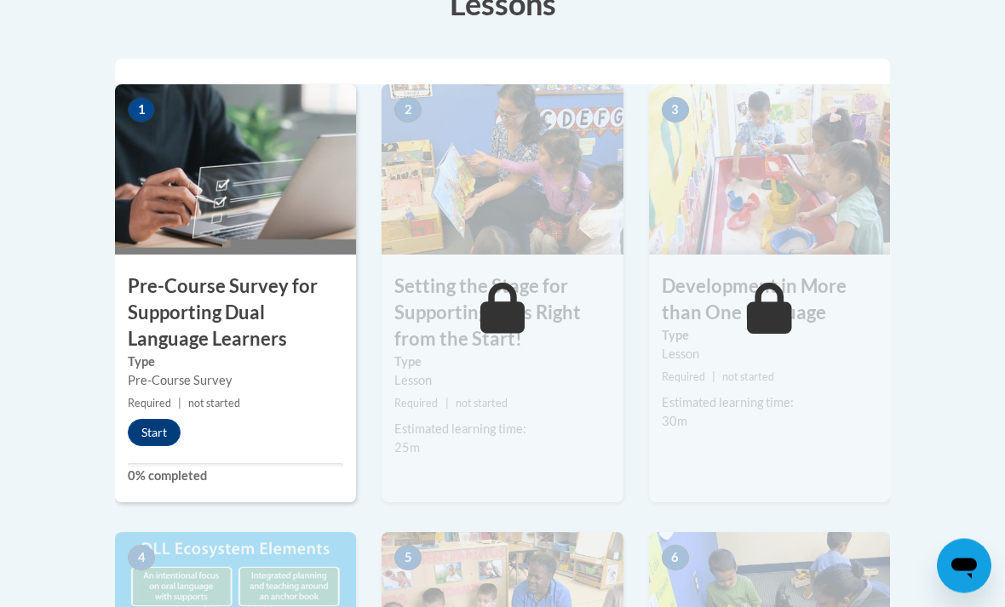
scroll to position [553, 0]
click at [153, 426] on button "Start" at bounding box center [154, 432] width 53 height 27
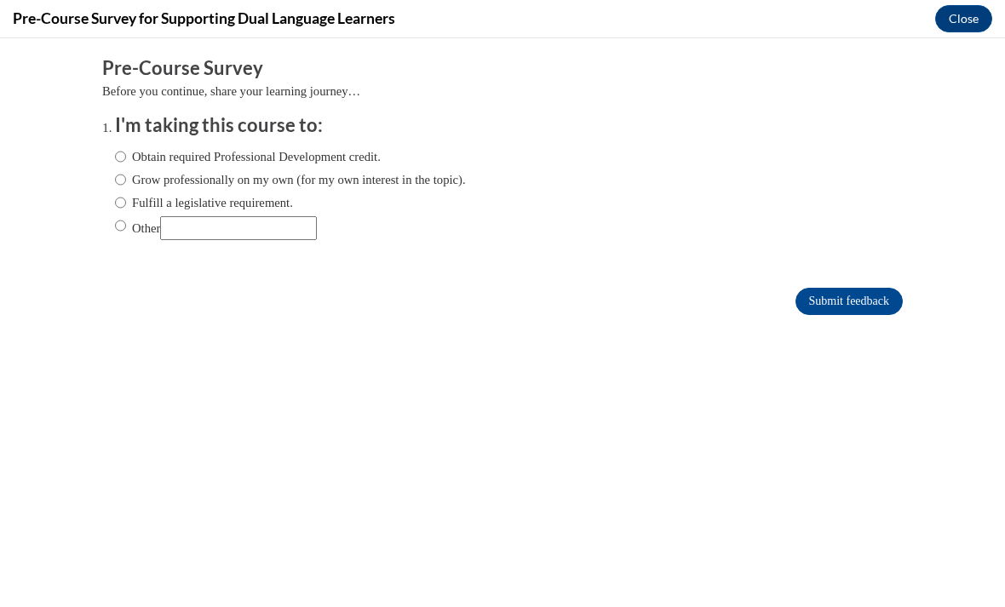
scroll to position [0, 0]
click at [283, 178] on label "Grow professionally on my own (for my own interest in the topic)." at bounding box center [290, 179] width 351 height 19
click at [126, 178] on input "Grow professionally on my own (for my own interest in the topic)." at bounding box center [120, 179] width 11 height 19
radio input "true"
click at [855, 289] on input "Submit feedback" at bounding box center [848, 301] width 107 height 27
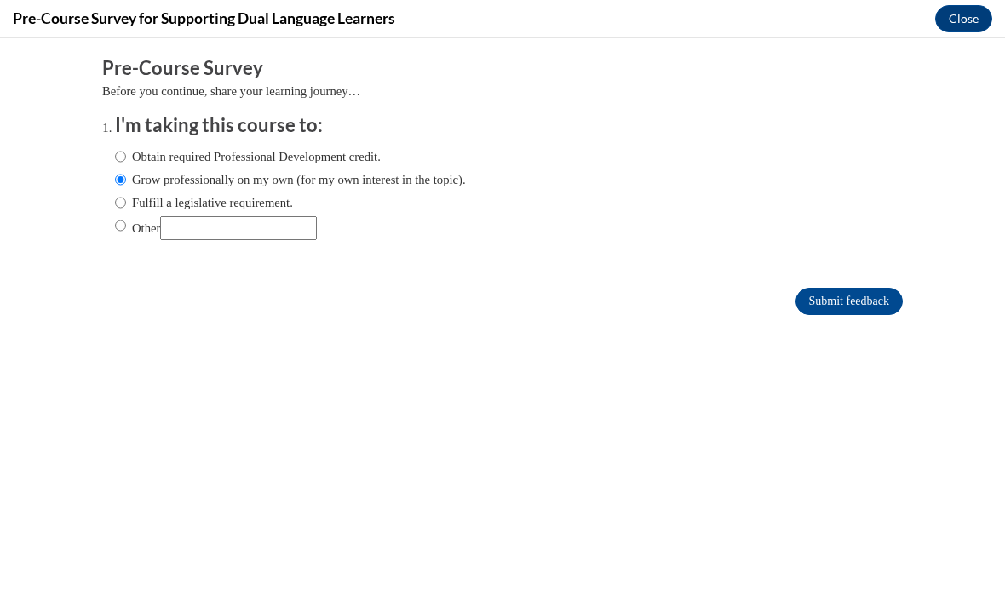
click at [840, 307] on input "Submit feedback" at bounding box center [848, 301] width 107 height 27
click at [854, 301] on input "Submit feedback" at bounding box center [848, 301] width 107 height 27
click at [844, 315] on input "Submit feedback" at bounding box center [848, 301] width 107 height 27
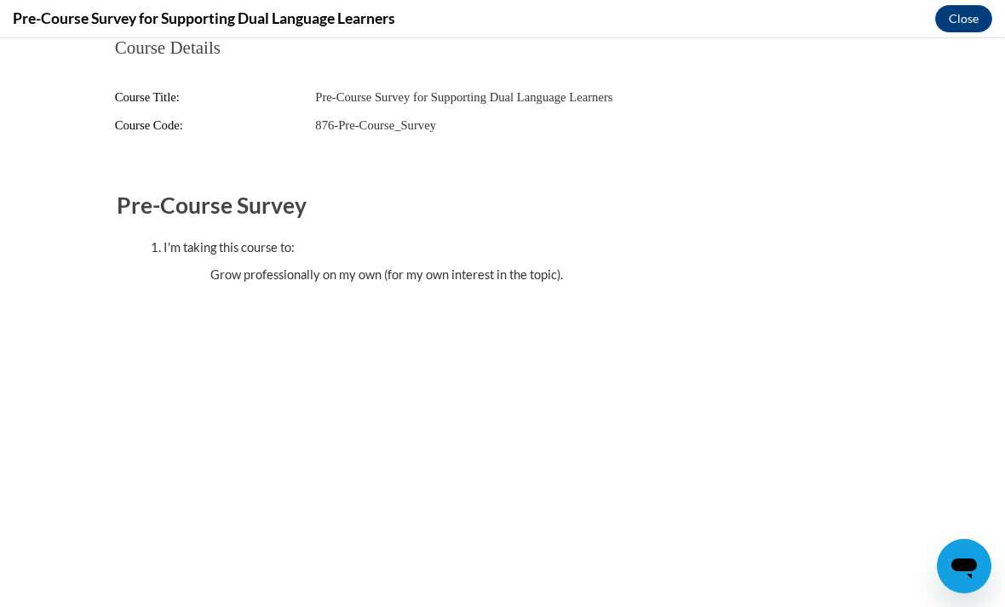
click at [955, 14] on button "Close" at bounding box center [963, 18] width 57 height 27
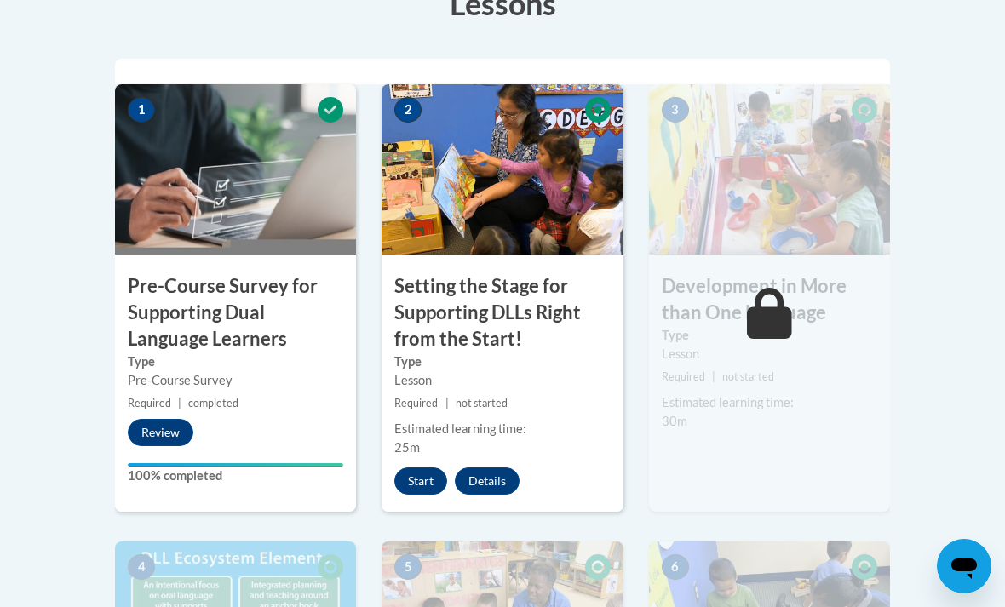
click at [411, 467] on button "Start" at bounding box center [420, 480] width 53 height 27
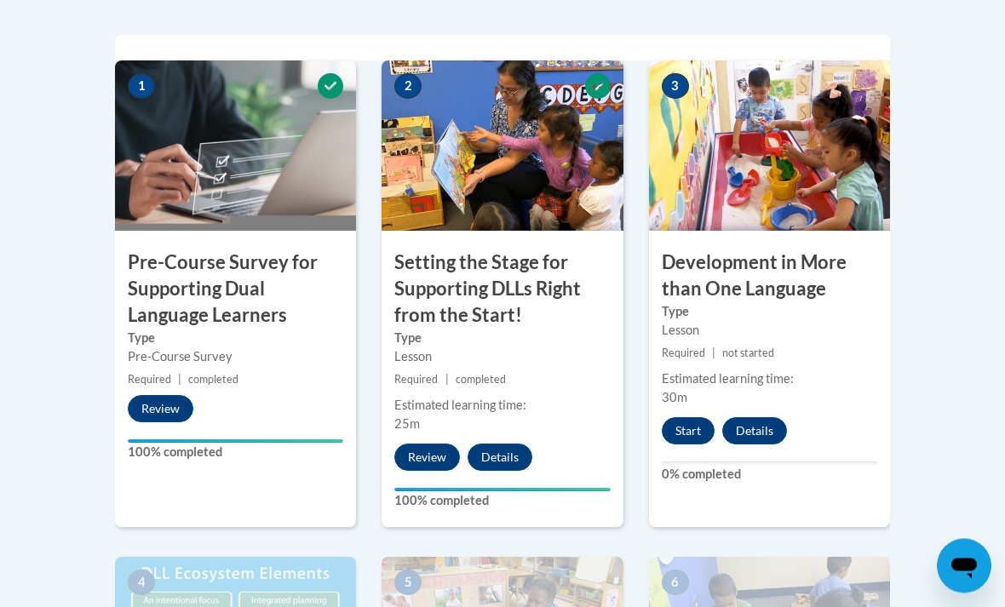
scroll to position [576, 0]
click at [687, 426] on button "Start" at bounding box center [688, 430] width 53 height 27
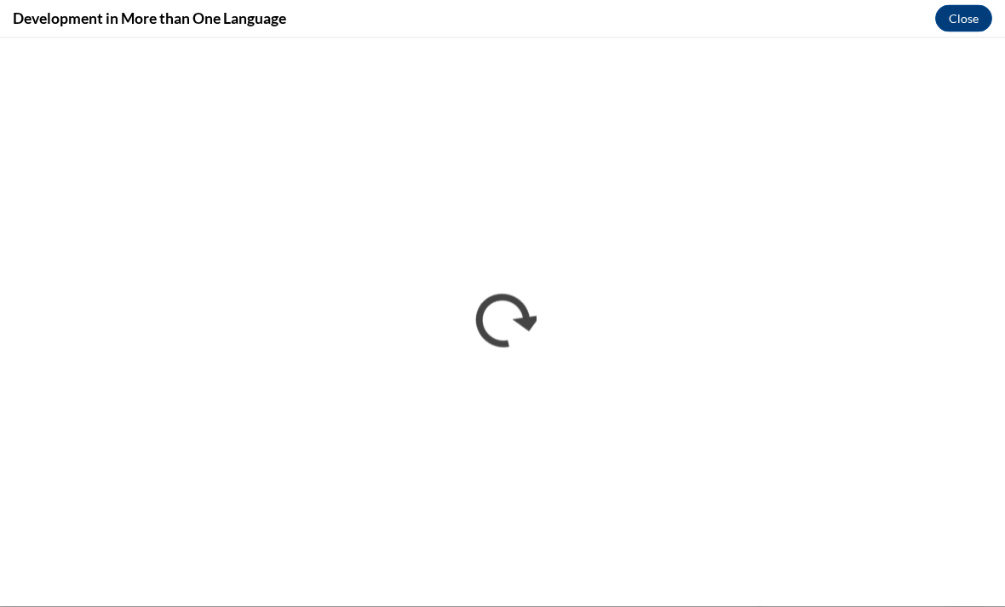
scroll to position [880, 0]
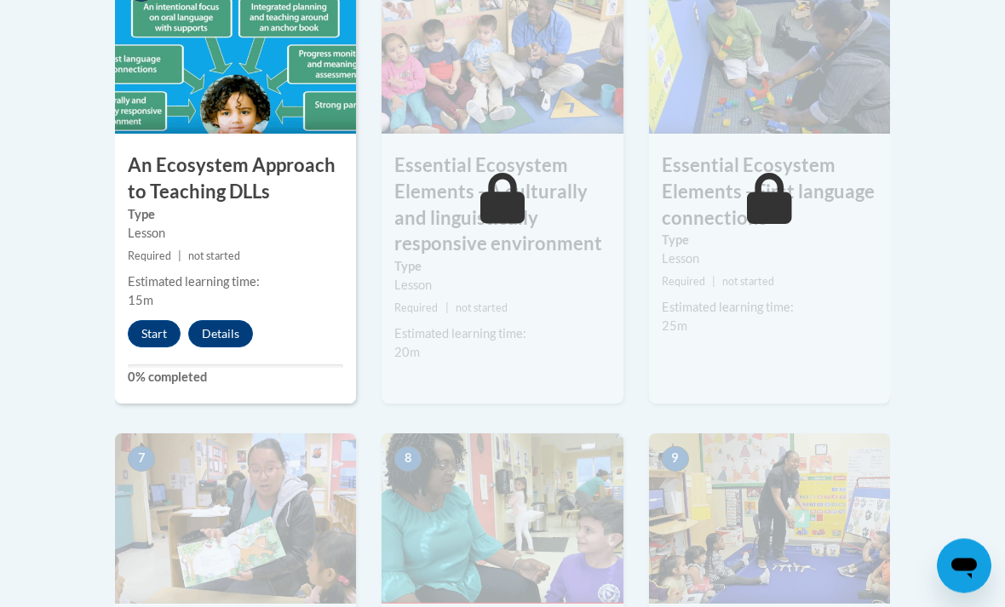
scroll to position [1170, 0]
click at [147, 331] on button "Start" at bounding box center [154, 333] width 53 height 27
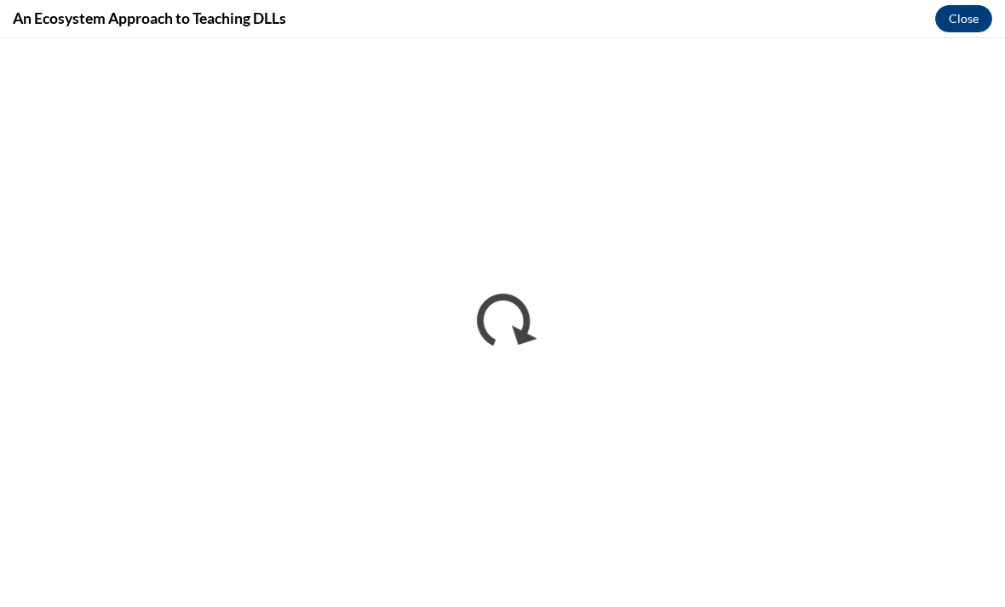
scroll to position [0, 0]
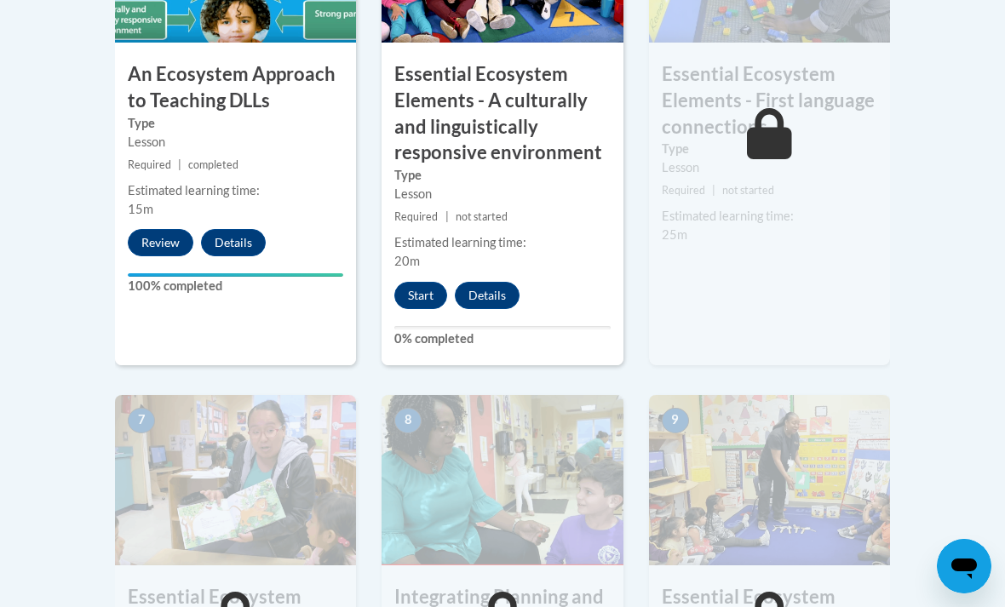
scroll to position [1271, 0]
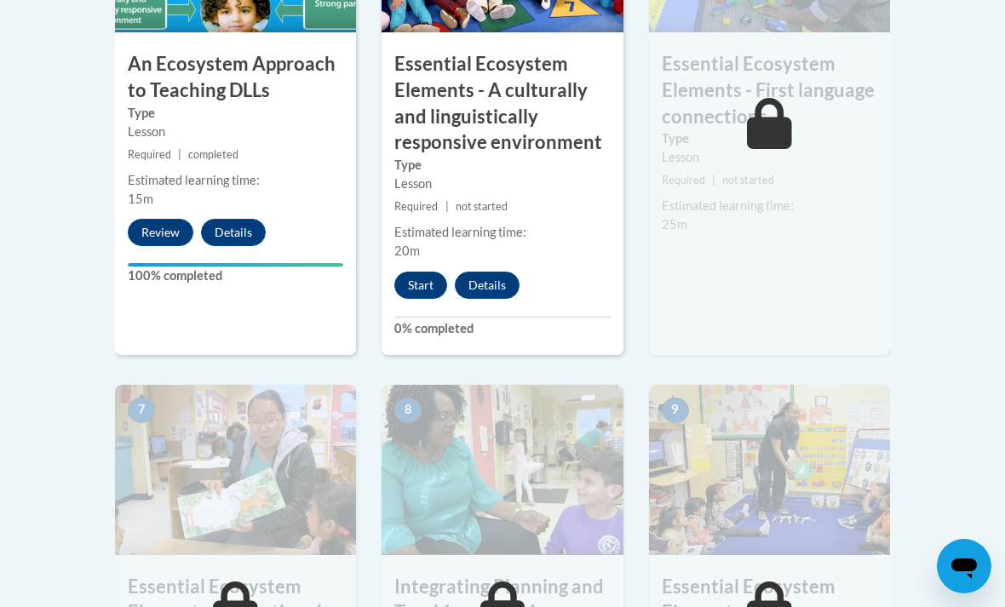
click at [417, 272] on button "Start" at bounding box center [420, 285] width 53 height 27
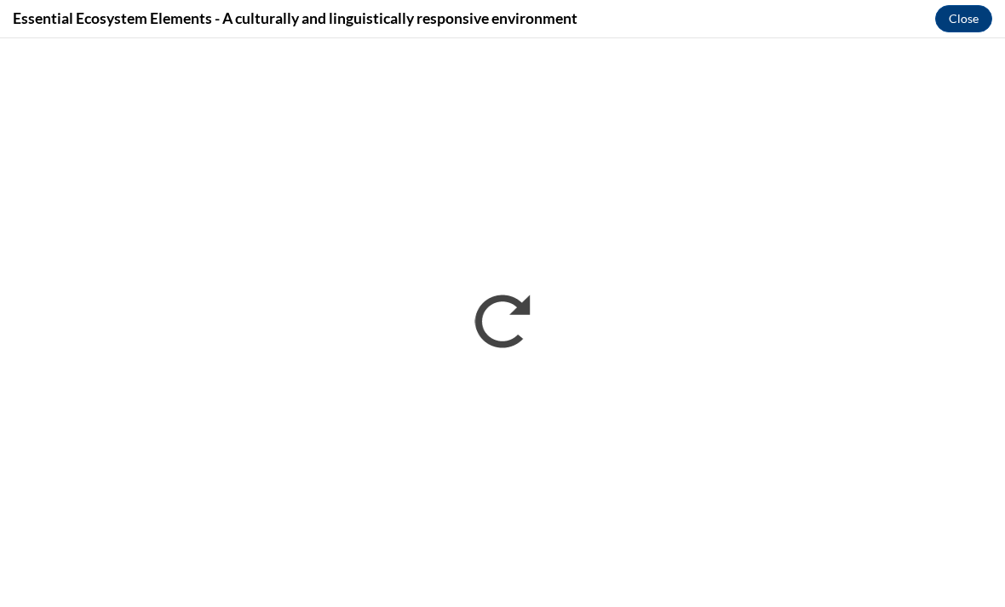
scroll to position [0, 0]
